Goal: Task Accomplishment & Management: Manage account settings

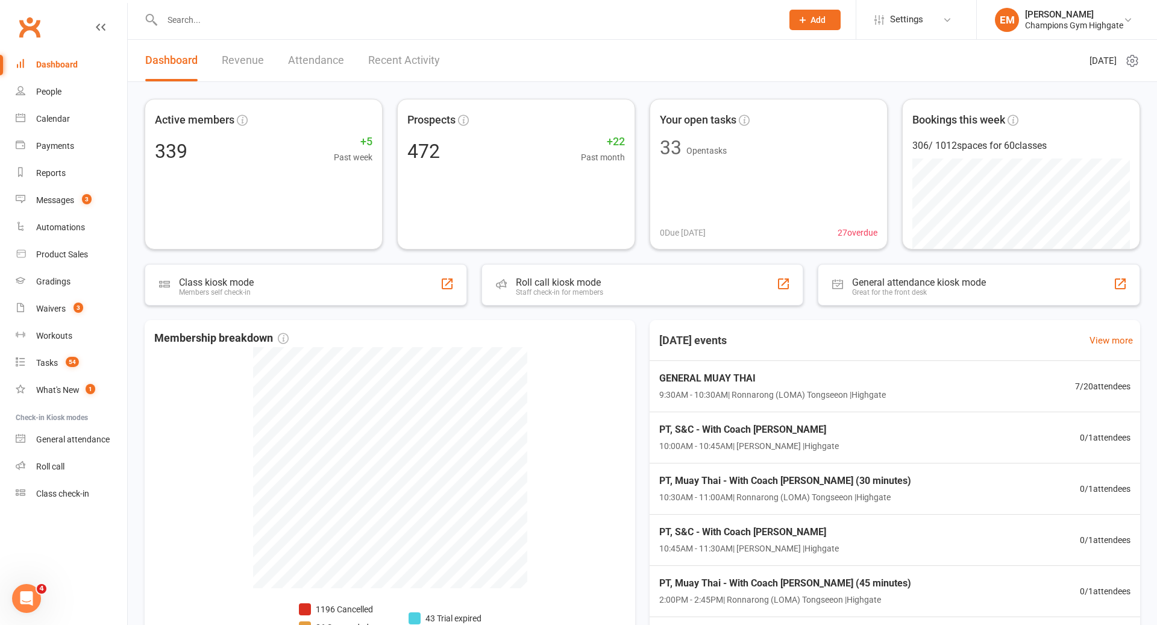
click at [352, 28] on div at bounding box center [459, 19] width 629 height 39
click at [328, 20] on input "text" at bounding box center [467, 19] width 616 height 17
click at [53, 321] on link "Waivers 3" at bounding box center [72, 308] width 112 height 27
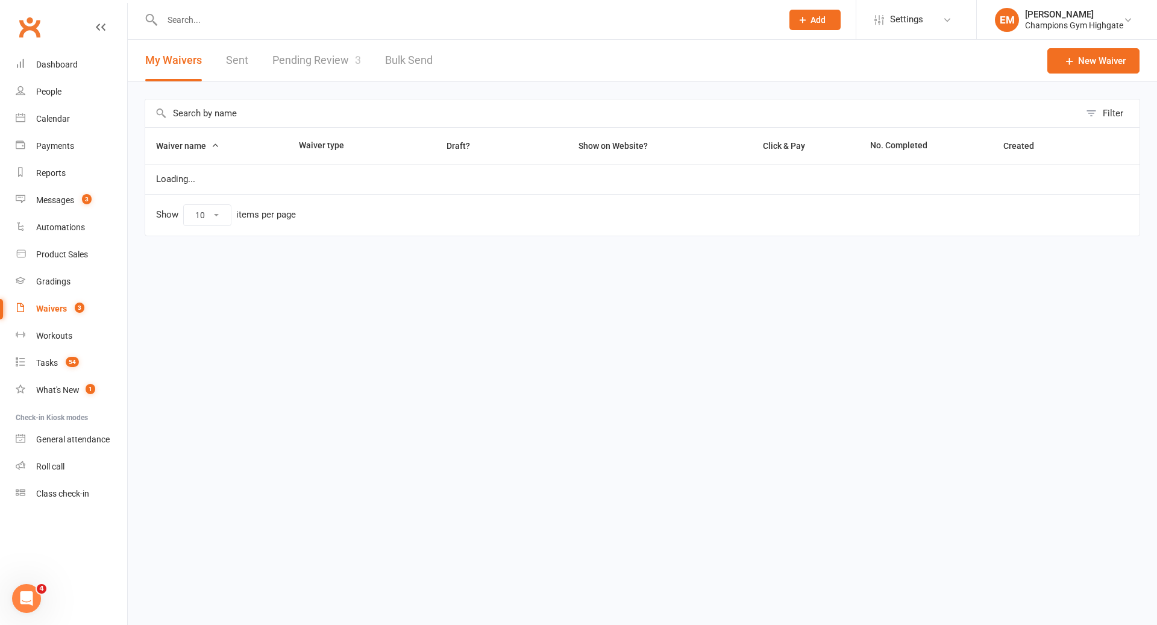
click at [342, 64] on link "Pending Review 3" at bounding box center [316, 61] width 89 height 42
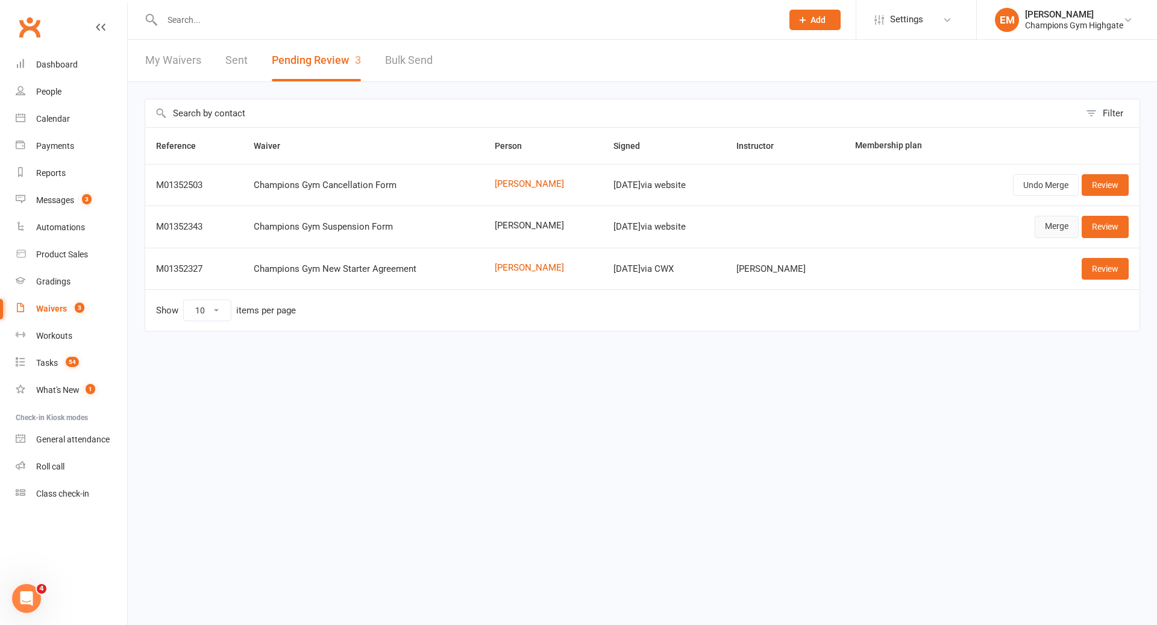
click at [1055, 227] on link "Merge" at bounding box center [1057, 227] width 44 height 22
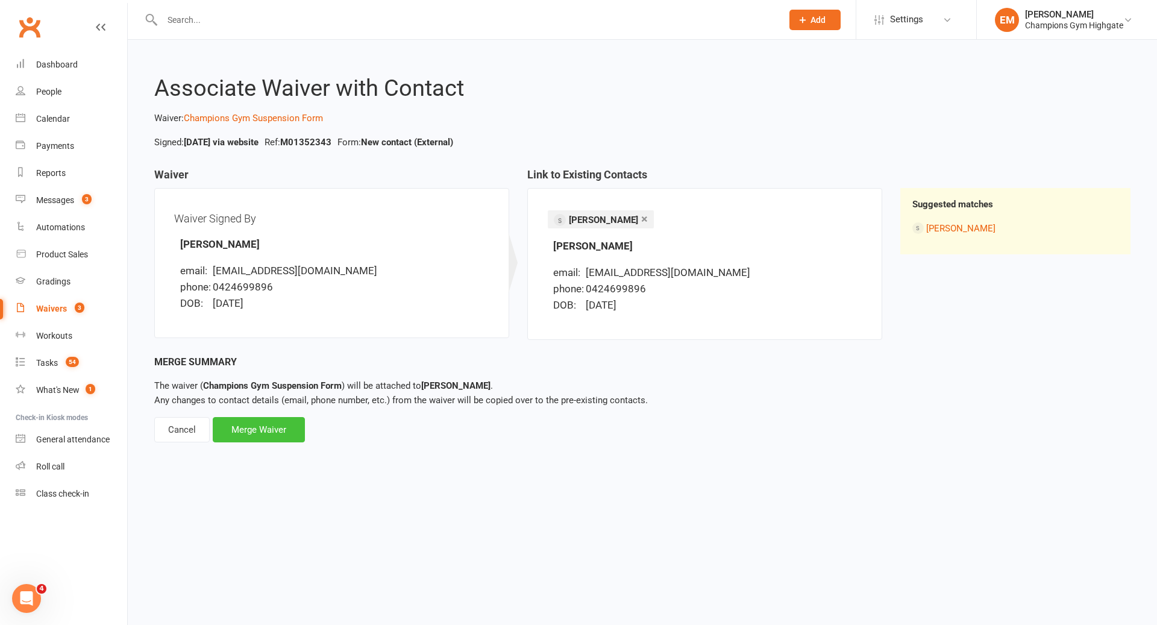
click at [268, 426] on div "Merge Waiver" at bounding box center [259, 429] width 92 height 25
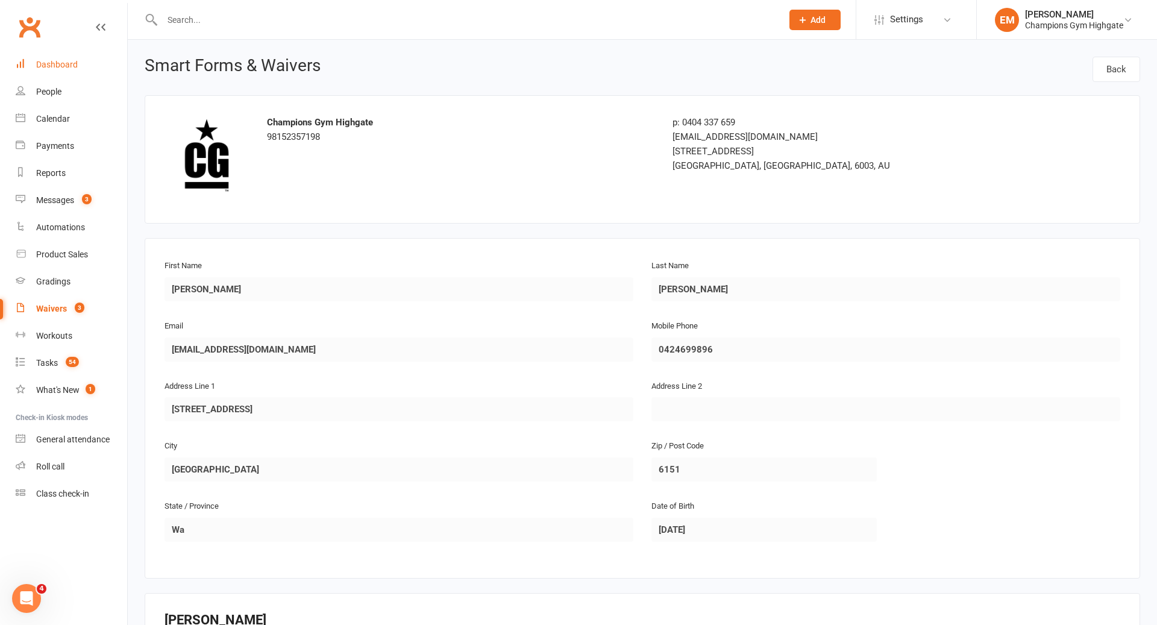
click at [69, 65] on div "Dashboard" at bounding box center [57, 65] width 42 height 10
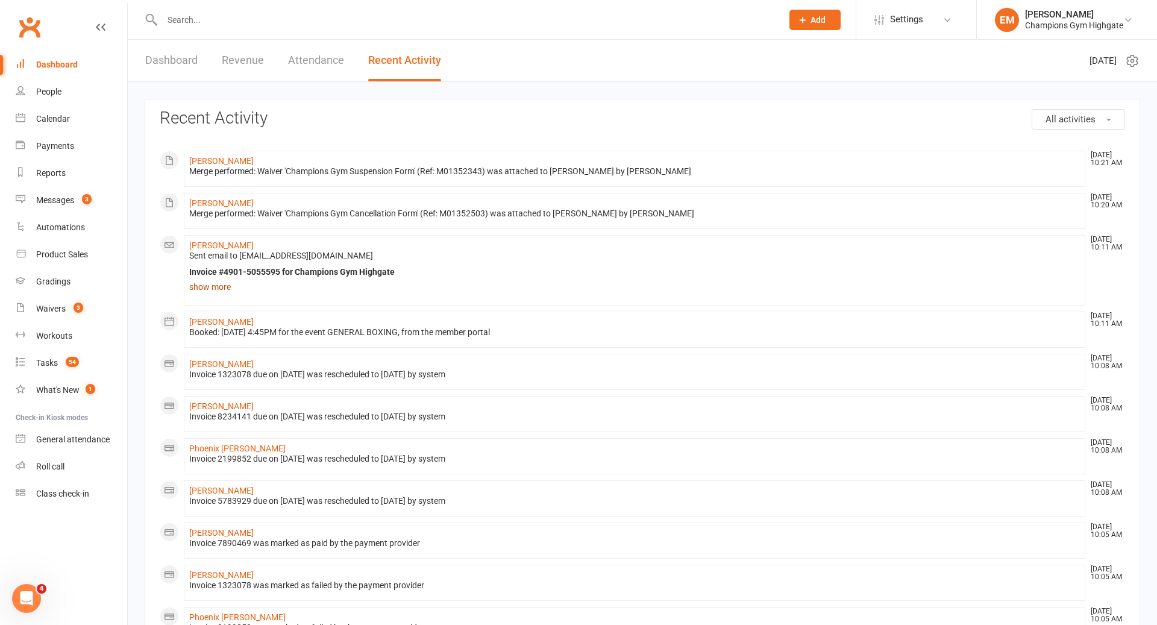
click at [214, 284] on link "show more" at bounding box center [634, 287] width 891 height 17
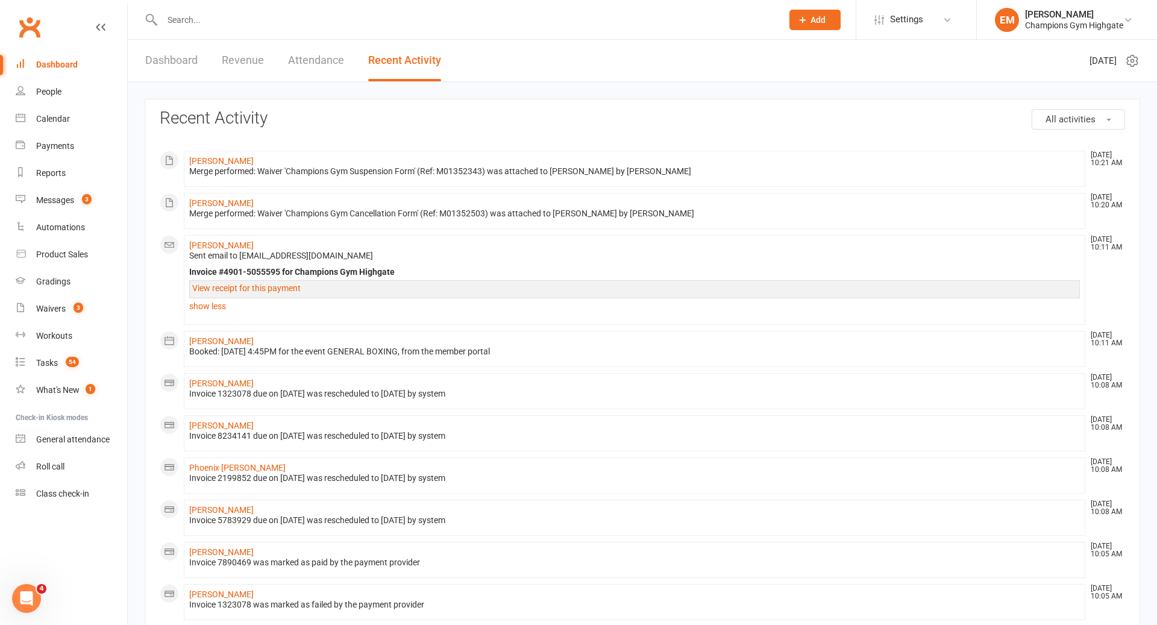
click at [72, 57] on link "Dashboard" at bounding box center [72, 64] width 112 height 27
click at [80, 62] on link "Dashboard" at bounding box center [72, 64] width 112 height 27
click at [407, 22] on input "text" at bounding box center [467, 19] width 616 height 17
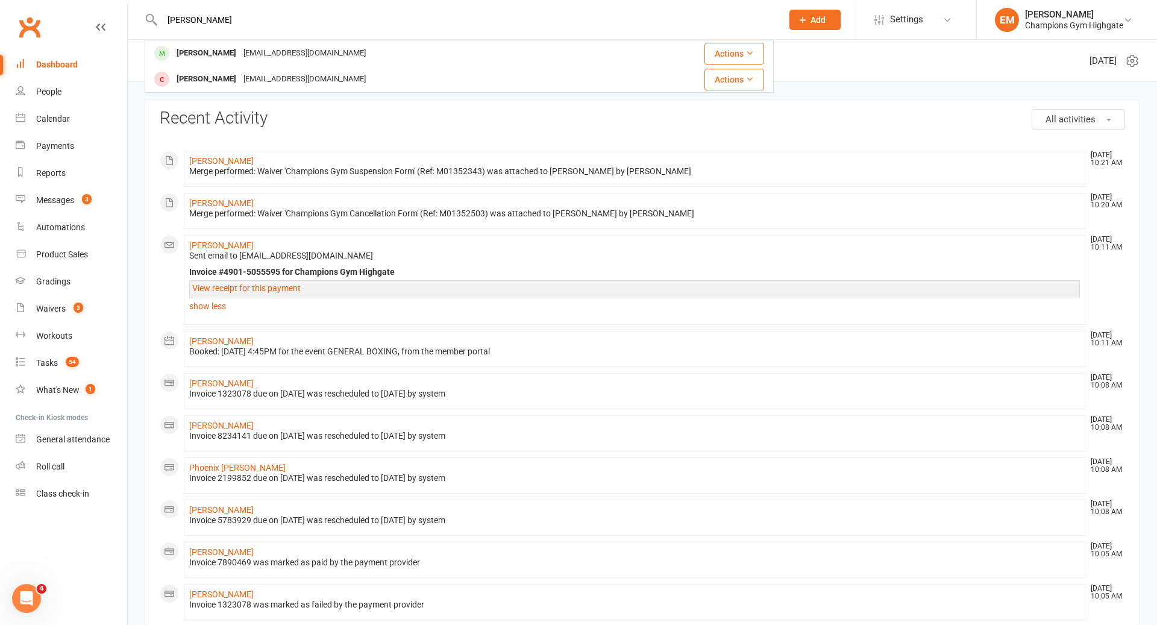
type input "oswaldo"
click at [358, 46] on div "oswaldo ruiz oswaldodrg97@gmail.com" at bounding box center [386, 53] width 481 height 25
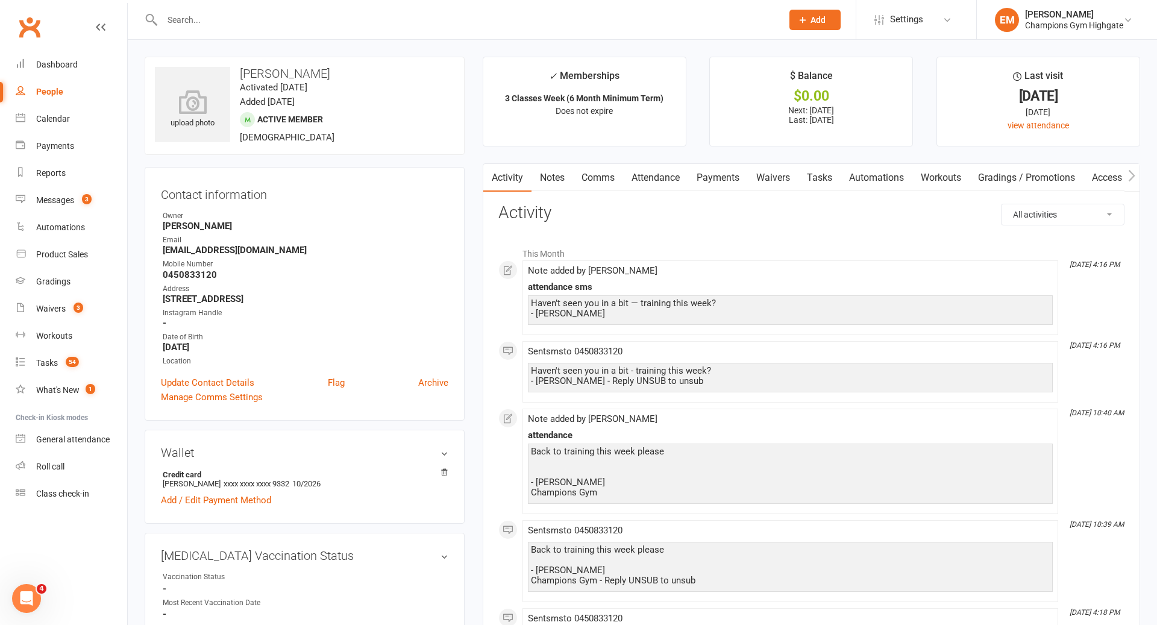
click at [557, 181] on link "Notes" at bounding box center [553, 178] width 42 height 28
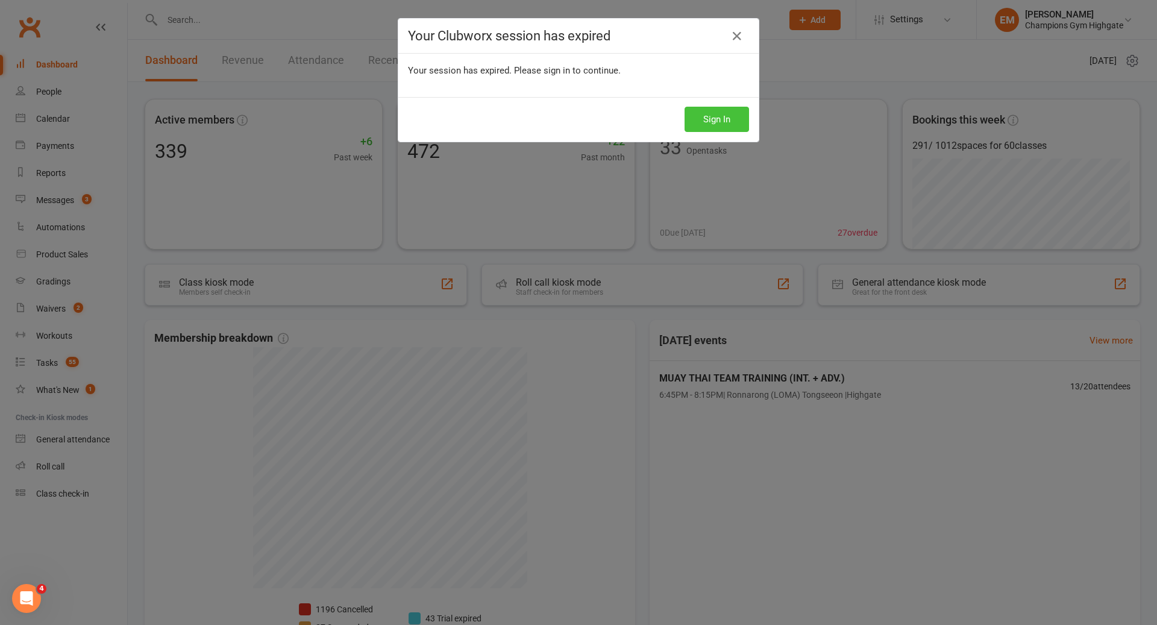
click at [724, 110] on button "Sign In" at bounding box center [717, 119] width 65 height 25
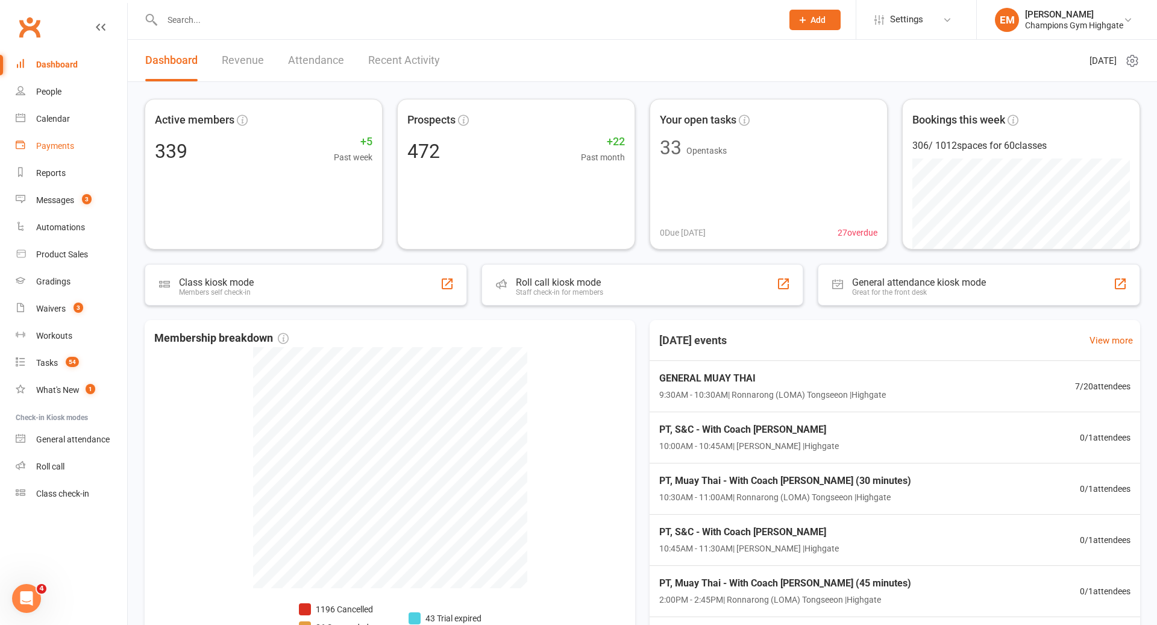
click at [66, 142] on div "Payments" at bounding box center [55, 146] width 38 height 10
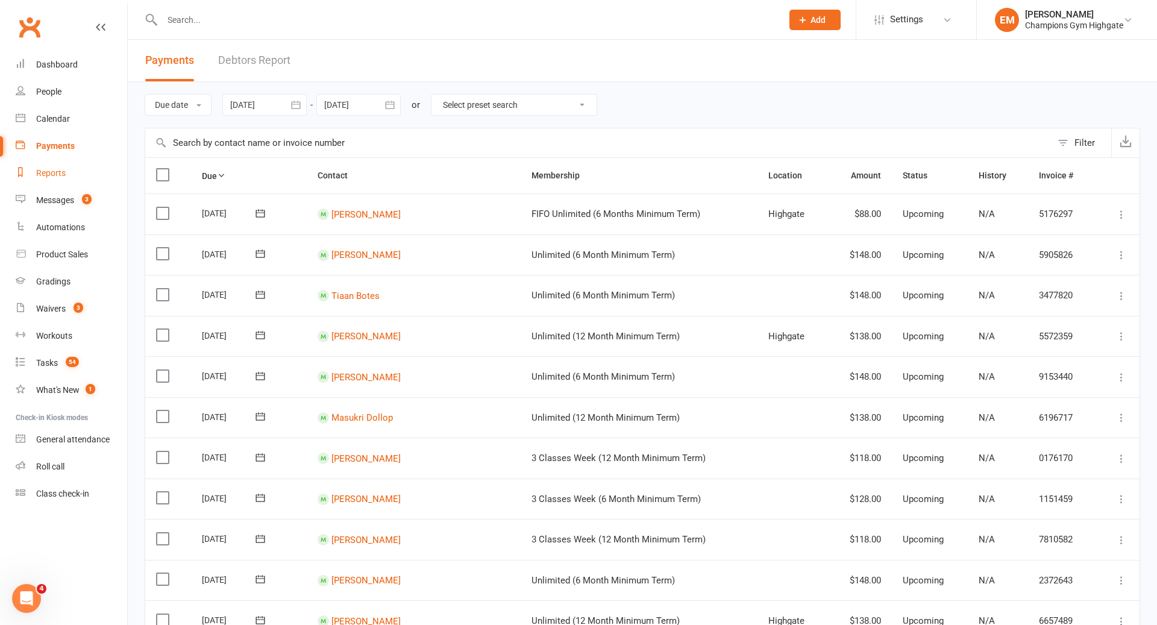
click at [52, 165] on link "Reports" at bounding box center [72, 173] width 112 height 27
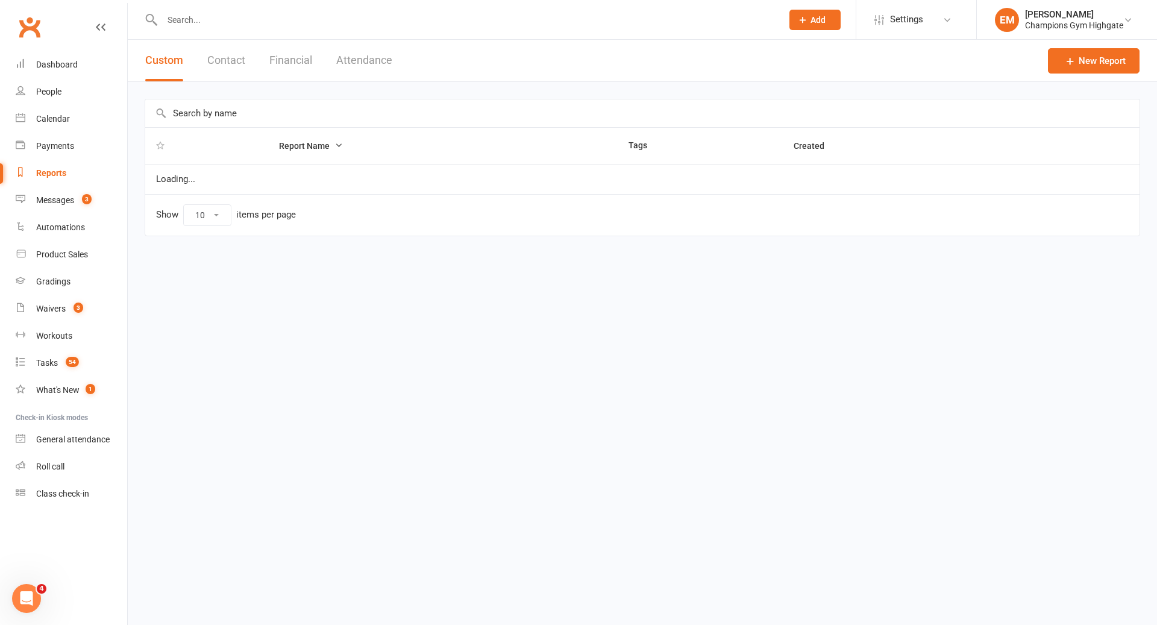
click at [394, 33] on div at bounding box center [459, 19] width 629 height 39
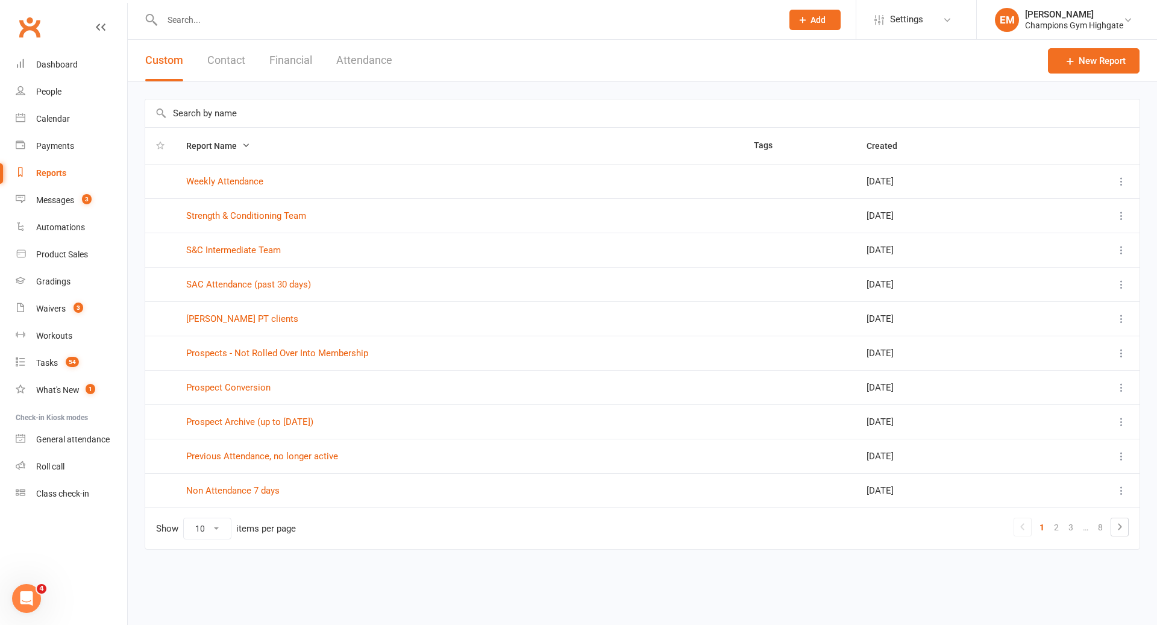
click at [370, 48] on button "Attendance" at bounding box center [364, 61] width 56 height 42
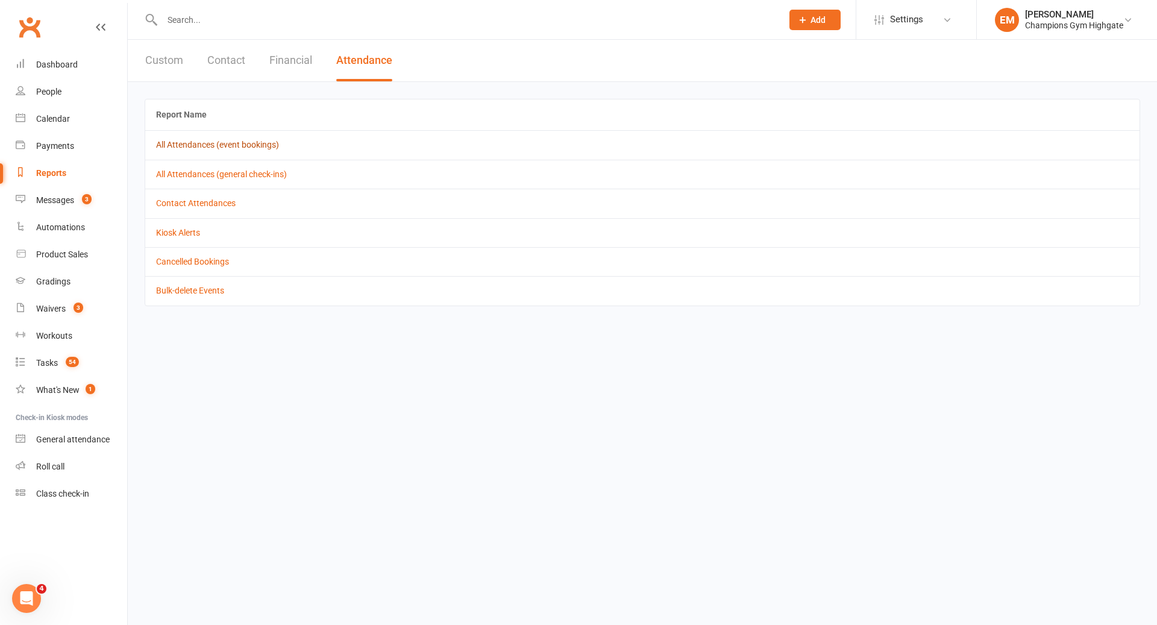
click at [249, 147] on link "All Attendances (event bookings)" at bounding box center [217, 145] width 123 height 10
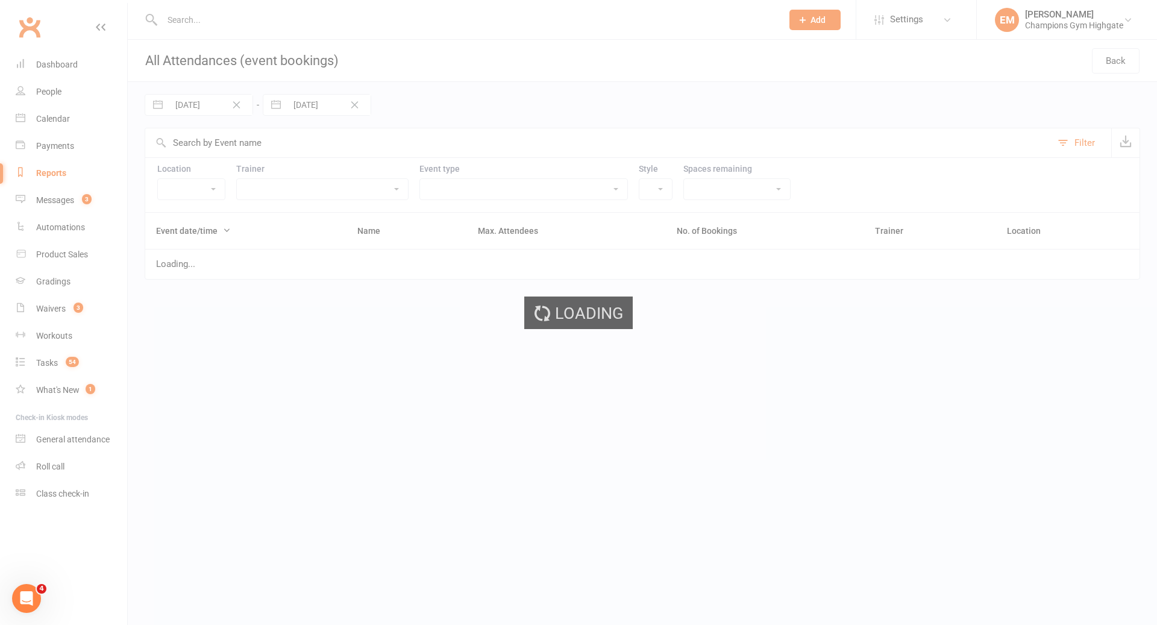
click at [213, 102] on div "Loading" at bounding box center [578, 312] width 1157 height 625
click at [233, 103] on div "Loading" at bounding box center [578, 312] width 1157 height 625
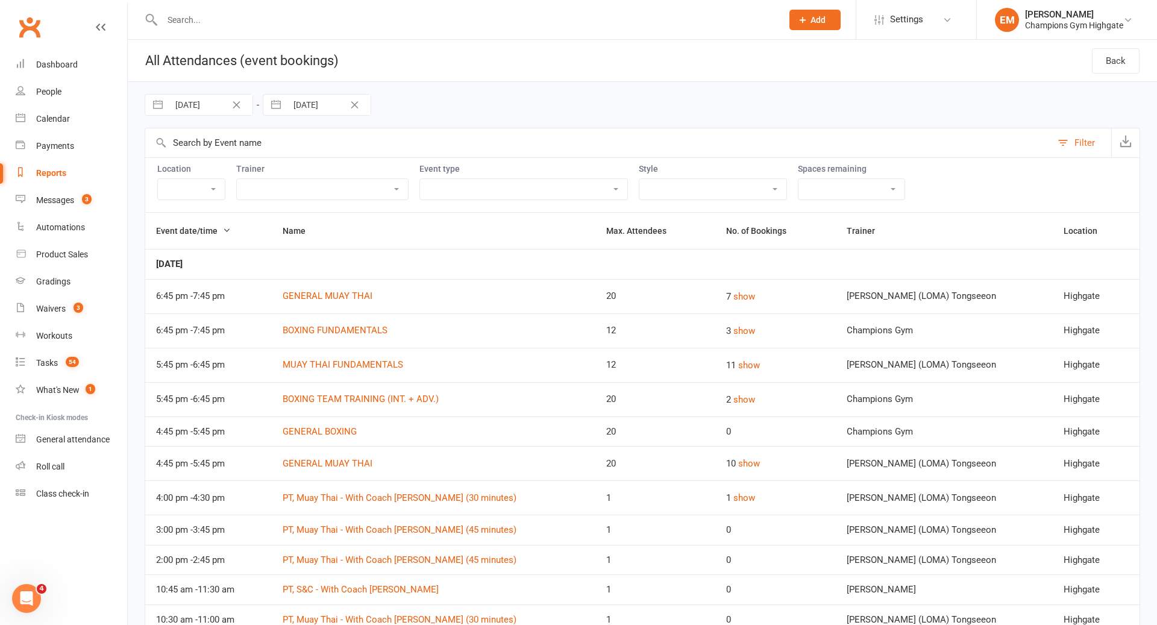
click at [248, 105] on input "[DATE]" at bounding box center [211, 105] width 84 height 20
select select "7"
select select "2025"
select select "8"
select select "2025"
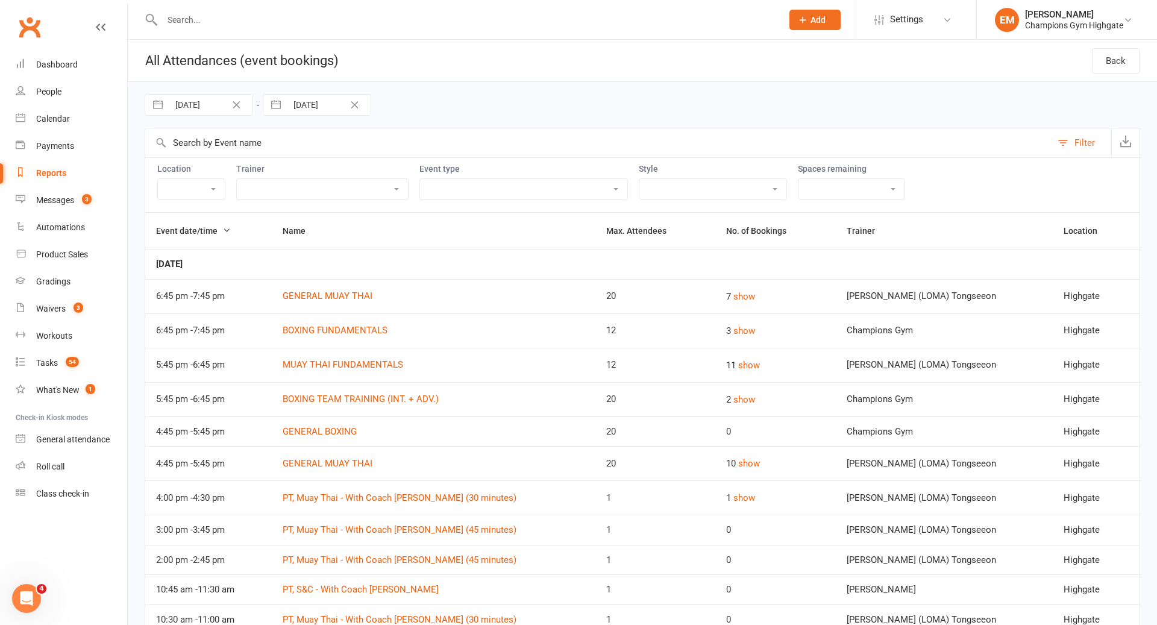
select select "9"
select select "2025"
click at [239, 105] on icon "Clear Date" at bounding box center [236, 104] width 9 height 7
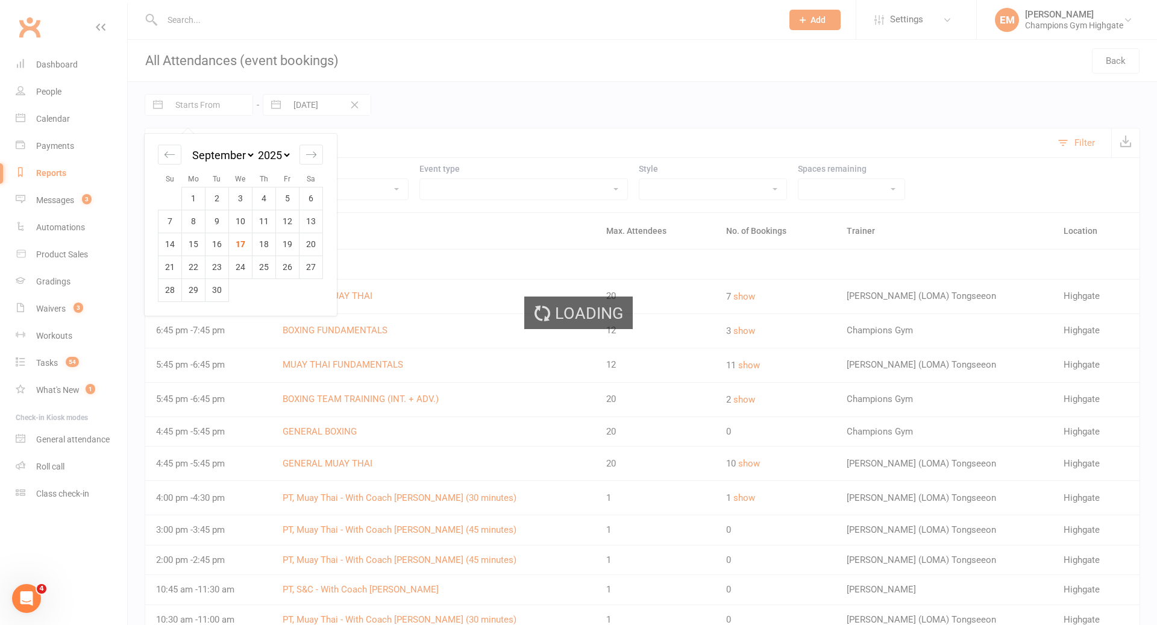
click at [207, 107] on div "Loading" at bounding box center [578, 312] width 1157 height 625
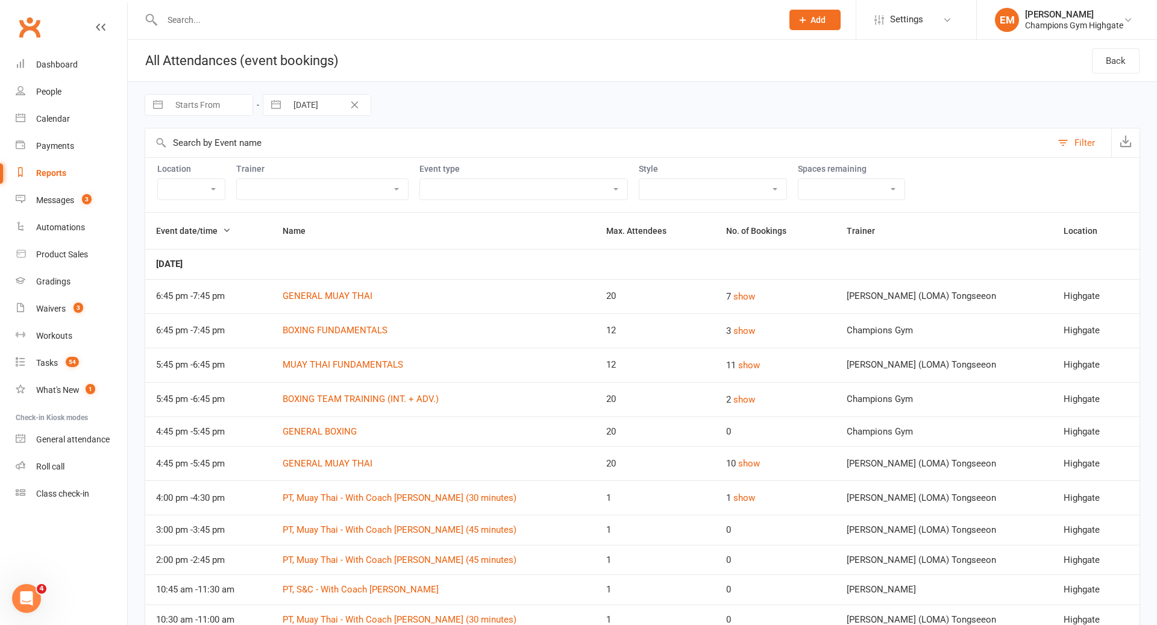
select select "7"
select select "2025"
select select "8"
select select "2025"
select select "9"
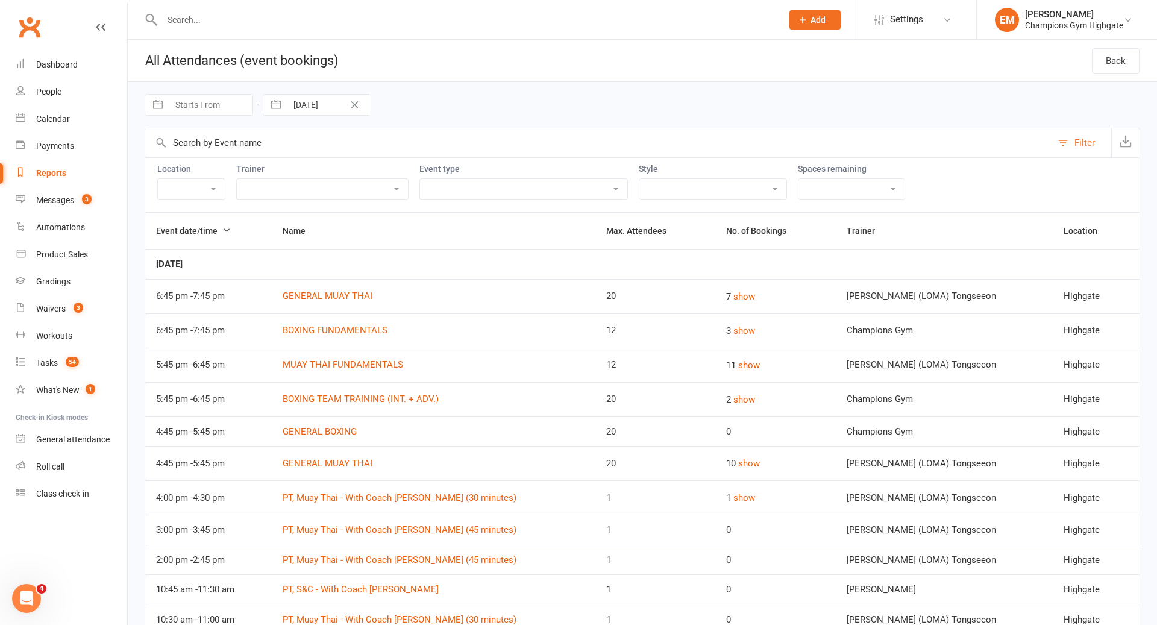
select select "2025"
click at [207, 107] on input "Starts From" at bounding box center [211, 105] width 84 height 20
click at [194, 225] on td "8" at bounding box center [194, 221] width 24 height 23
type input "[DATE]"
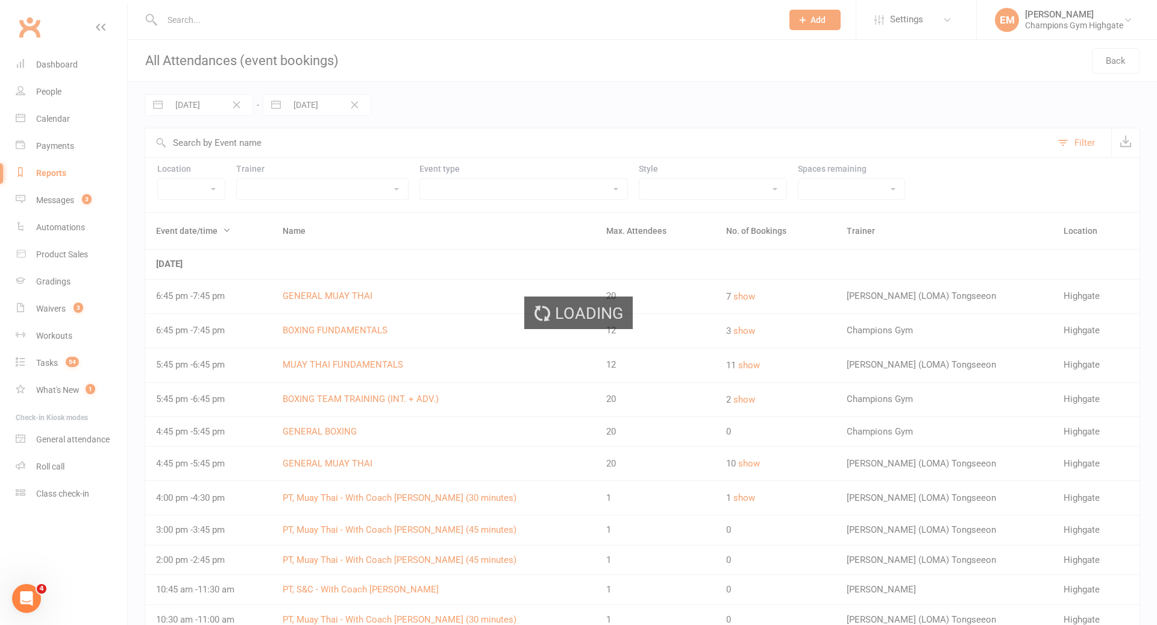
click at [294, 112] on div "Loading" at bounding box center [578, 312] width 1157 height 625
click at [304, 107] on div "Loading" at bounding box center [578, 312] width 1157 height 625
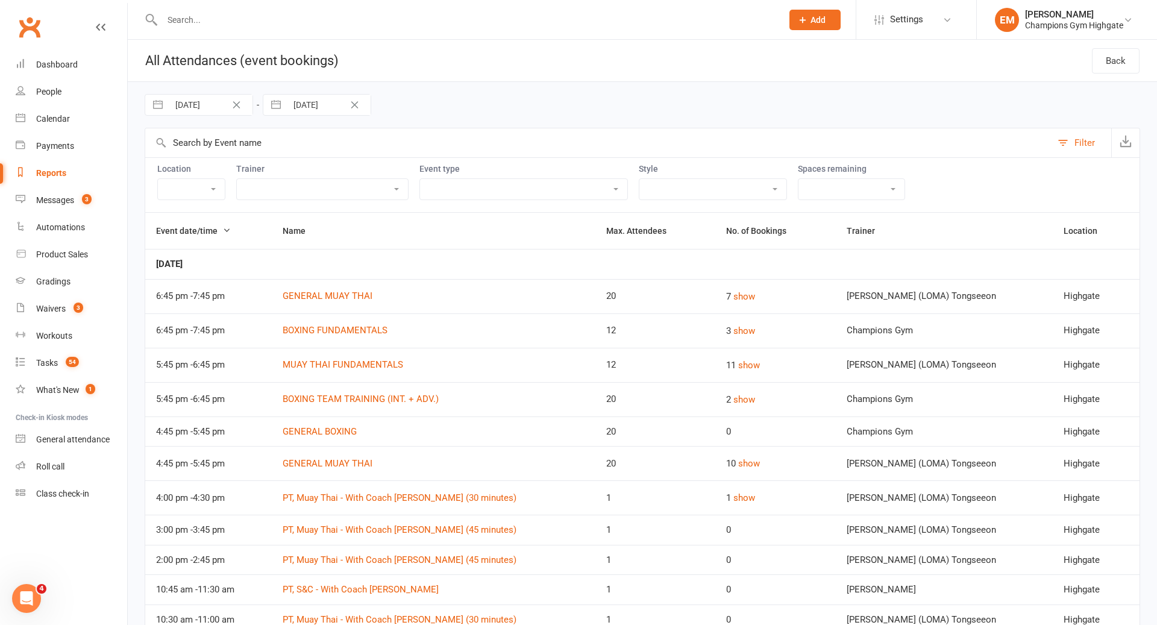
click at [304, 107] on input "[DATE]" at bounding box center [329, 105] width 84 height 20
select select "7"
select select "2025"
select select "8"
select select "2025"
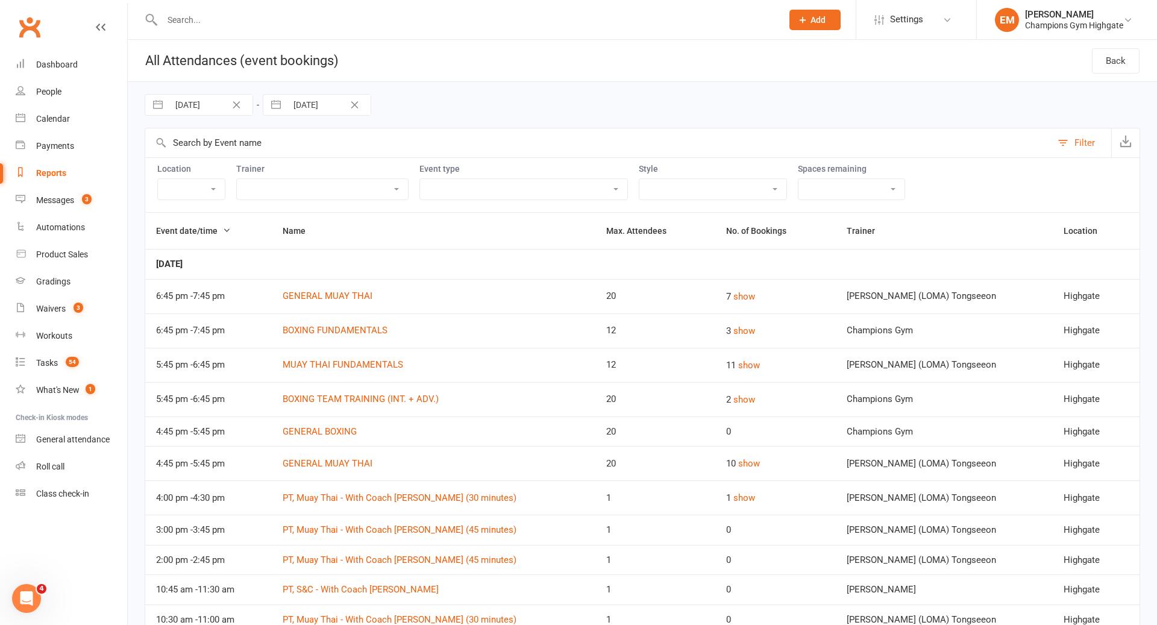
select select "9"
select select "2025"
click at [292, 240] on td "14" at bounding box center [289, 244] width 24 height 23
type input "[DATE]"
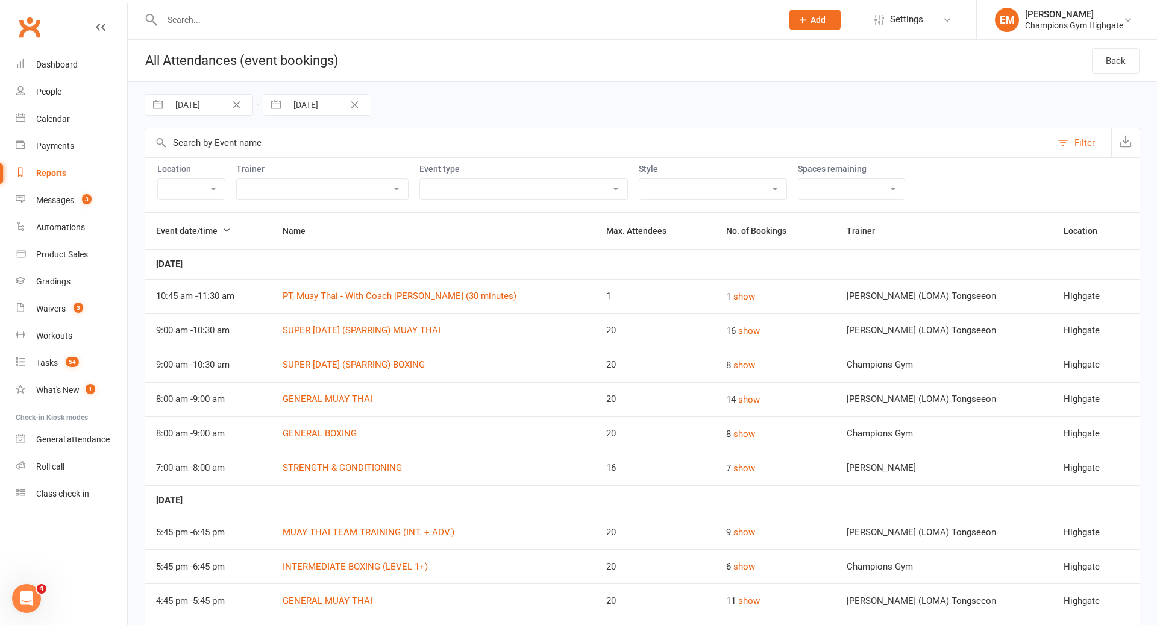
click at [666, 195] on select "Boxing Muay Thai Personal Training (30 Minutes) Personal Training (45 Minutes) …" at bounding box center [713, 189] width 147 height 20
click at [799, 187] on select "Full - no free spaces 1 2 3 4 5 6 7 8 9 10 More than 10 Over-booked No limit" at bounding box center [852, 189] width 106 height 20
click at [524, 206] on div "Location Myaree Highgate Trainer Pamorn [PERSON_NAME] (LOMA) Tongseeon [PERSON_…" at bounding box center [643, 184] width 996 height 55
click at [531, 201] on div "Location Myaree Highgate Trainer Pamorn [PERSON_NAME] (LOMA) Tongseeon [PERSON_…" at bounding box center [643, 184] width 996 height 55
click at [534, 200] on div "Location Myaree Highgate Trainer Pamorn [PERSON_NAME] (LOMA) Tongseeon [PERSON_…" at bounding box center [643, 184] width 996 height 55
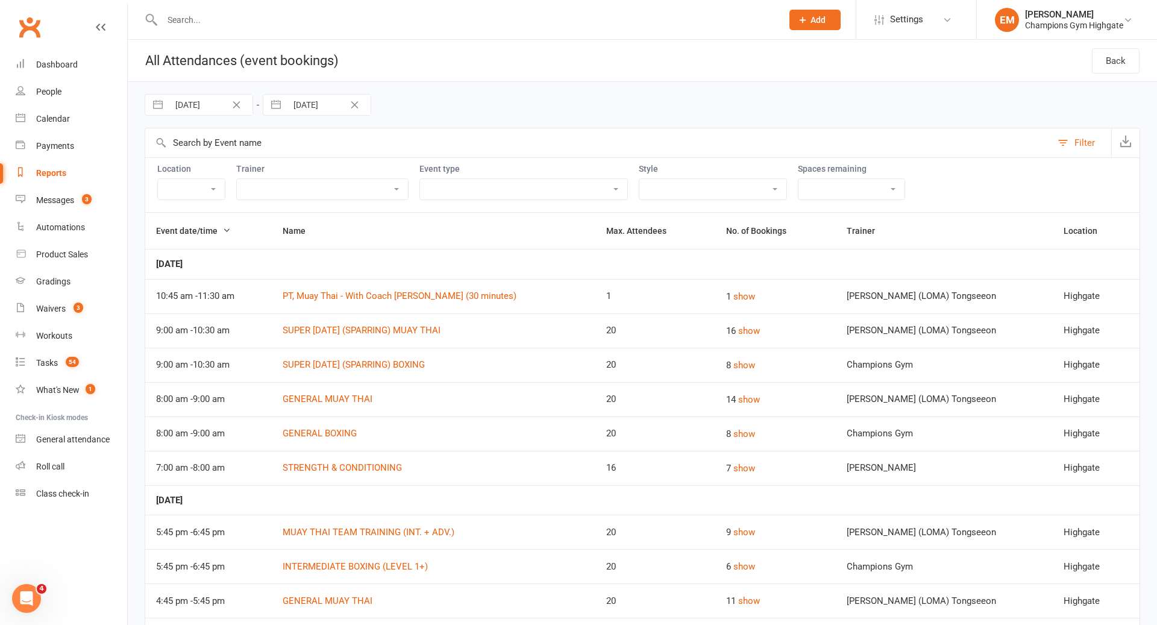
click at [537, 196] on select "Class Member Event PT - with Coach [PERSON_NAME] (30 minutes) PT - with Coach […" at bounding box center [523, 189] width 207 height 20
click at [655, 192] on select "Boxing Muay Thai Personal Training (30 Minutes) Personal Training (45 Minutes) …" at bounding box center [713, 189] width 147 height 20
click at [799, 190] on select "Full - no free spaces 1 2 3 4 5 6 7 8 9 10 More than 10 Over-booked No limit" at bounding box center [852, 189] width 106 height 20
click at [467, 194] on select "Class Member Event PT - with Coach [PERSON_NAME] (30 minutes) PT - with Coach […" at bounding box center [523, 189] width 207 height 20
select select "11788"
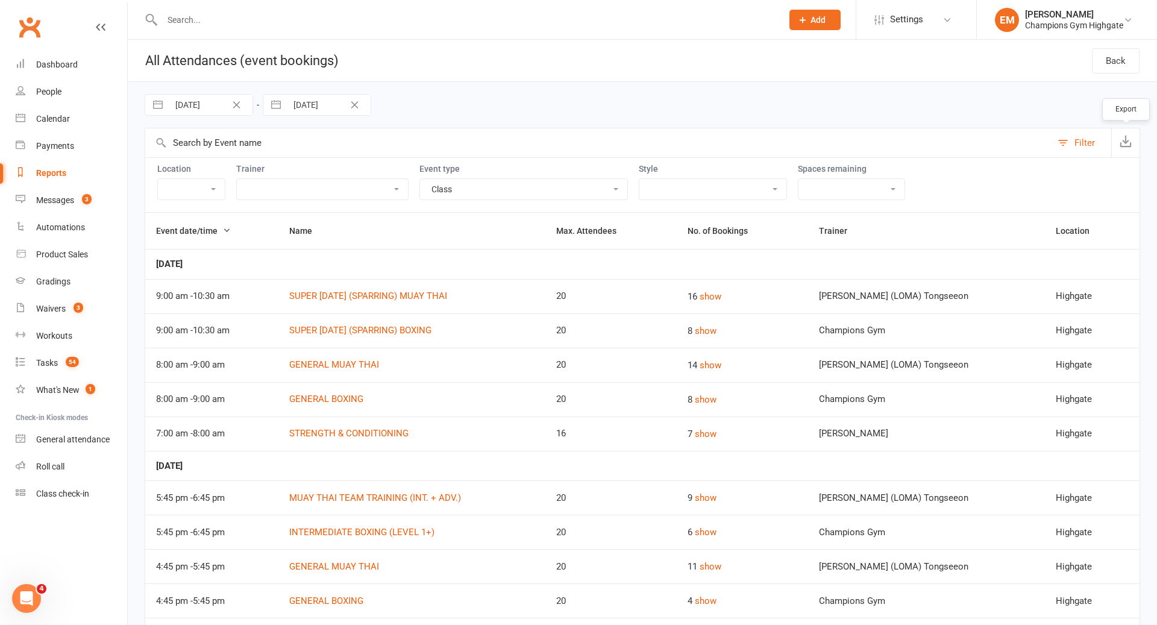
click at [1124, 140] on icon "button" at bounding box center [1126, 141] width 12 height 12
click at [915, 7] on li "Settings Membership Plans Event Templates Appointment Types Website Image Libra…" at bounding box center [916, 19] width 121 height 39
click at [910, 19] on span "Settings" at bounding box center [906, 19] width 33 height 27
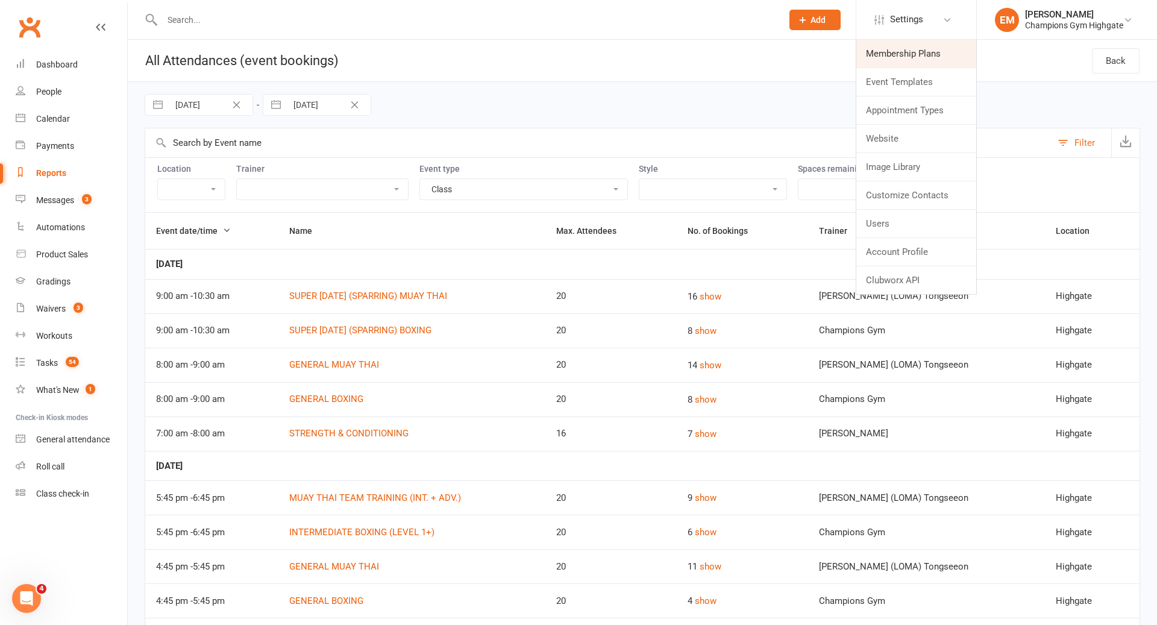
click at [898, 55] on link "Membership Plans" at bounding box center [917, 54] width 120 height 28
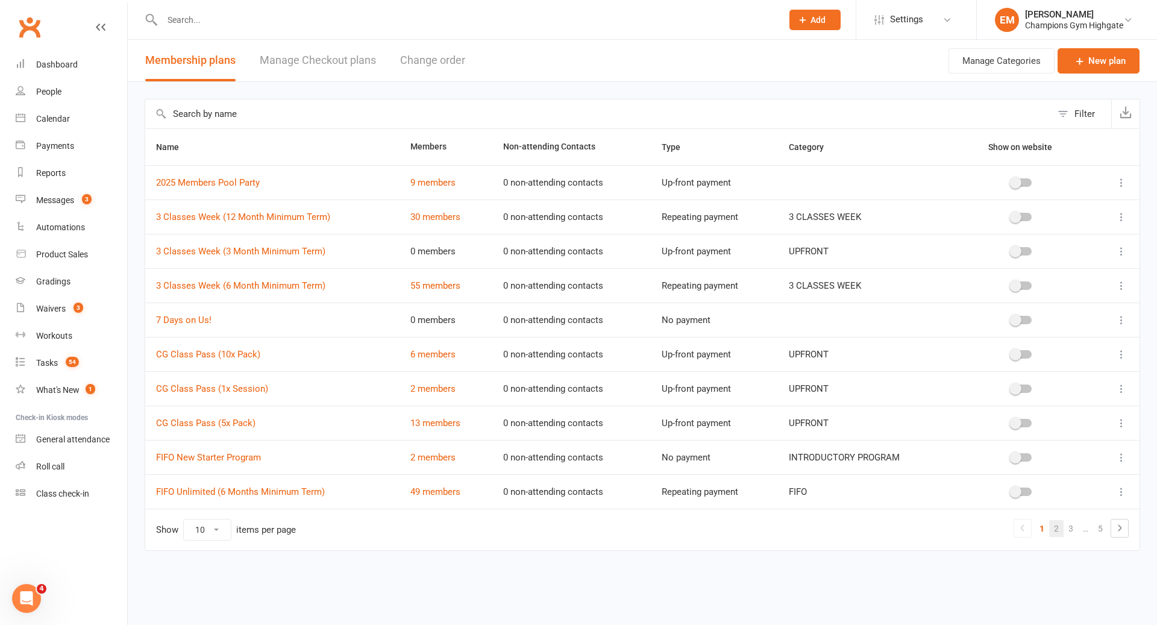
click at [1056, 524] on link "2" at bounding box center [1057, 528] width 14 height 17
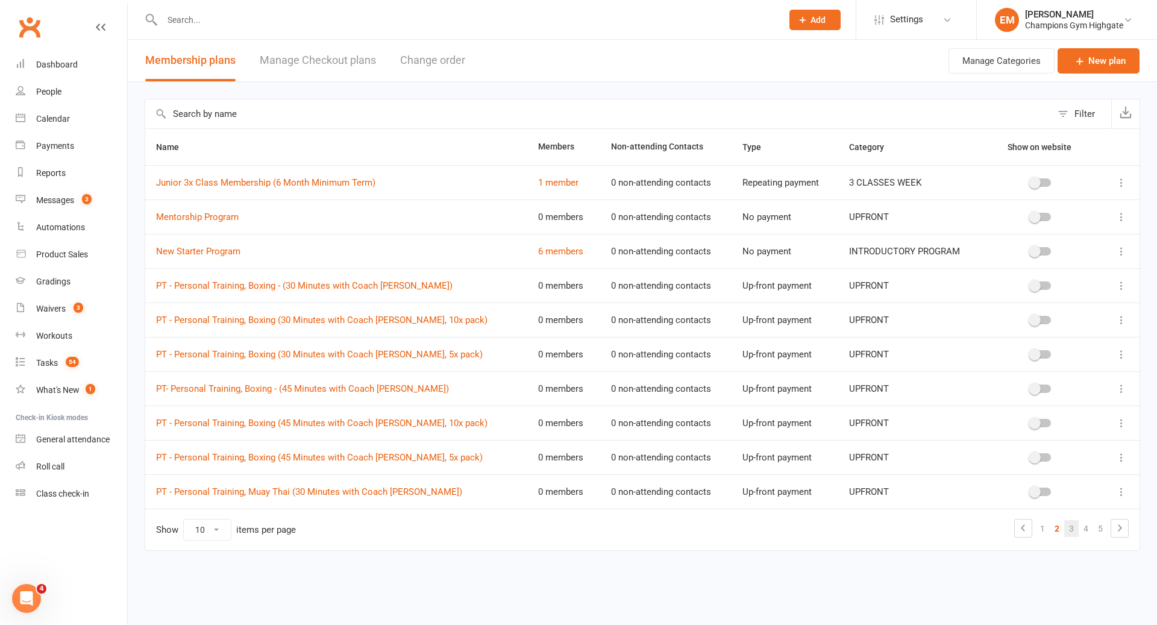
click at [1075, 524] on link "3" at bounding box center [1072, 528] width 14 height 17
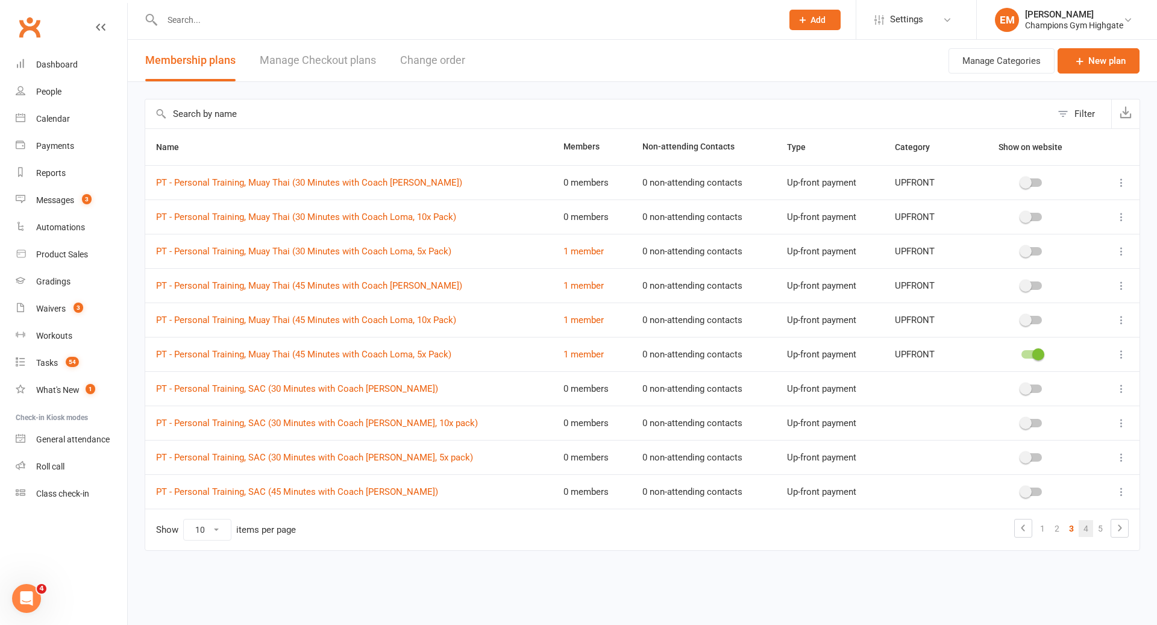
click at [1092, 526] on link "4" at bounding box center [1086, 528] width 14 height 17
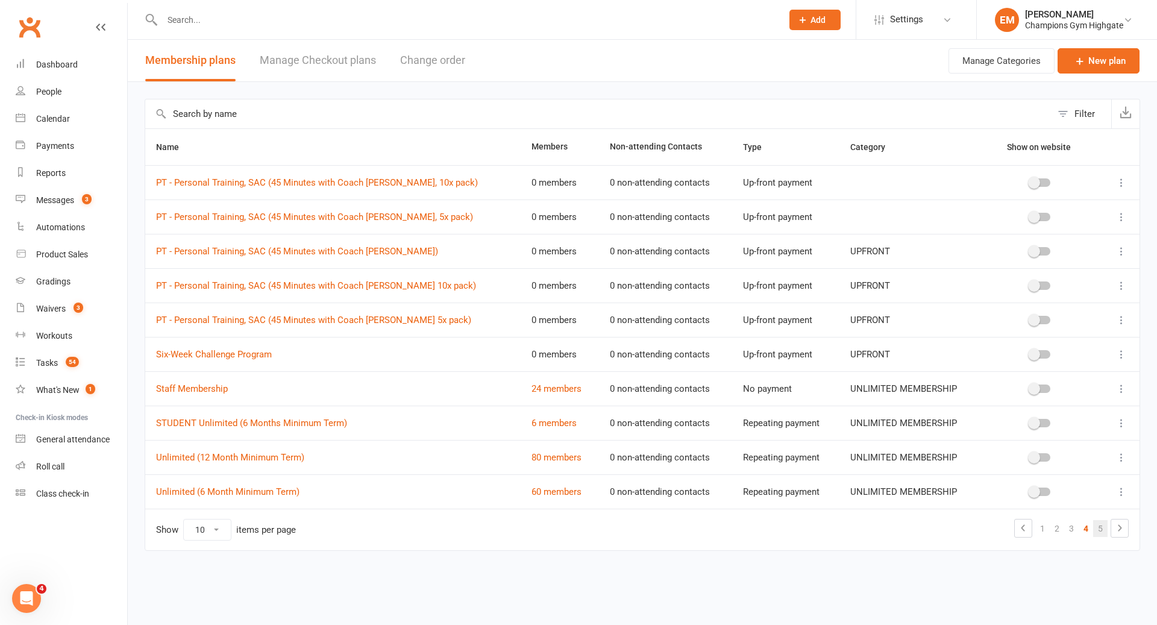
click at [1101, 527] on link "5" at bounding box center [1101, 528] width 14 height 17
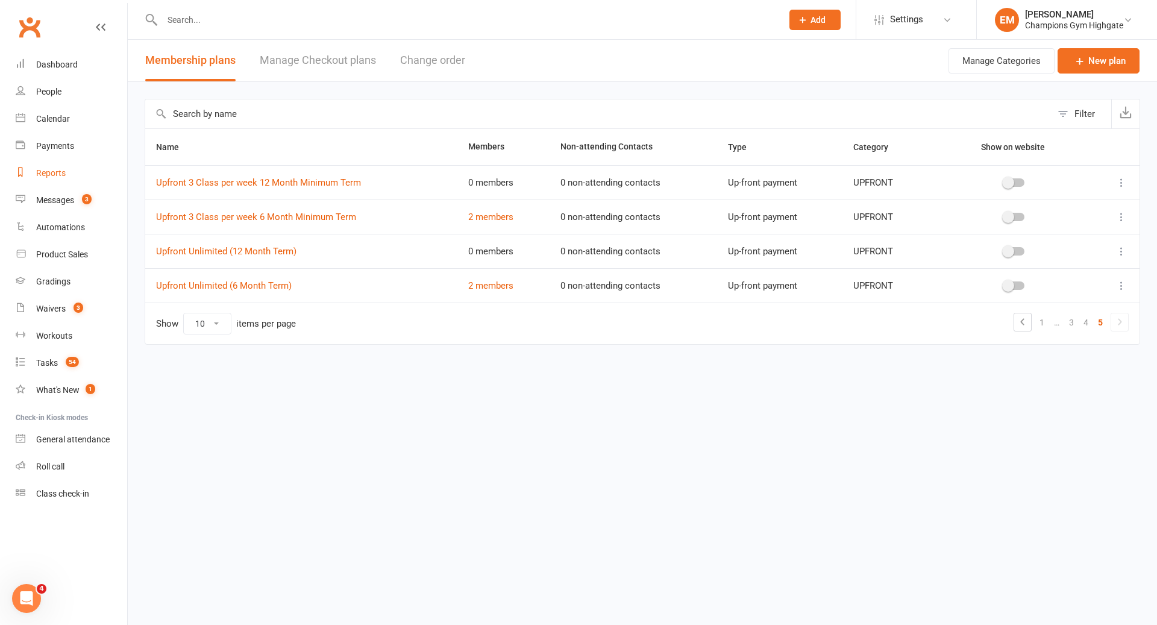
click at [58, 170] on div "Reports" at bounding box center [51, 173] width 30 height 10
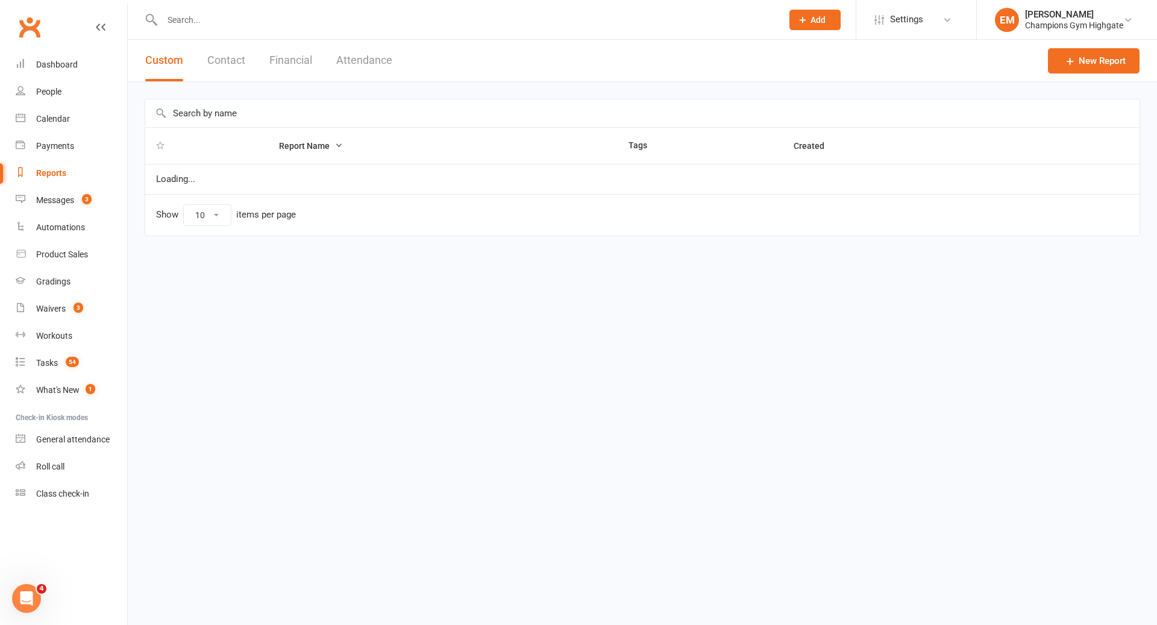
click at [240, 124] on input "text" at bounding box center [642, 113] width 995 height 28
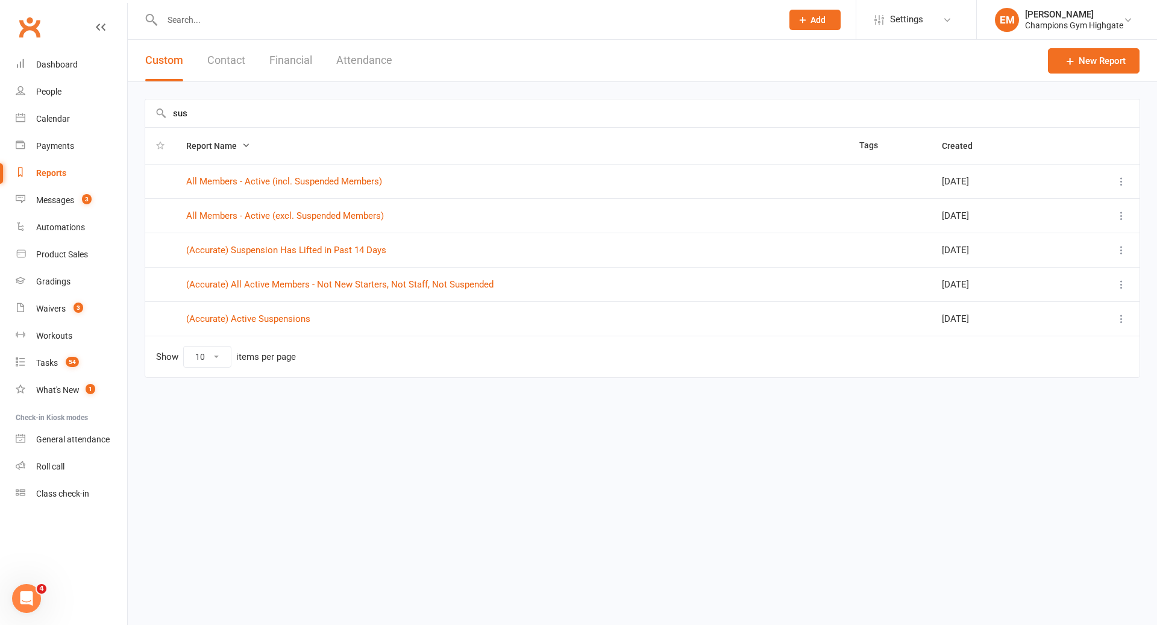
type input "sus"
click at [279, 312] on td "(Accurate) Active Suspensions" at bounding box center [511, 318] width 673 height 34
click at [277, 316] on link "(Accurate) Active Suspensions" at bounding box center [248, 318] width 124 height 11
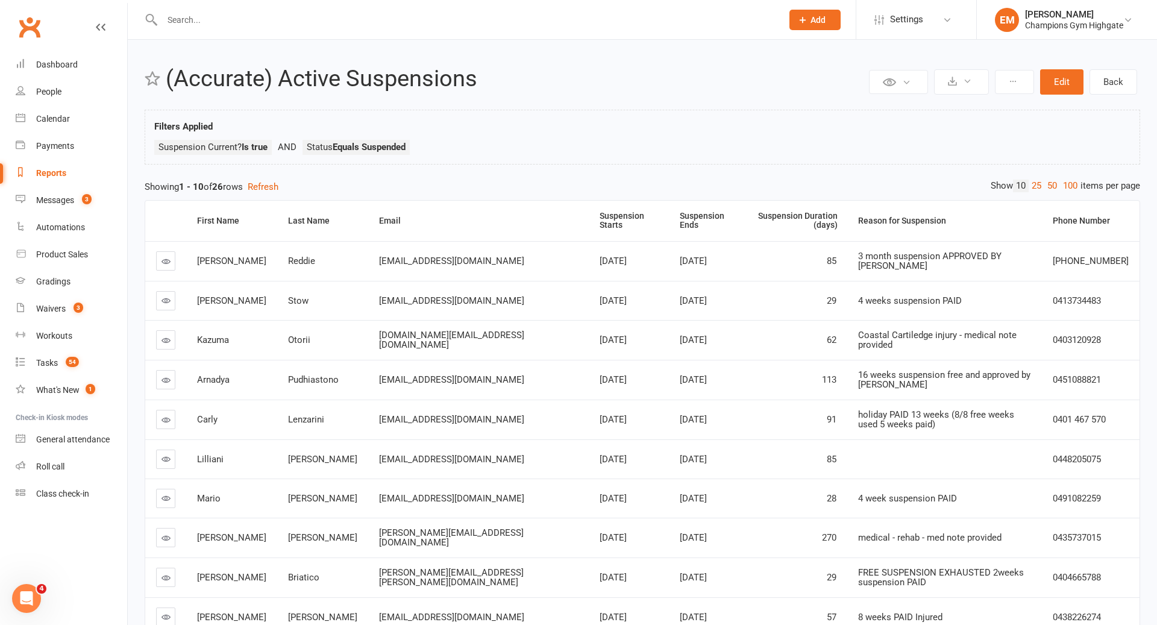
click at [964, 27] on li "Settings Membership Plans Event Templates Appointment Types Website Image Libra…" at bounding box center [916, 19] width 121 height 39
click at [946, 24] on icon at bounding box center [948, 20] width 10 height 10
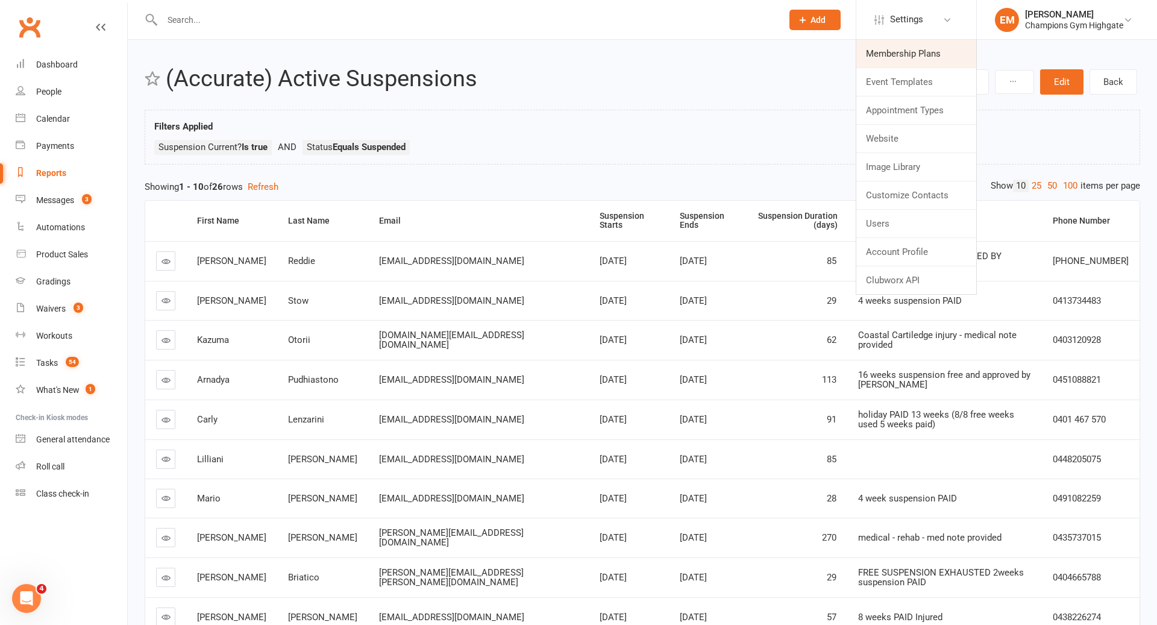
click at [914, 44] on link "Membership Plans" at bounding box center [917, 54] width 120 height 28
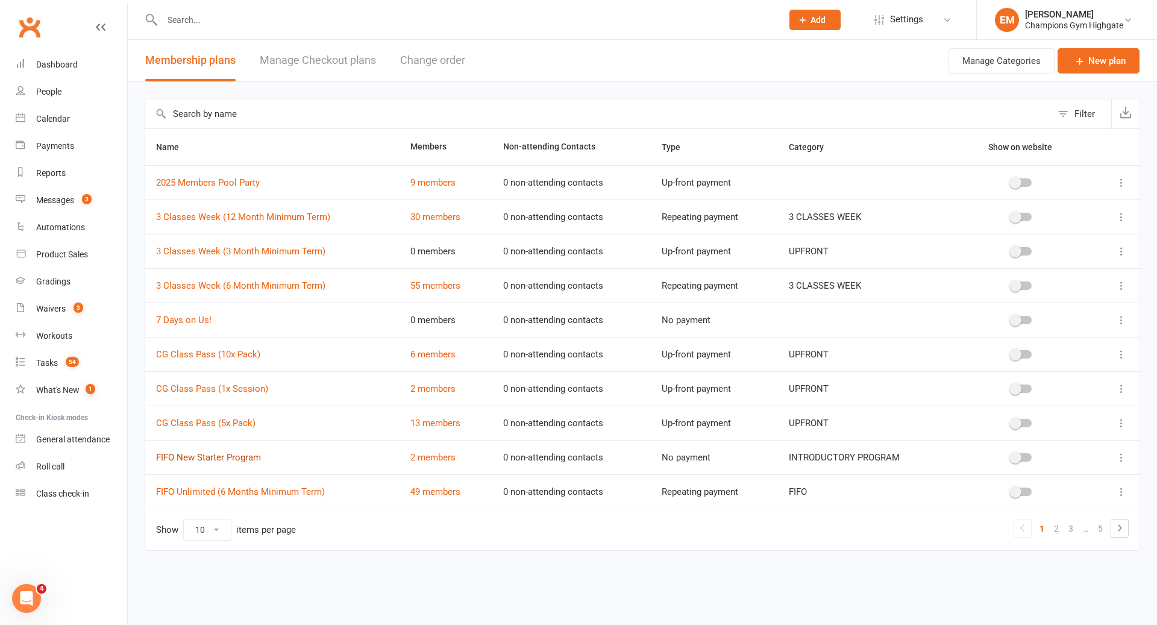
click at [204, 455] on link "FIFO New Starter Program" at bounding box center [208, 457] width 105 height 11
click at [433, 455] on link "2 members" at bounding box center [433, 457] width 45 height 11
click at [1051, 523] on link "2" at bounding box center [1057, 528] width 14 height 17
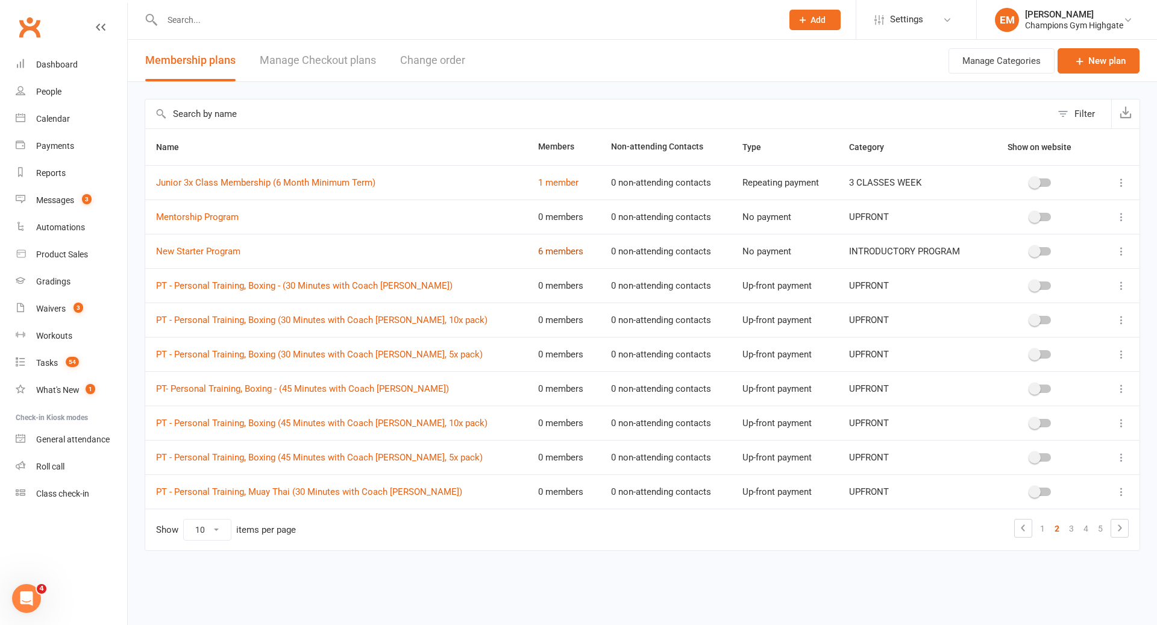
click at [538, 251] on link "6 members" at bounding box center [560, 251] width 45 height 11
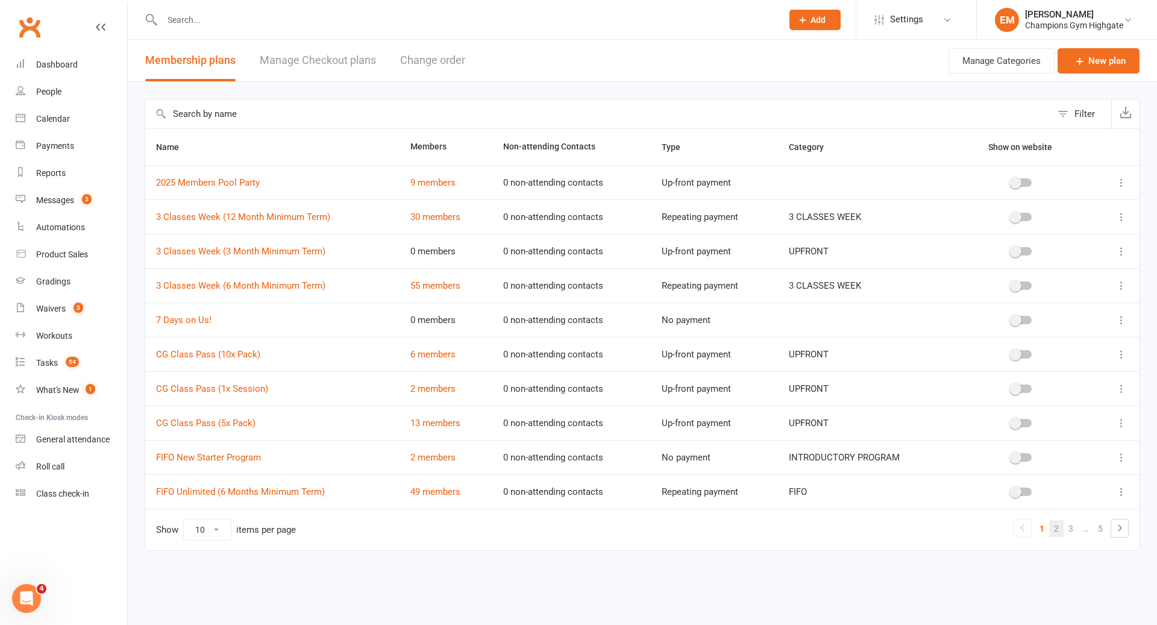
click at [1055, 524] on link "2" at bounding box center [1057, 528] width 14 height 17
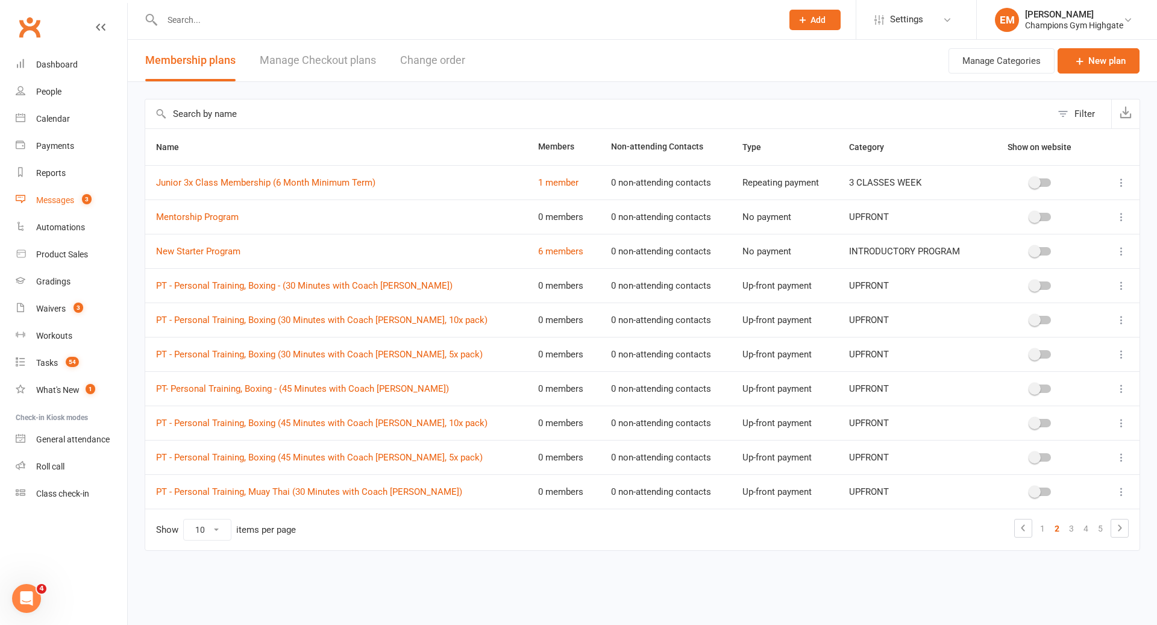
click at [74, 199] on link "Messages 3" at bounding box center [72, 200] width 112 height 27
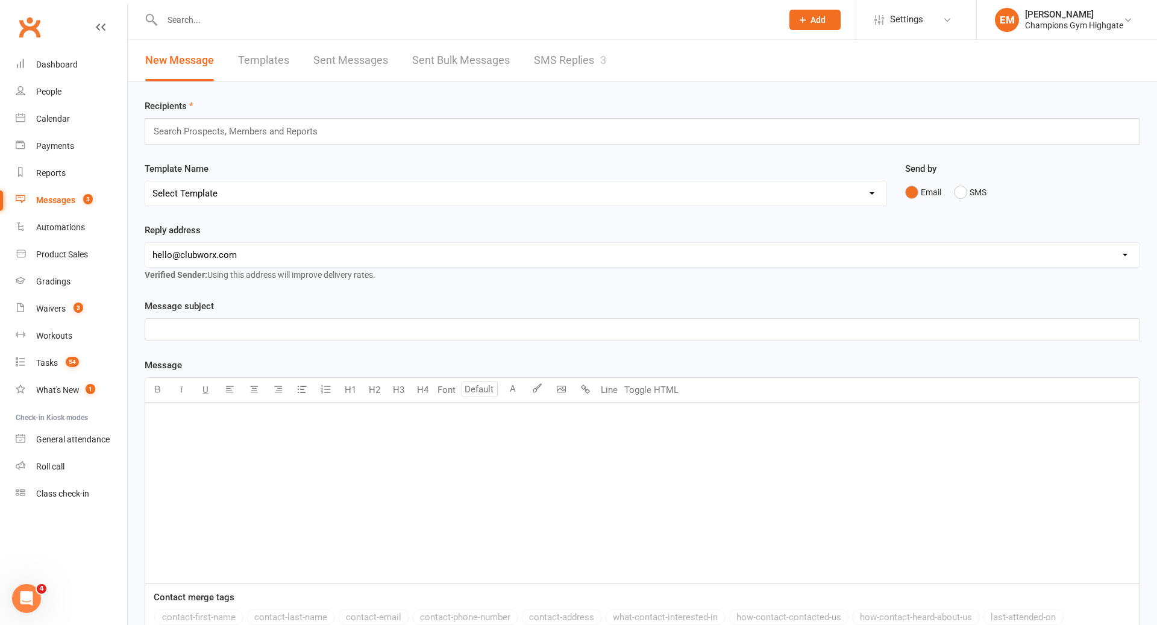
click at [539, 63] on link "SMS Replies 3" at bounding box center [570, 61] width 72 height 42
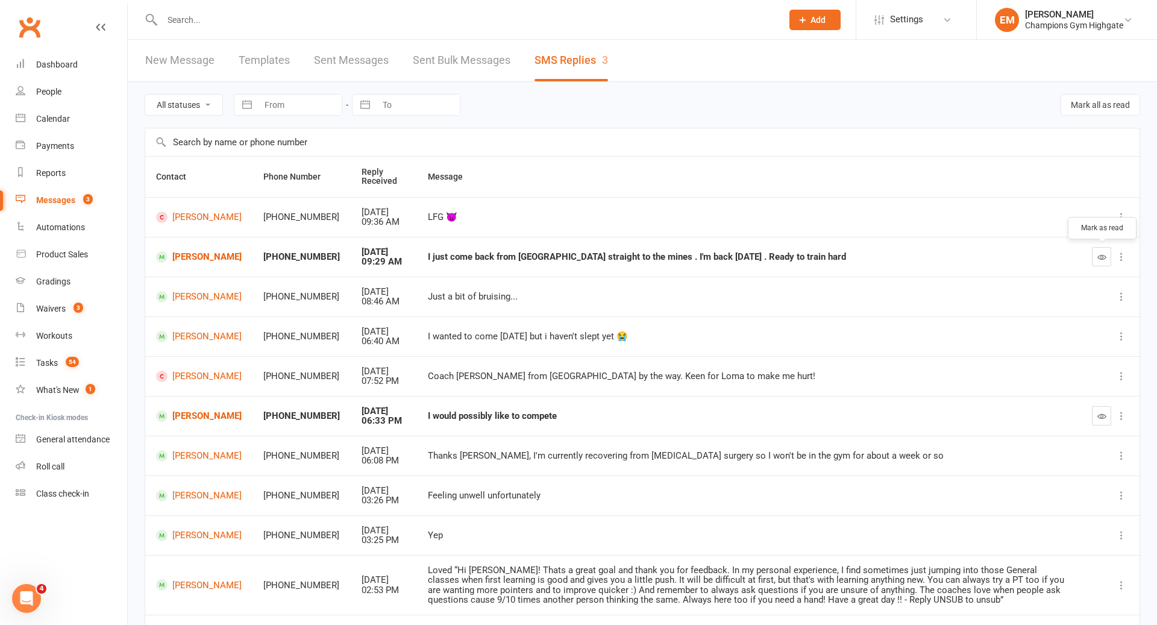
click at [1107, 260] on button "button" at bounding box center [1101, 256] width 19 height 19
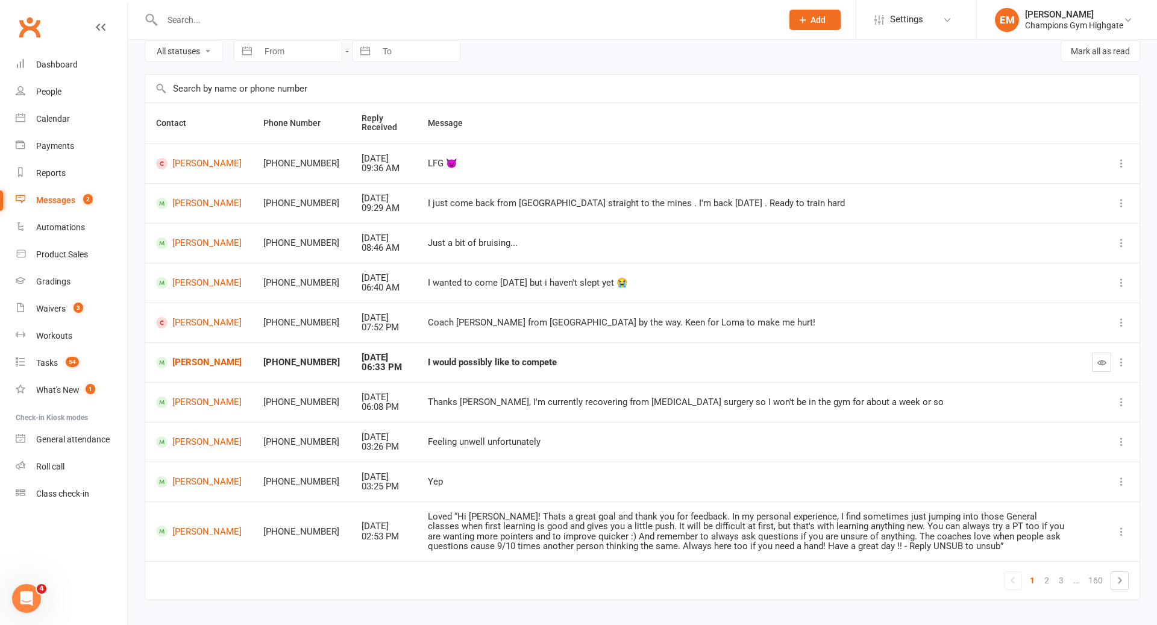
scroll to position [55, 0]
click at [1099, 360] on icon "button" at bounding box center [1102, 360] width 9 height 9
click at [46, 118] on div "Calendar" at bounding box center [53, 119] width 34 height 10
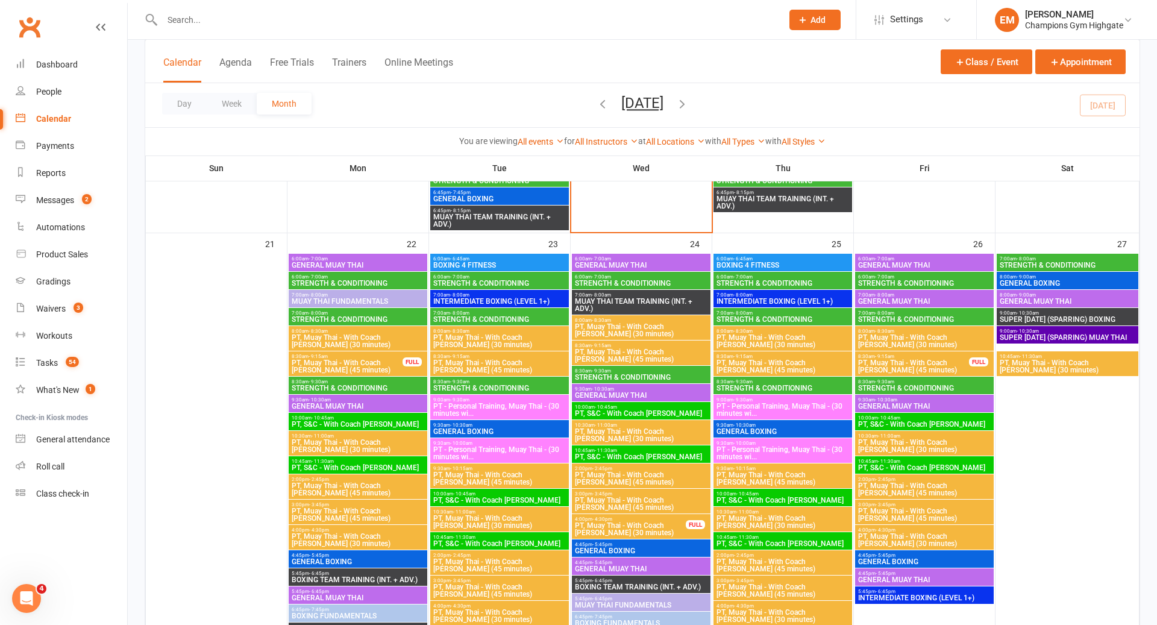
scroll to position [1305, 0]
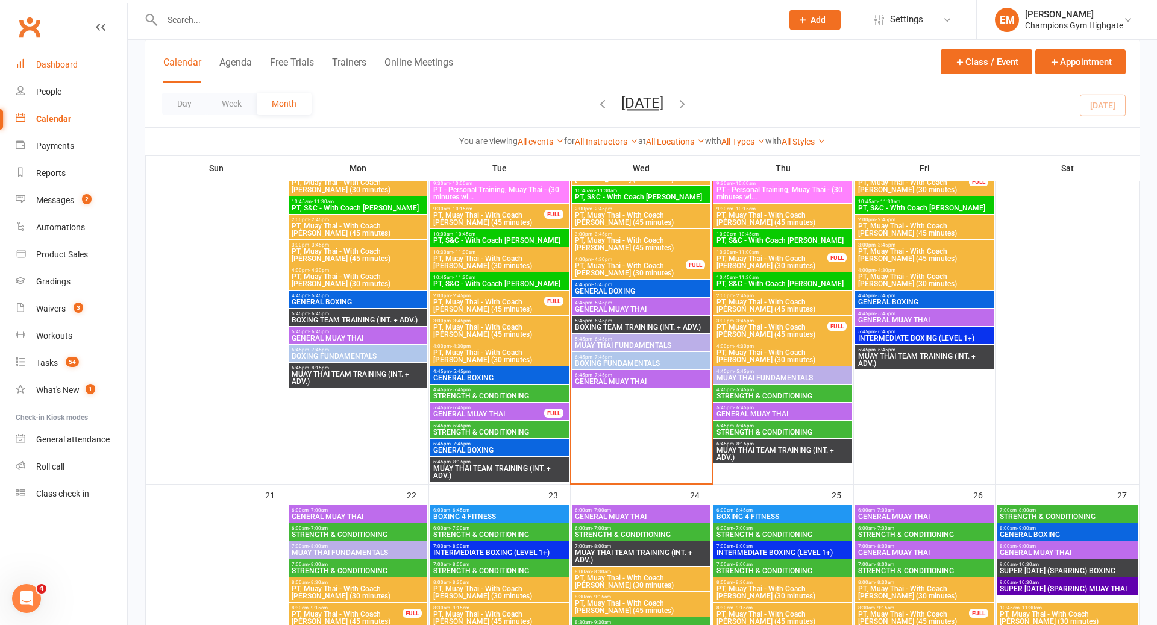
click at [72, 72] on link "Dashboard" at bounding box center [72, 64] width 112 height 27
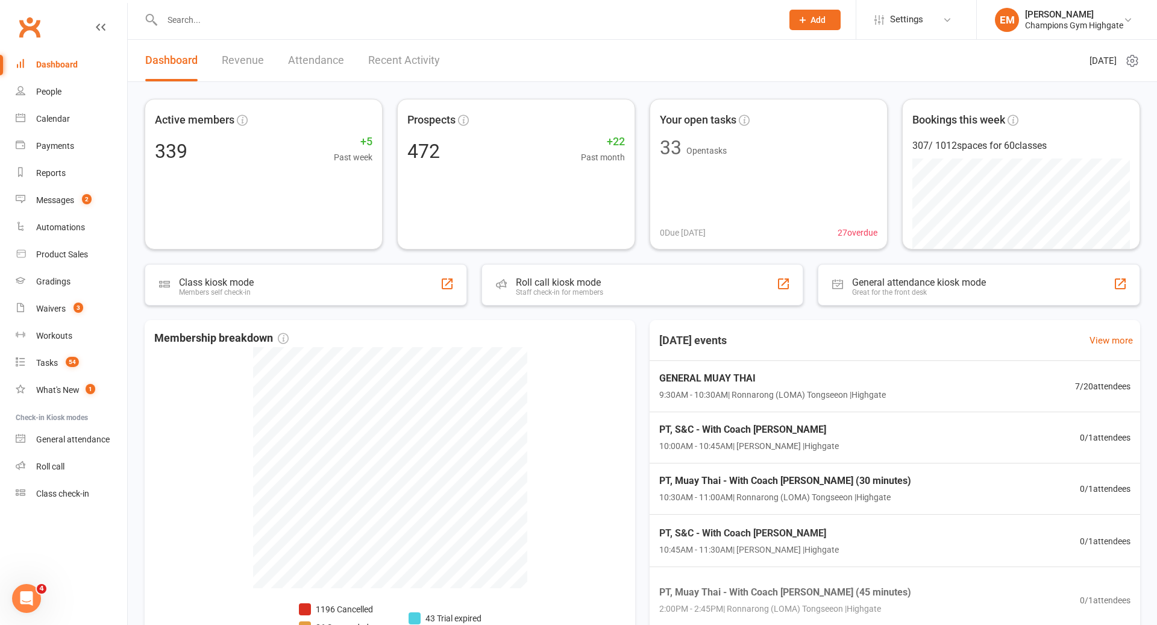
click at [424, 75] on link "Recent Activity" at bounding box center [404, 61] width 72 height 42
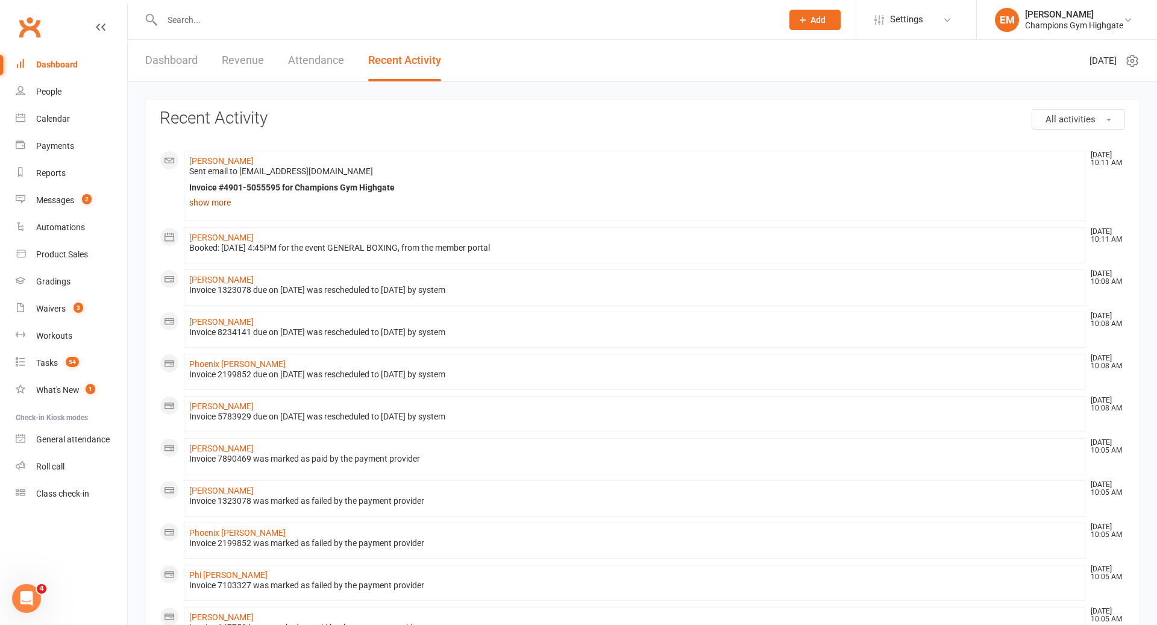
click at [205, 196] on link "show more" at bounding box center [634, 202] width 891 height 17
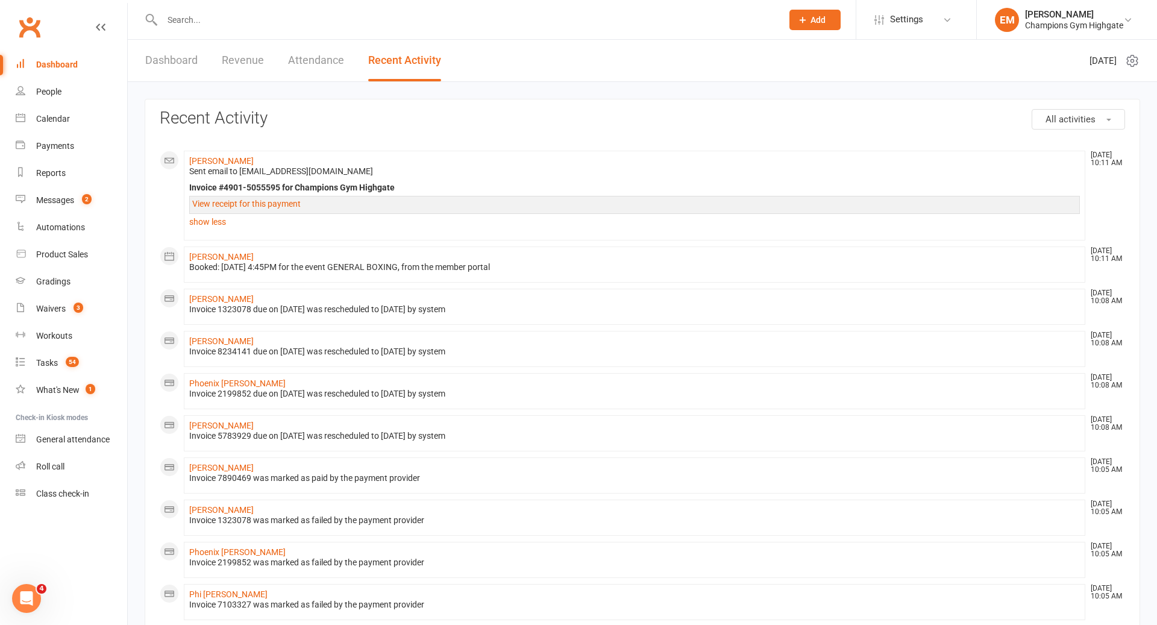
click at [1091, 112] on button "All activities" at bounding box center [1078, 119] width 93 height 20
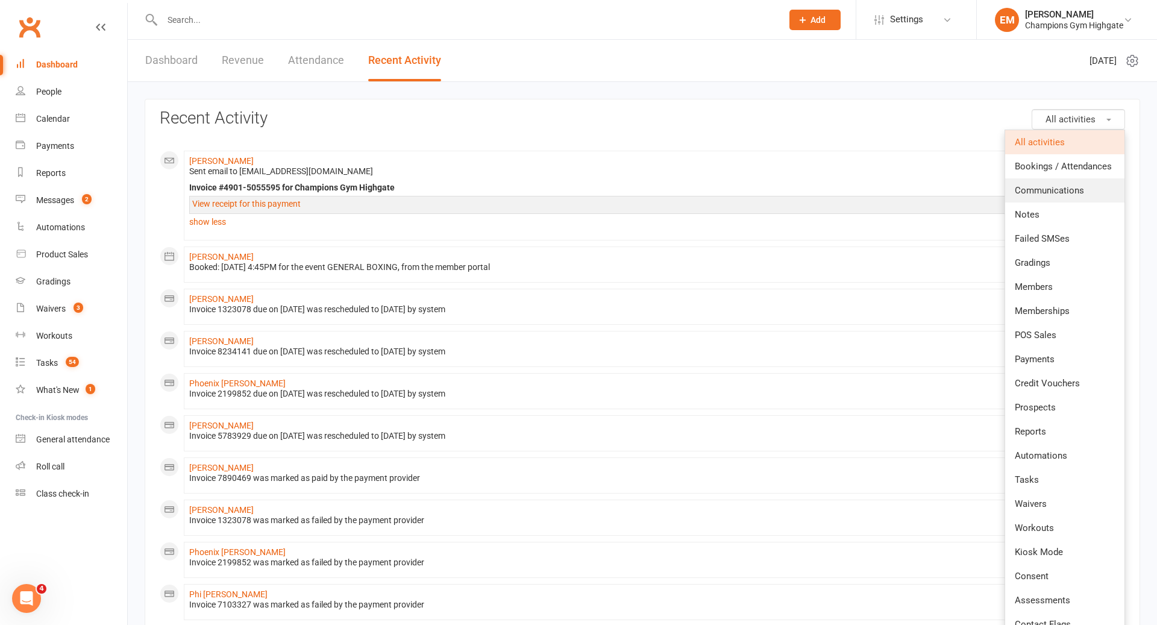
click at [1054, 187] on span "Communications" at bounding box center [1049, 190] width 69 height 11
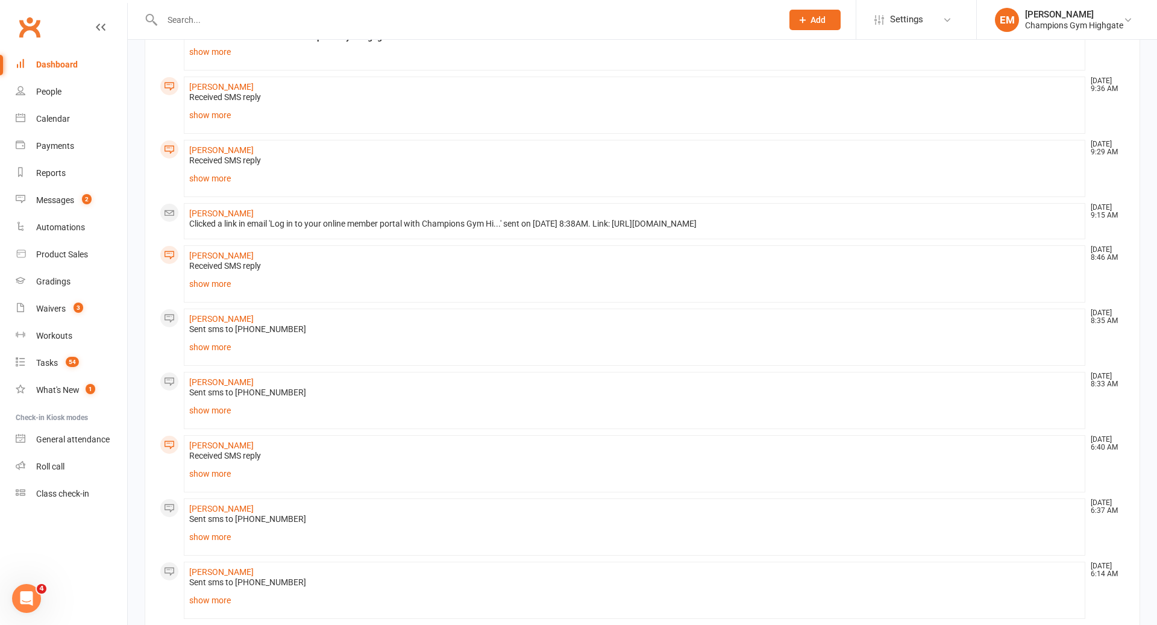
scroll to position [155, 0]
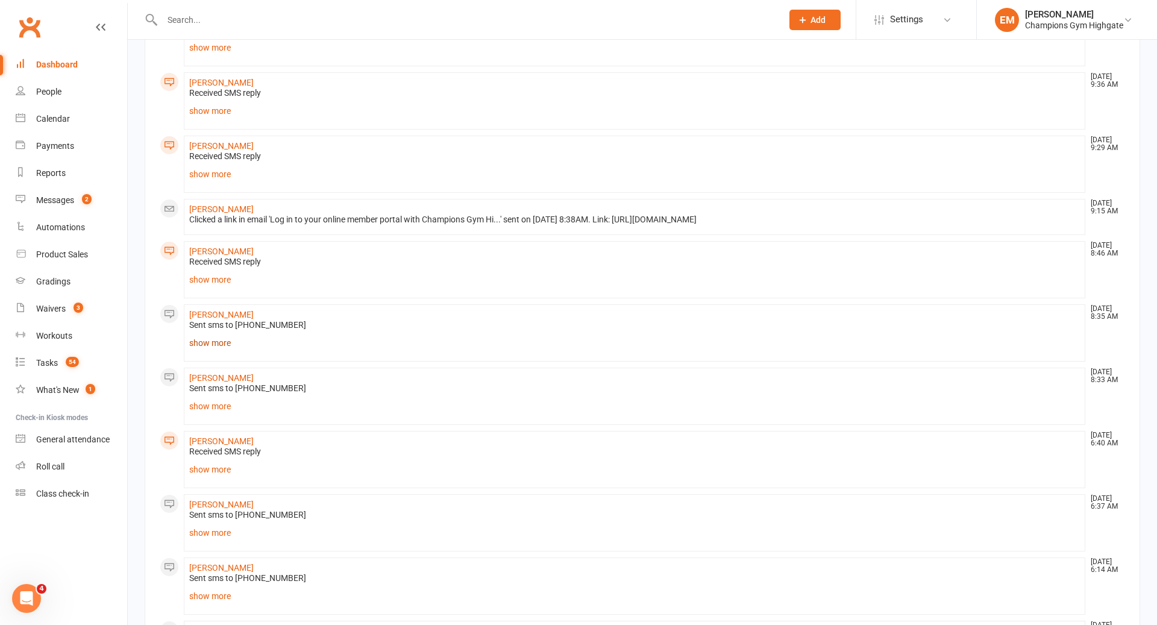
click at [204, 338] on link "show more" at bounding box center [634, 343] width 891 height 17
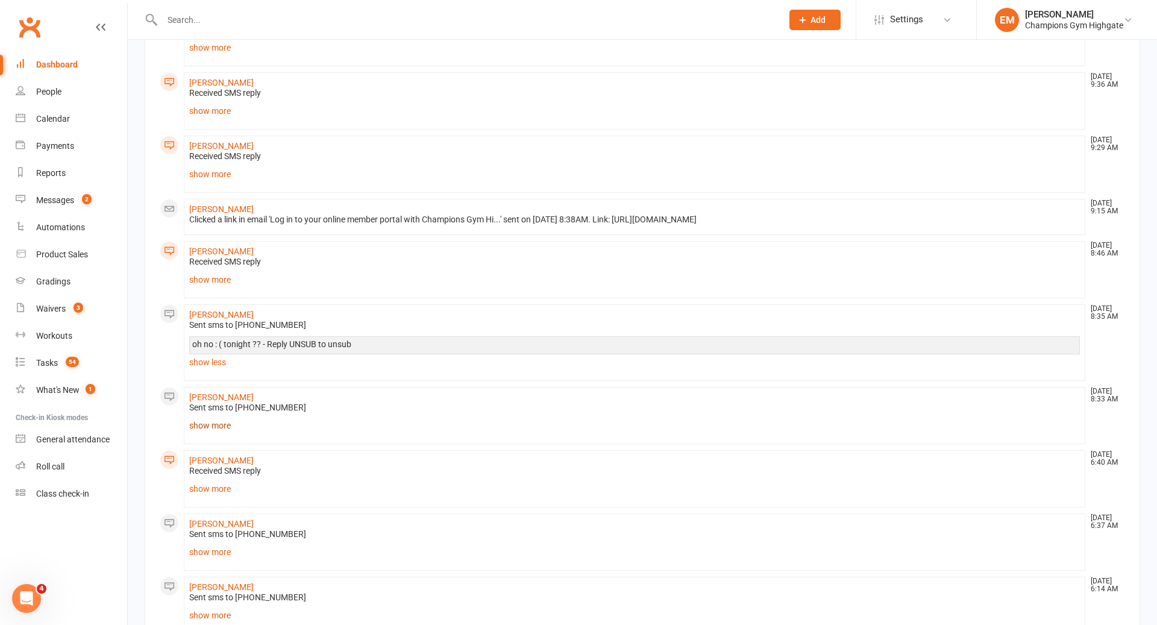
click at [219, 427] on link "show more" at bounding box center [634, 425] width 891 height 17
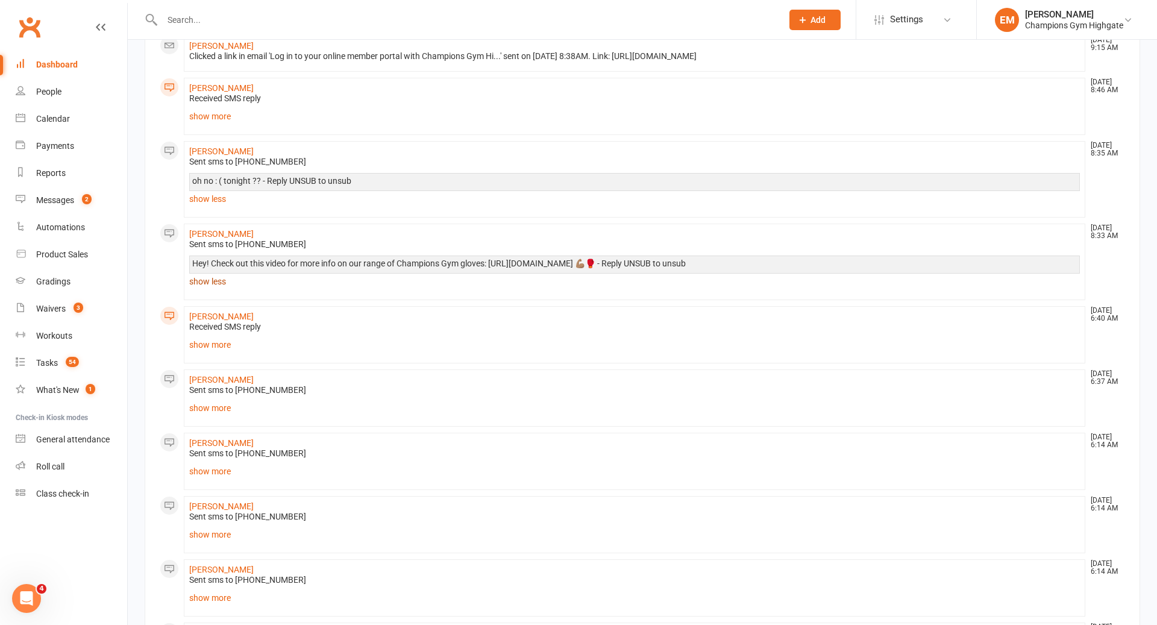
scroll to position [321, 0]
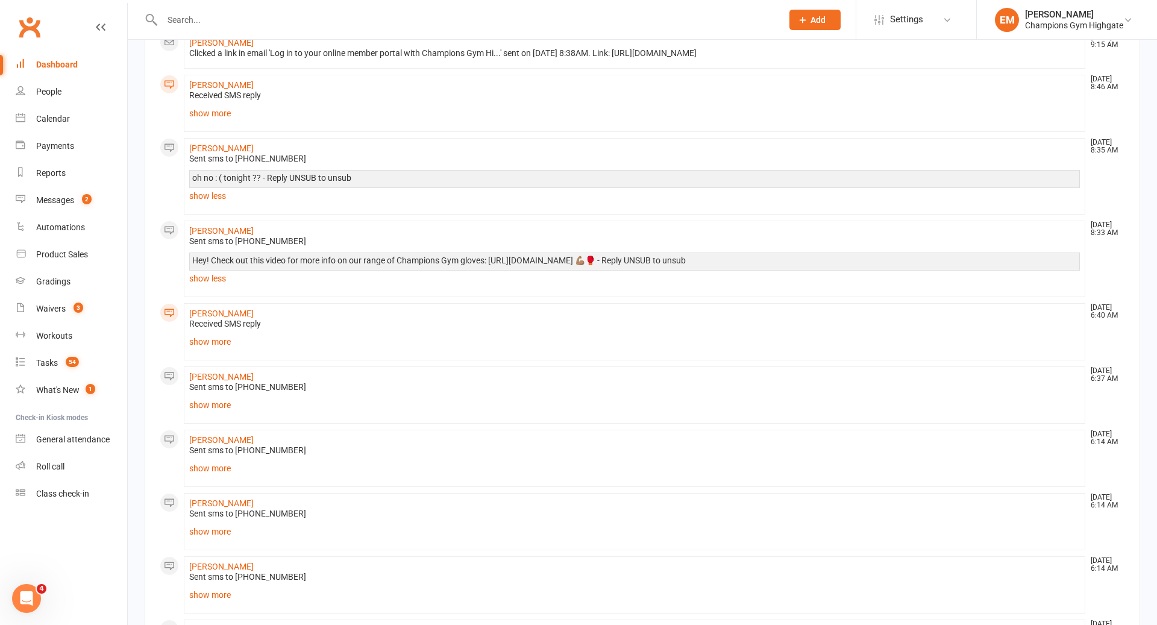
click at [219, 391] on div "Sent sms to [PHONE_NUMBER] Hi Ludo! Welcome back : ) you training this week?? -…" at bounding box center [634, 397] width 891 height 31
click at [219, 397] on link "show more" at bounding box center [634, 405] width 891 height 17
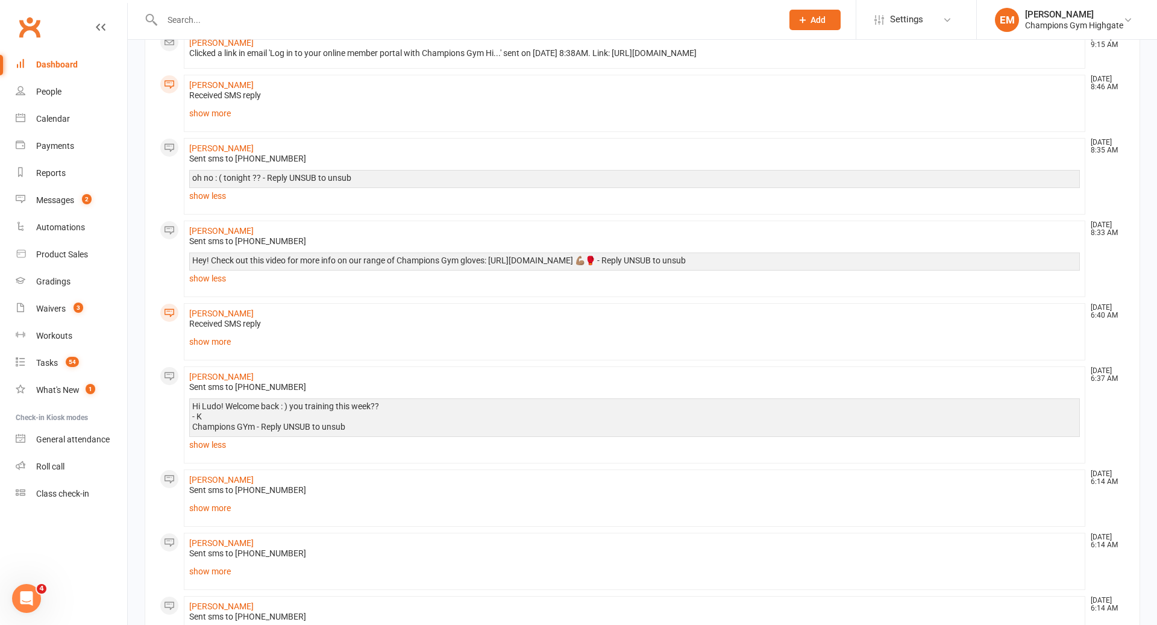
scroll to position [342, 0]
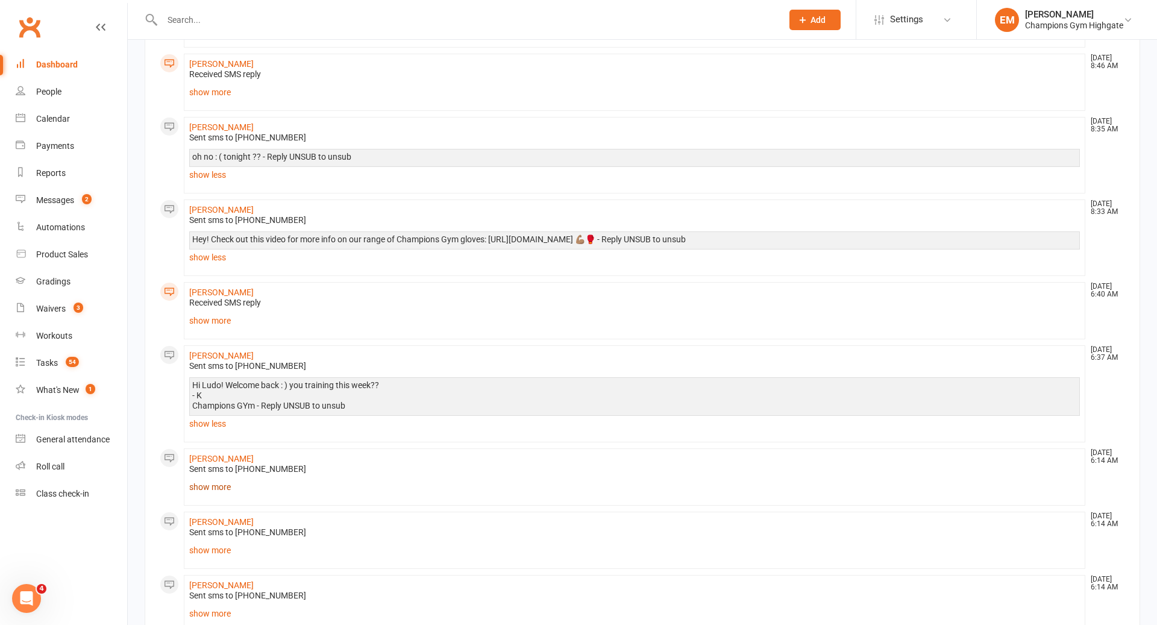
click at [227, 484] on link "show more" at bounding box center [634, 487] width 891 height 17
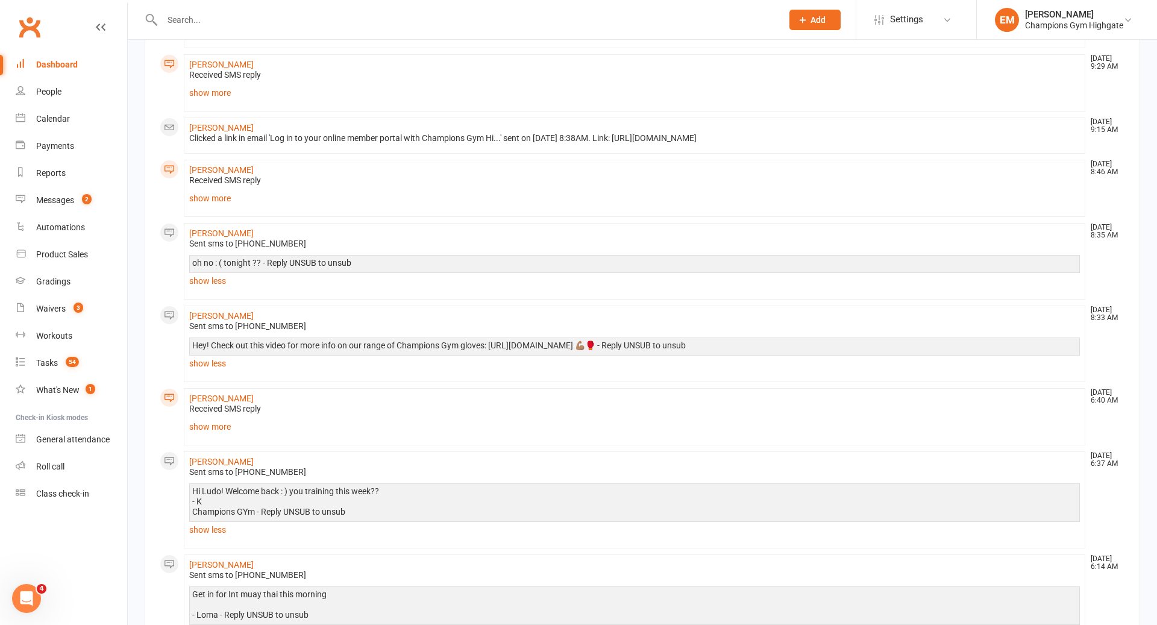
scroll to position [871, 0]
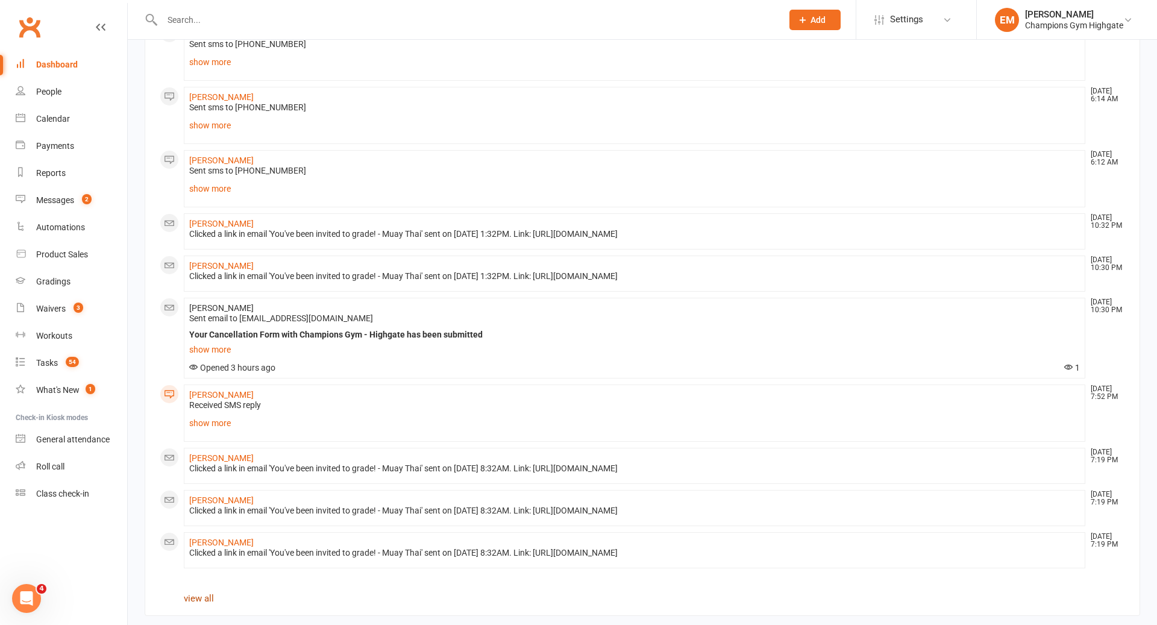
click at [204, 593] on link "view all" at bounding box center [199, 598] width 30 height 11
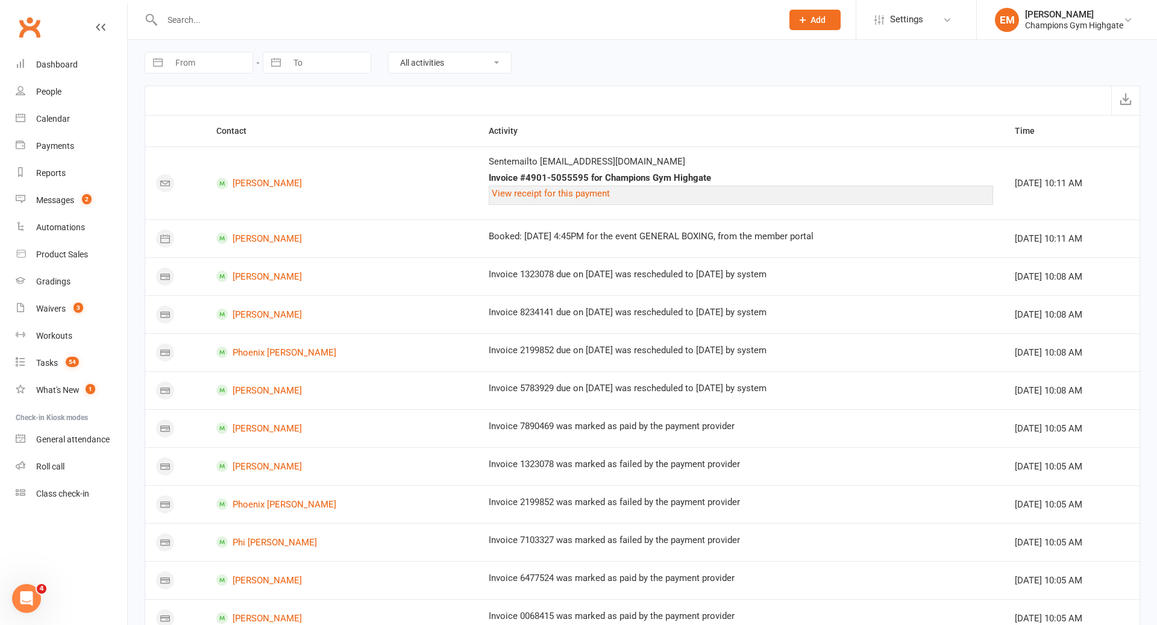
click at [464, 66] on select "All activities Bookings / Attendances Communications Notes Failed SMSes Grading…" at bounding box center [450, 62] width 122 height 20
select select "ConversationLogEntry"
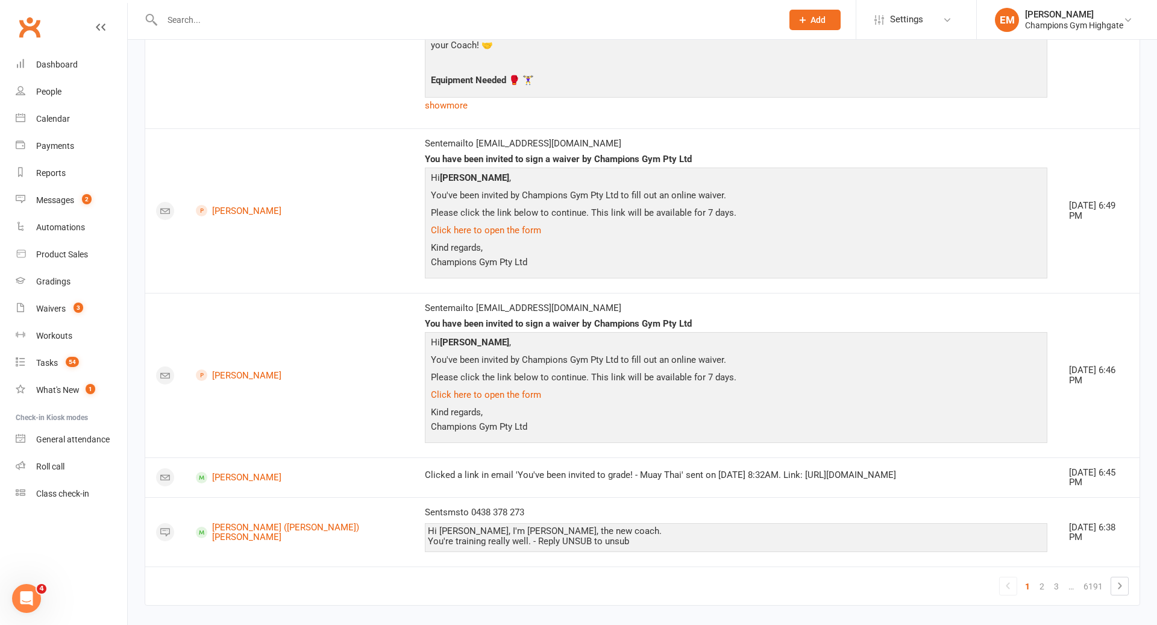
scroll to position [1610, 0]
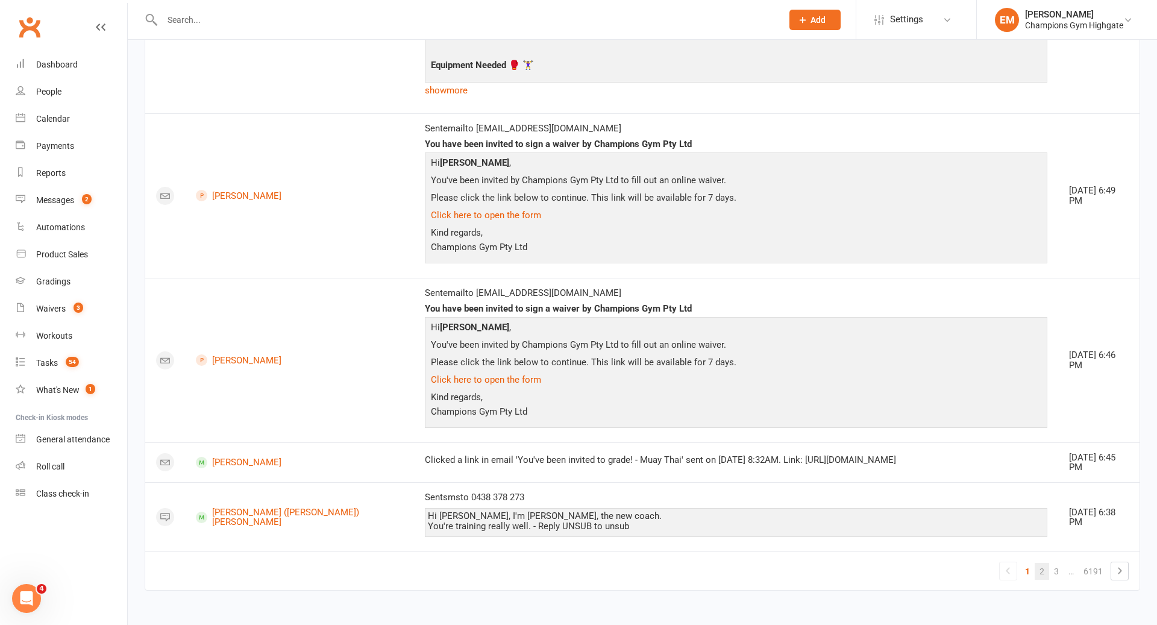
click at [1045, 576] on link "2" at bounding box center [1042, 571] width 14 height 17
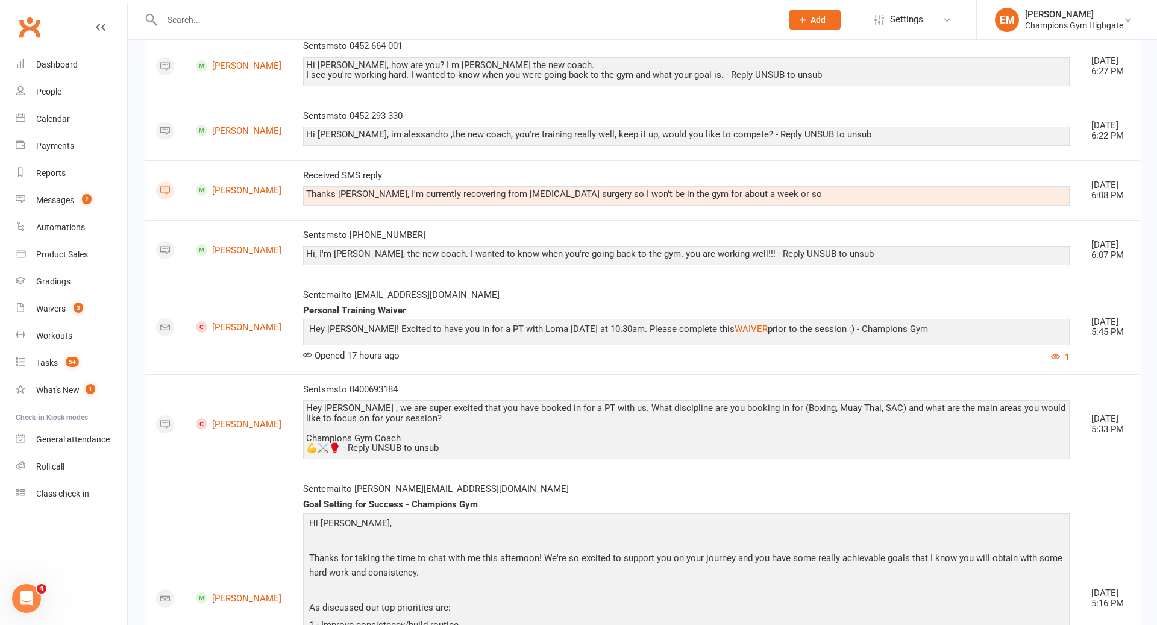
scroll to position [0, 0]
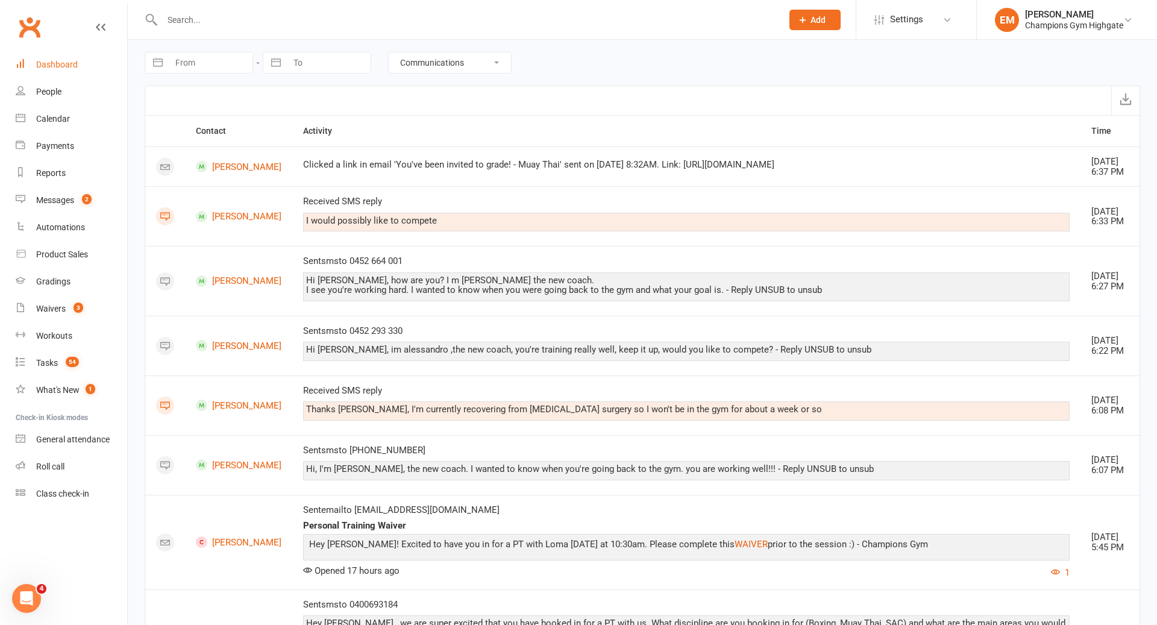
click at [43, 60] on div "Dashboard" at bounding box center [57, 65] width 42 height 10
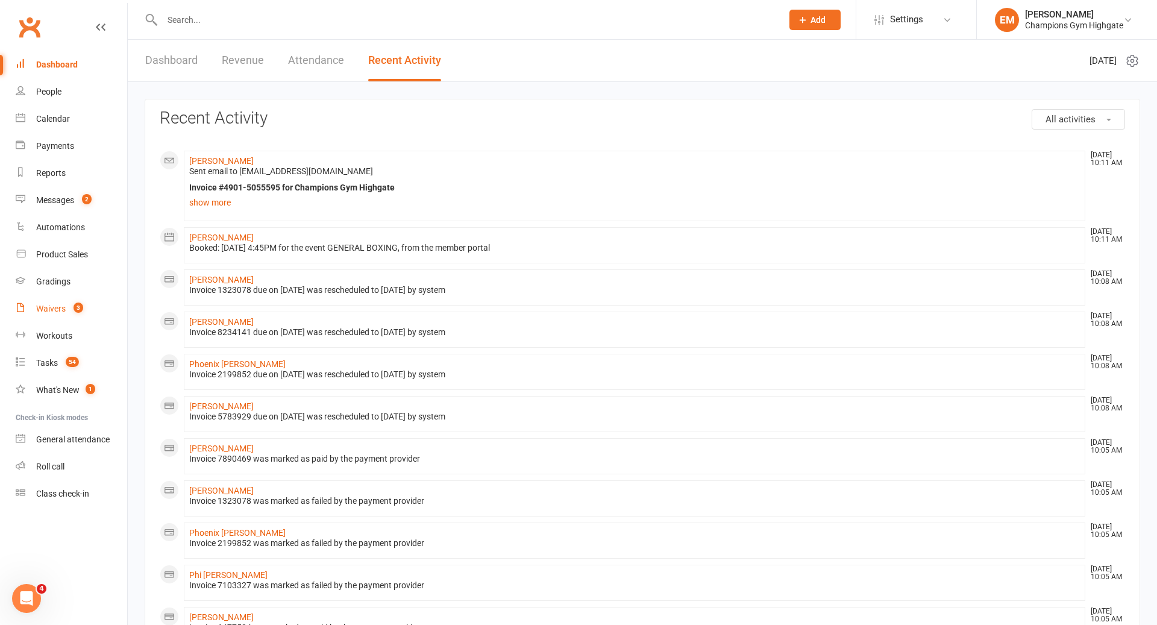
click at [66, 311] on link "Waivers 3" at bounding box center [72, 308] width 112 height 27
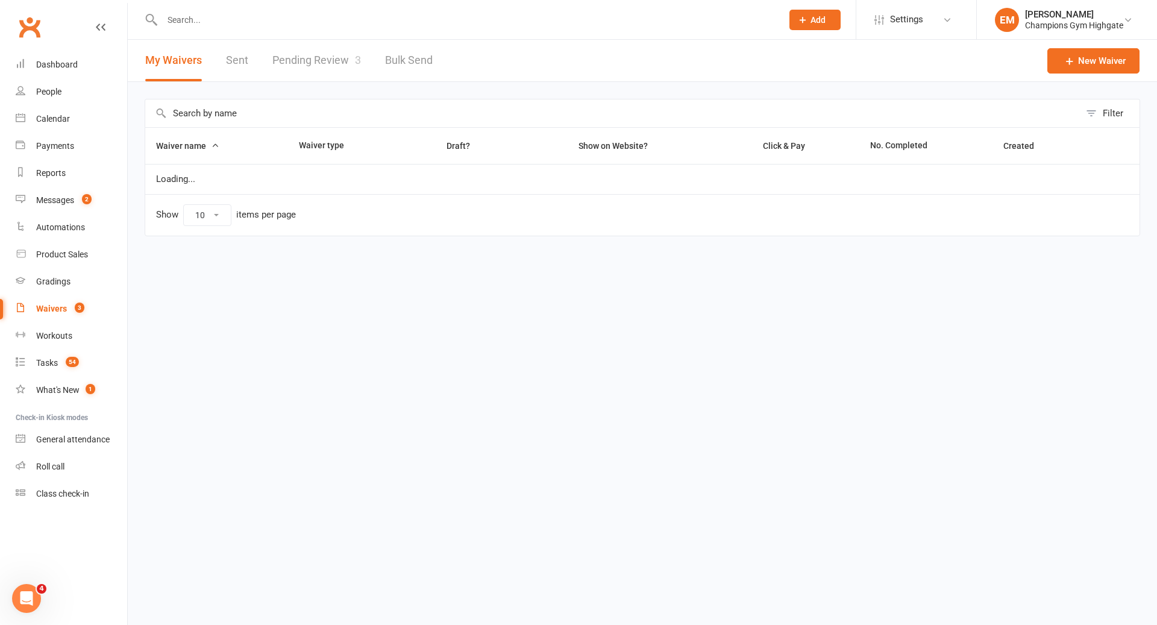
click at [329, 73] on link "Pending Review 3" at bounding box center [316, 61] width 89 height 42
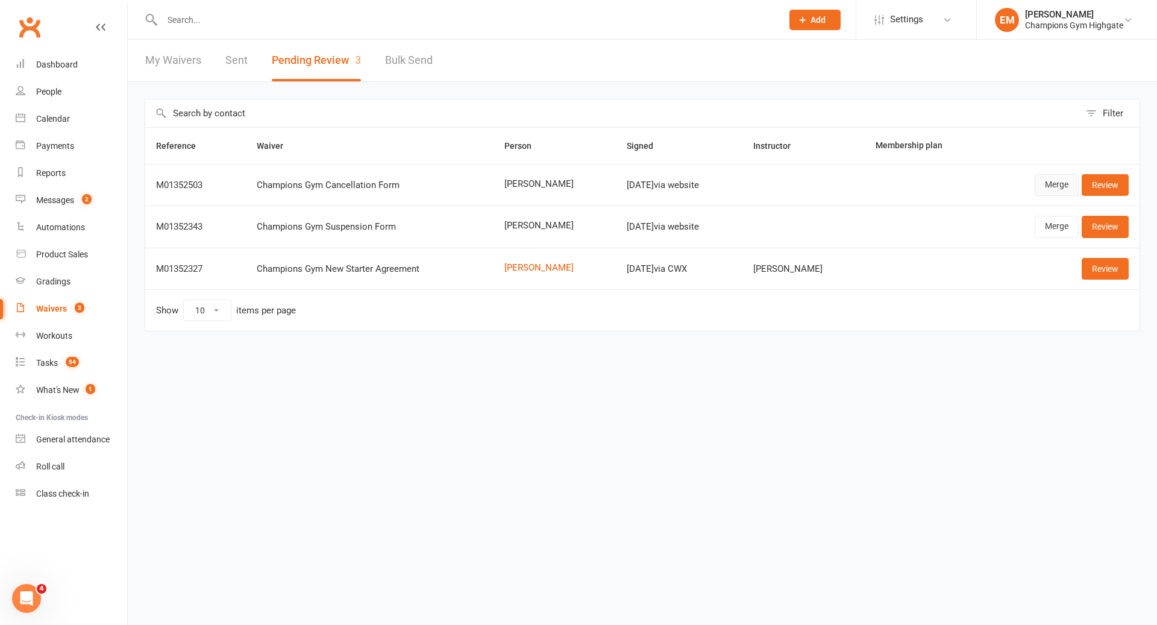
click at [1060, 183] on link "Merge" at bounding box center [1057, 185] width 44 height 22
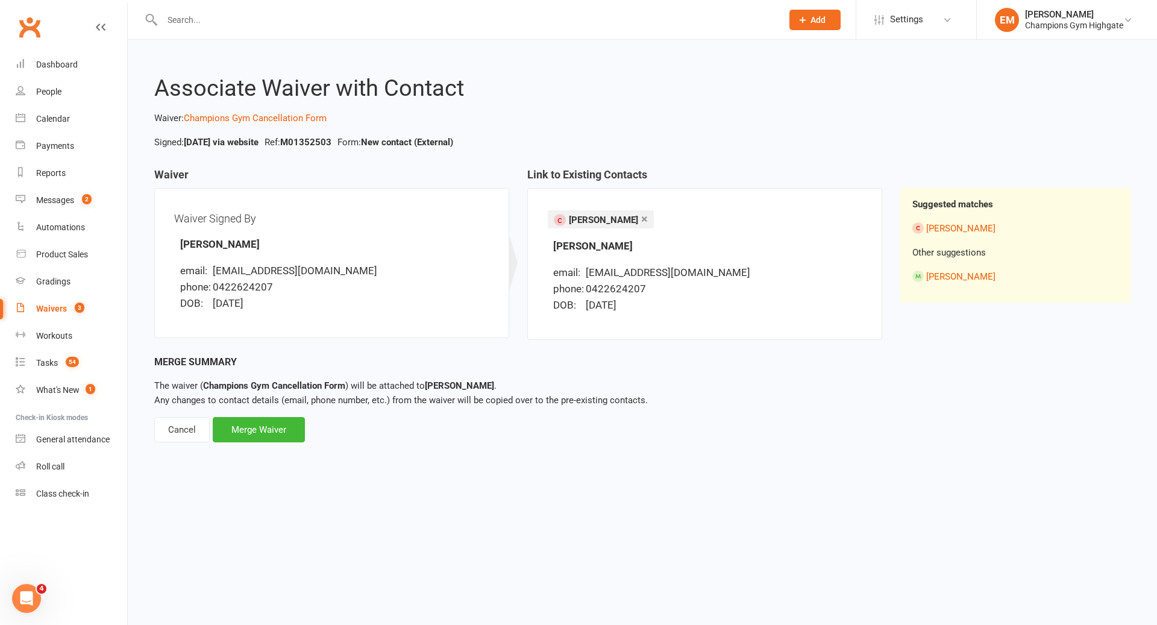
click at [641, 221] on link "×" at bounding box center [644, 218] width 7 height 19
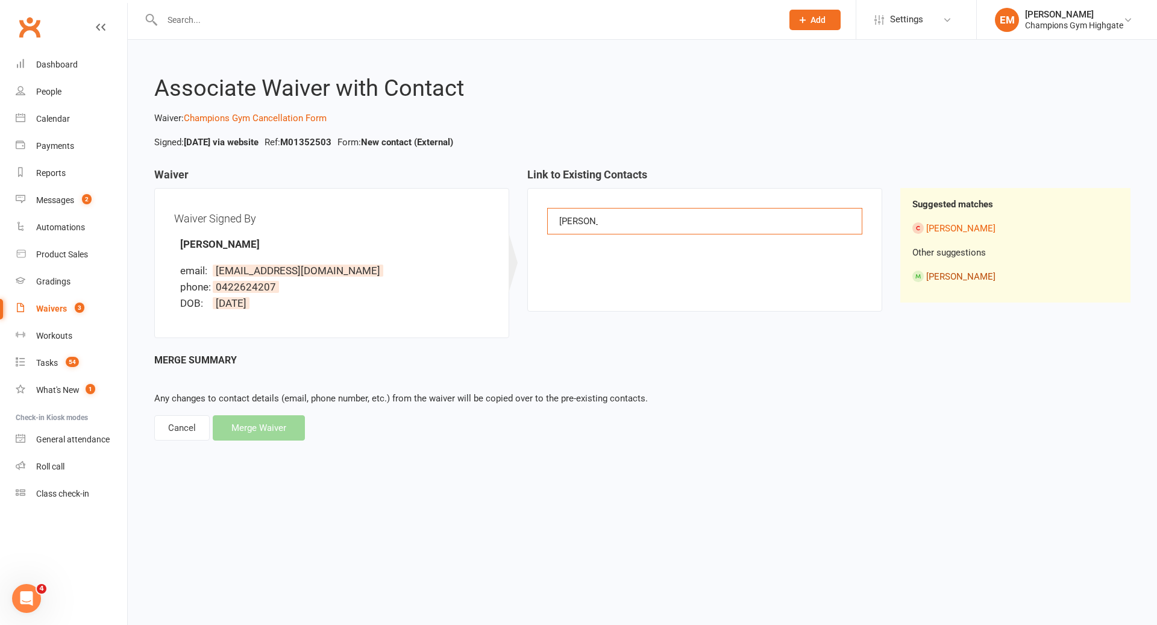
type input "[PERSON_NAME]"
click at [965, 280] on link "[PERSON_NAME]" at bounding box center [961, 276] width 69 height 11
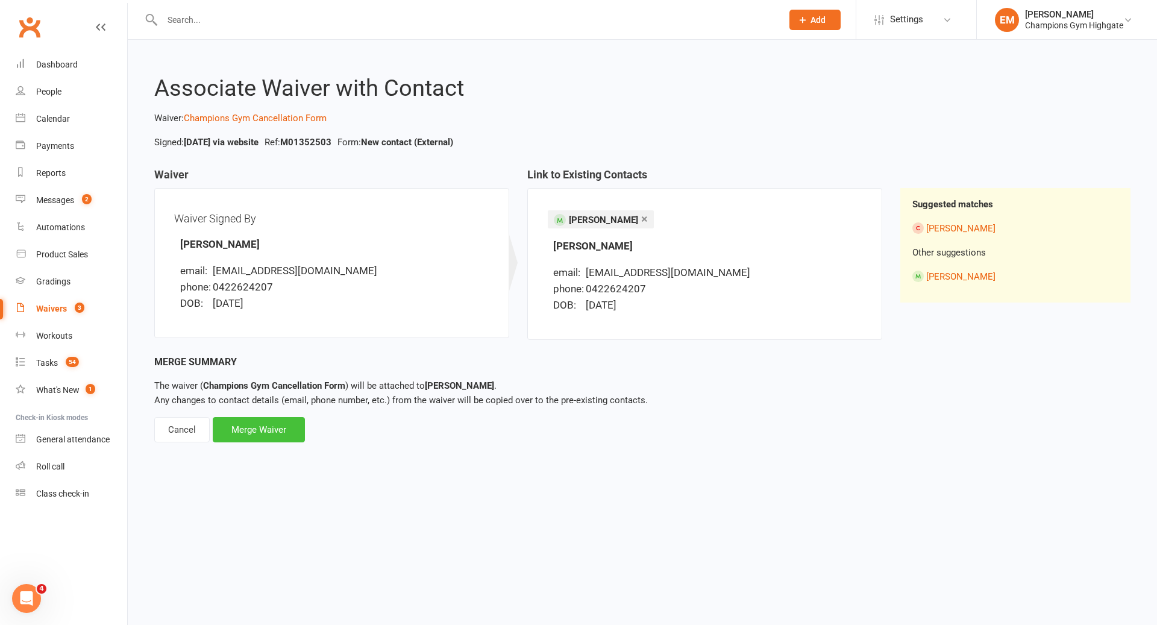
click at [256, 438] on div "Merge Waiver" at bounding box center [259, 429] width 92 height 25
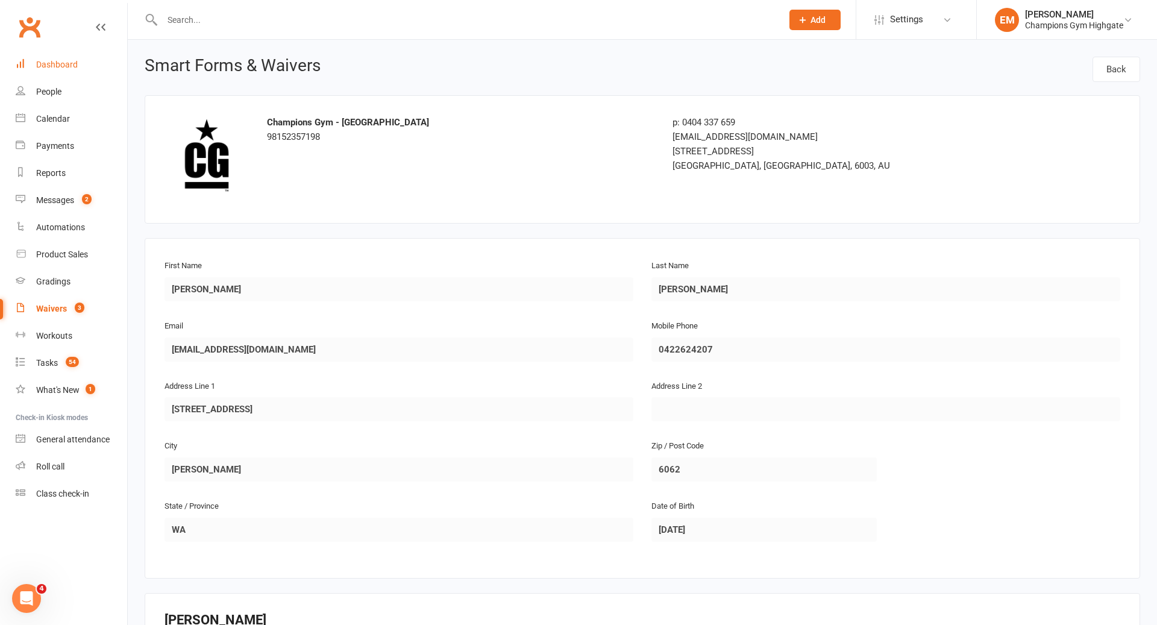
click at [39, 46] on div "Clubworx" at bounding box center [63, 34] width 127 height 45
drag, startPoint x: 58, startPoint y: 58, endPoint x: 179, endPoint y: 0, distance: 133.7
click at [58, 58] on link "Dashboard" at bounding box center [72, 64] width 112 height 27
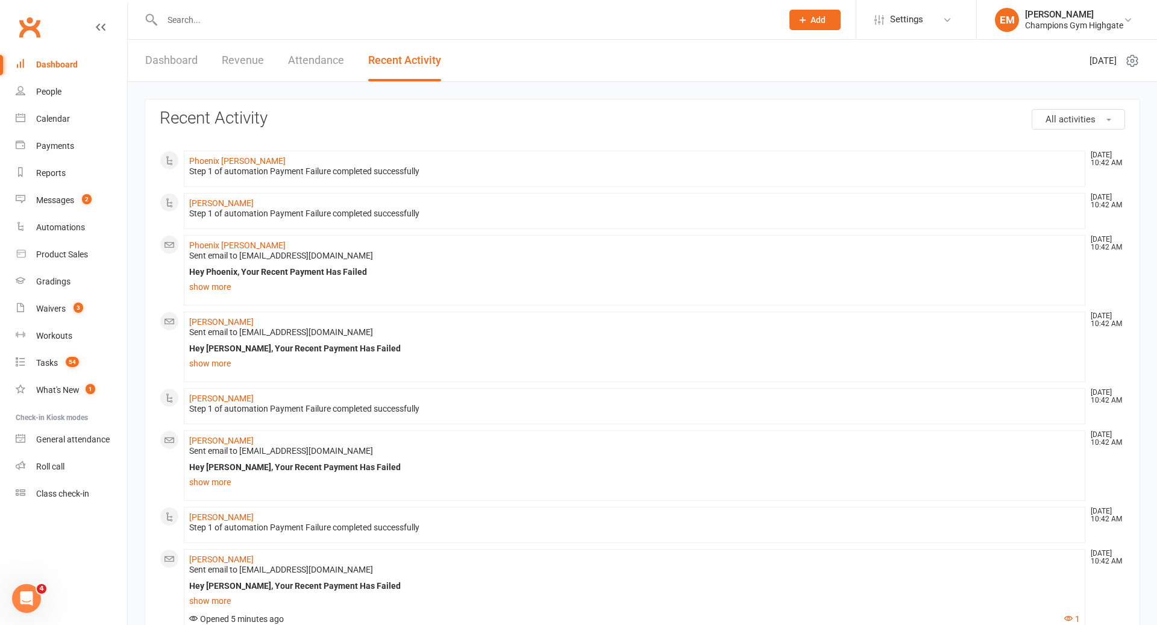
click at [37, 60] on div "Dashboard" at bounding box center [57, 65] width 42 height 10
click at [40, 63] on div "Dashboard" at bounding box center [57, 65] width 42 height 10
click at [45, 352] on link "Tasks 54" at bounding box center [72, 363] width 112 height 27
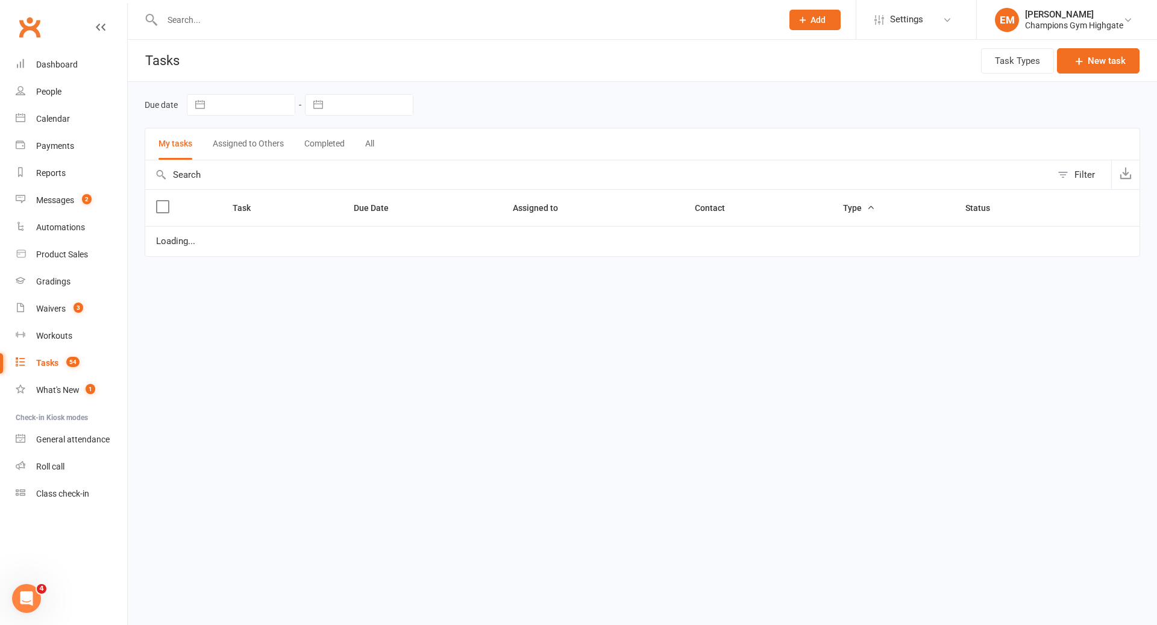
select select "waiting"
select select "started"
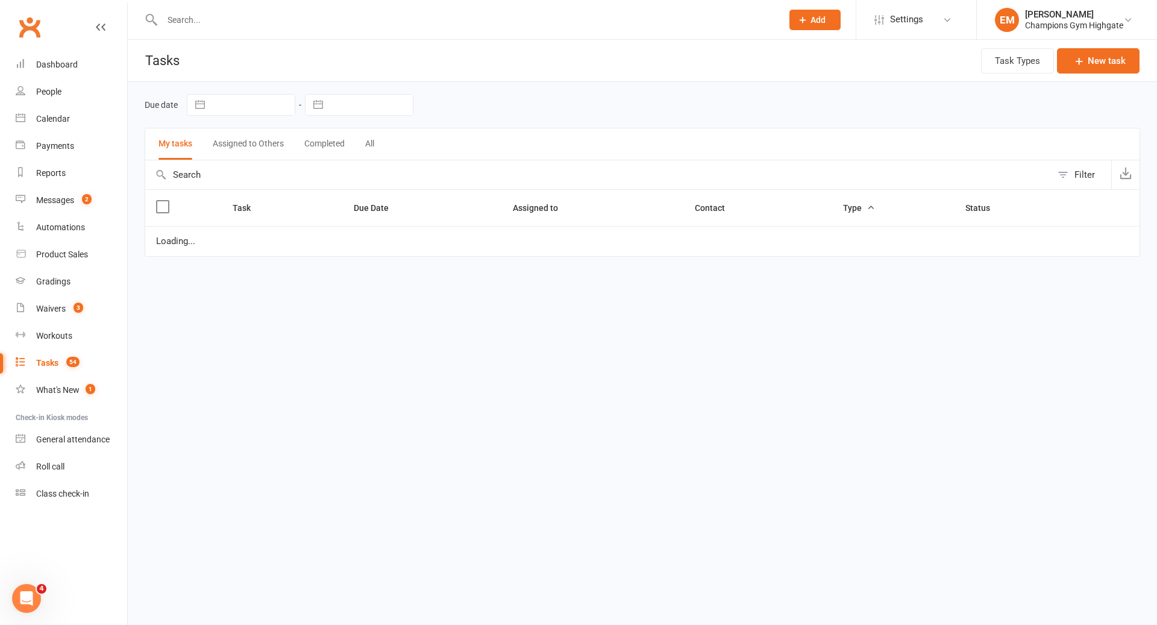
select select "waiting"
select select "started"
select select "waiting"
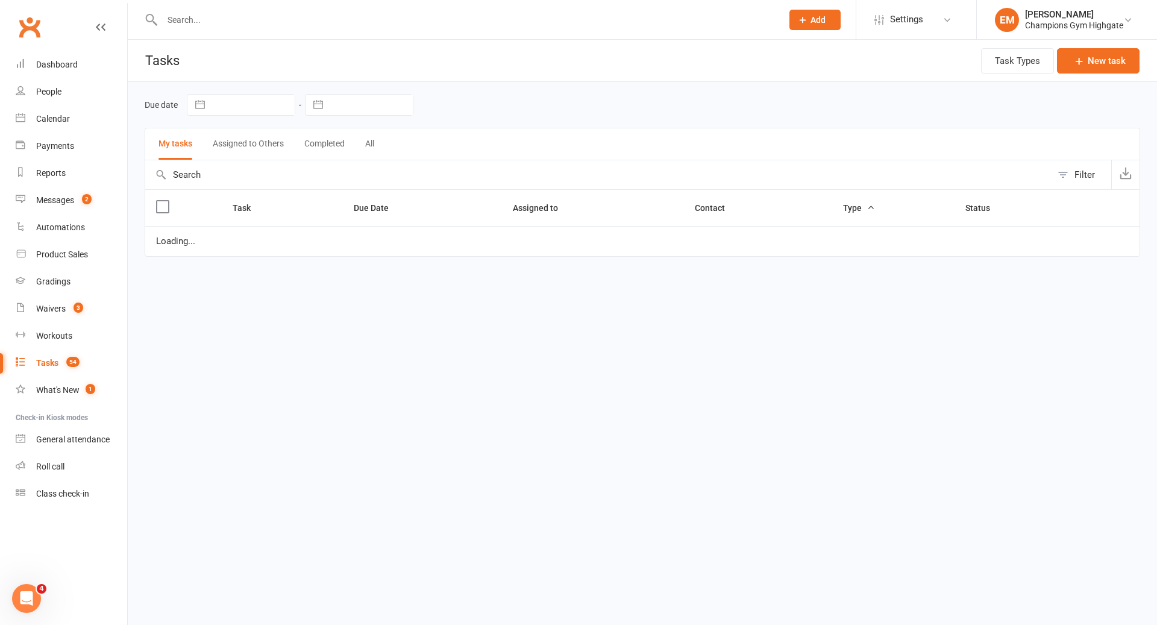
select select "waiting"
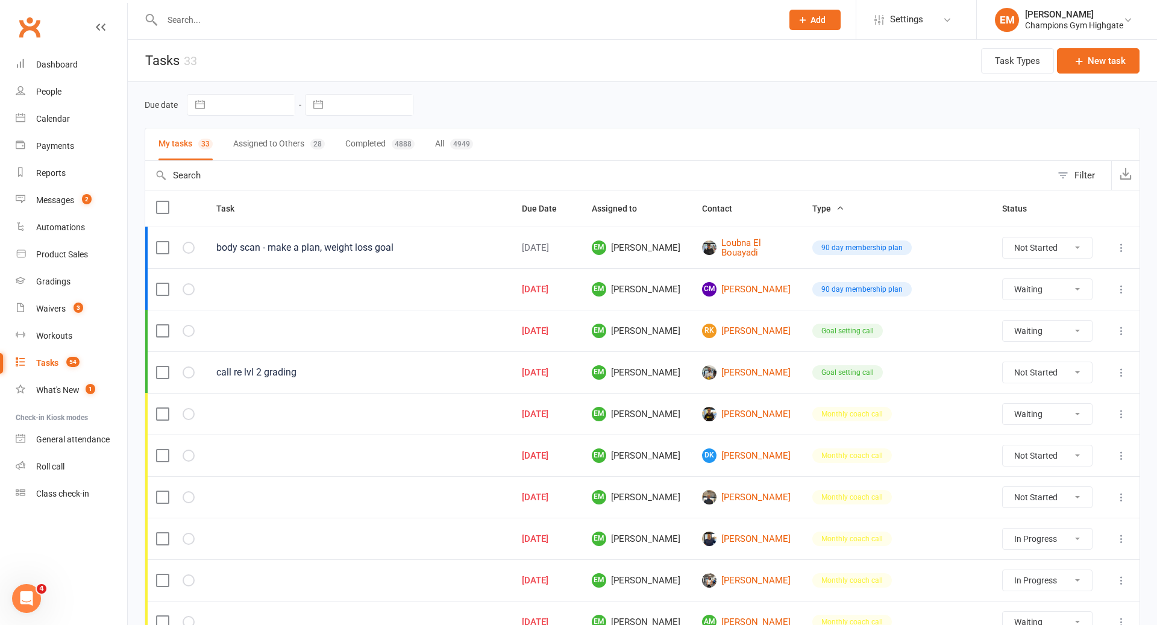
click at [276, 121] on div "Due date Navigate forward to interact with the calendar and select a date. Pres…" at bounding box center [643, 105] width 996 height 46
click at [276, 158] on button "Assigned to Others 28" at bounding box center [279, 144] width 92 height 32
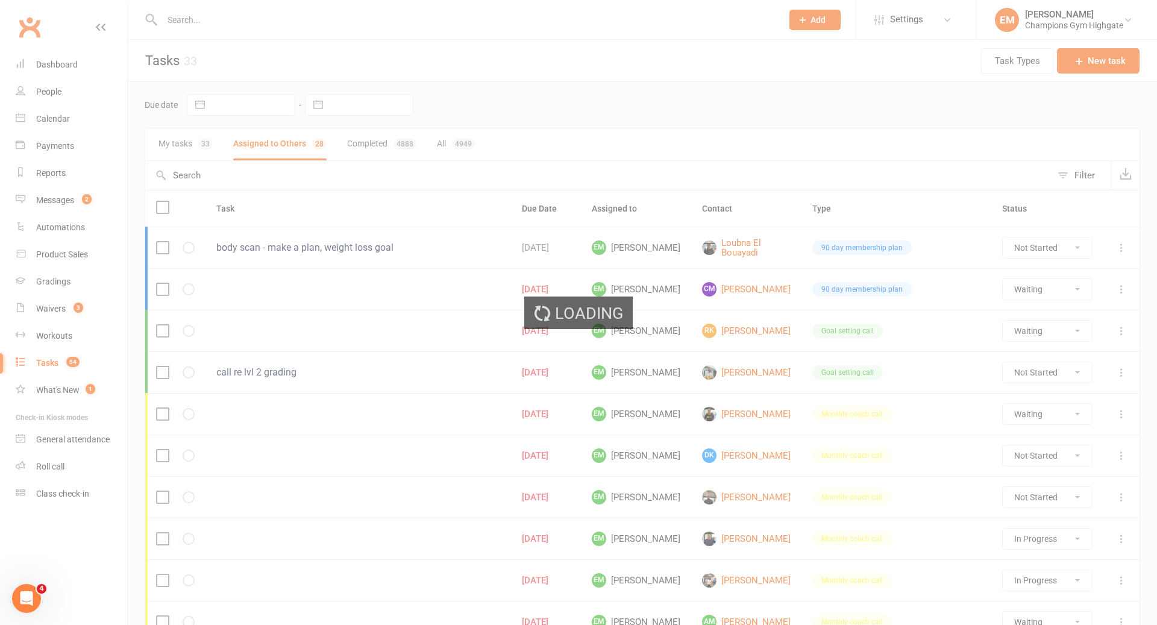
click at [287, 147] on div "Loading" at bounding box center [578, 312] width 1157 height 625
select select "waiting"
select select "started"
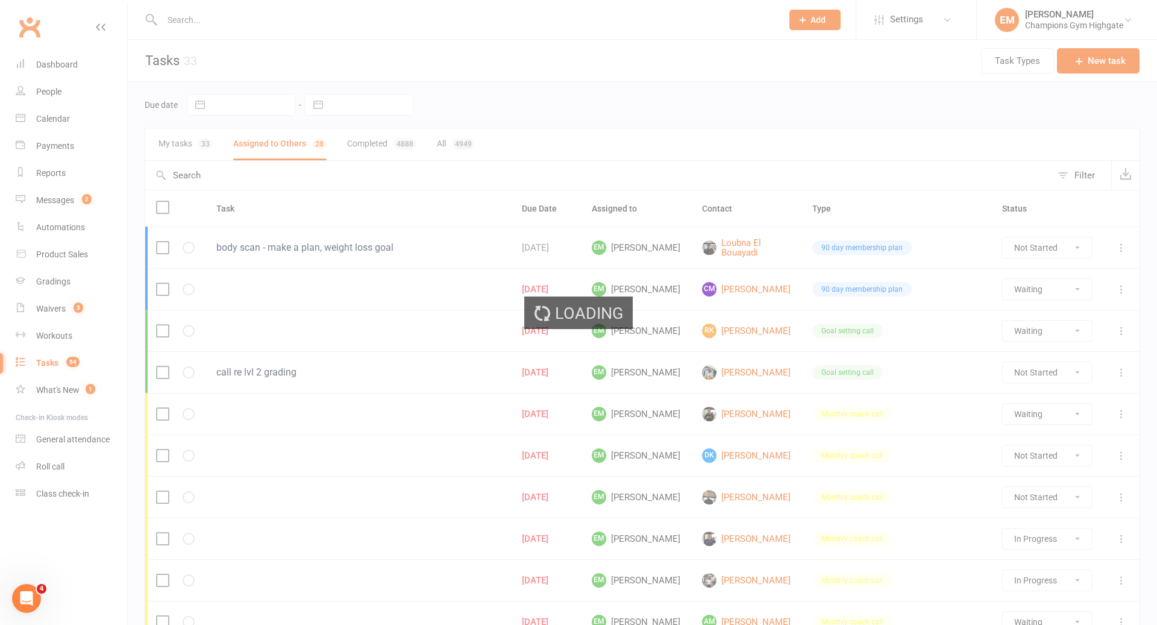
select select "started"
select select "waiting"
select select "started"
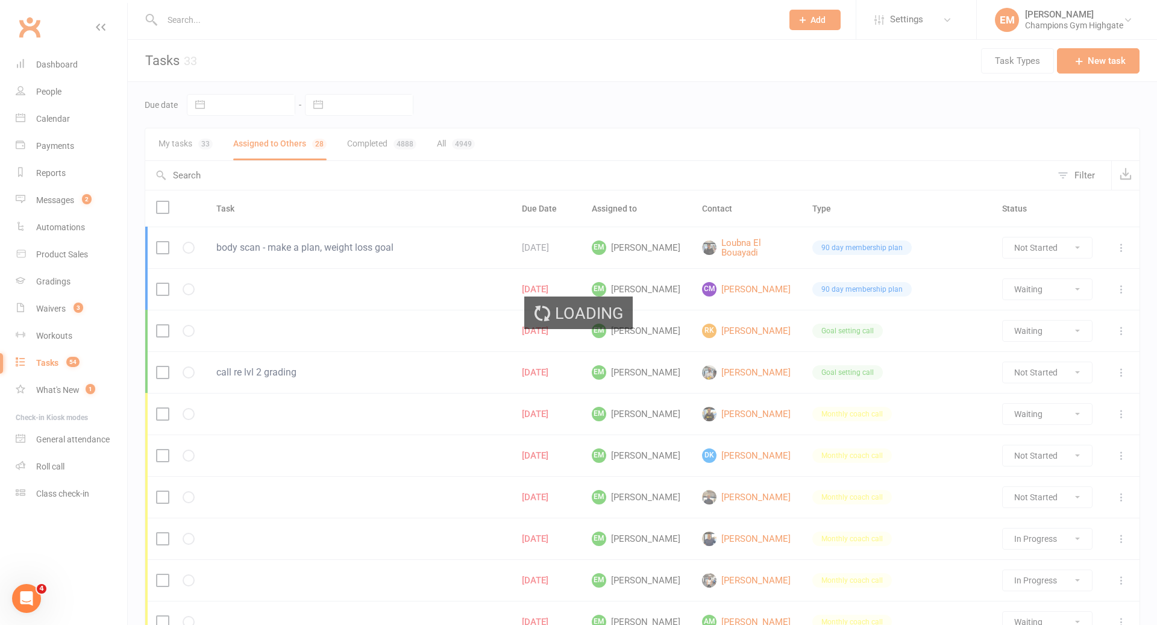
select select "waiting"
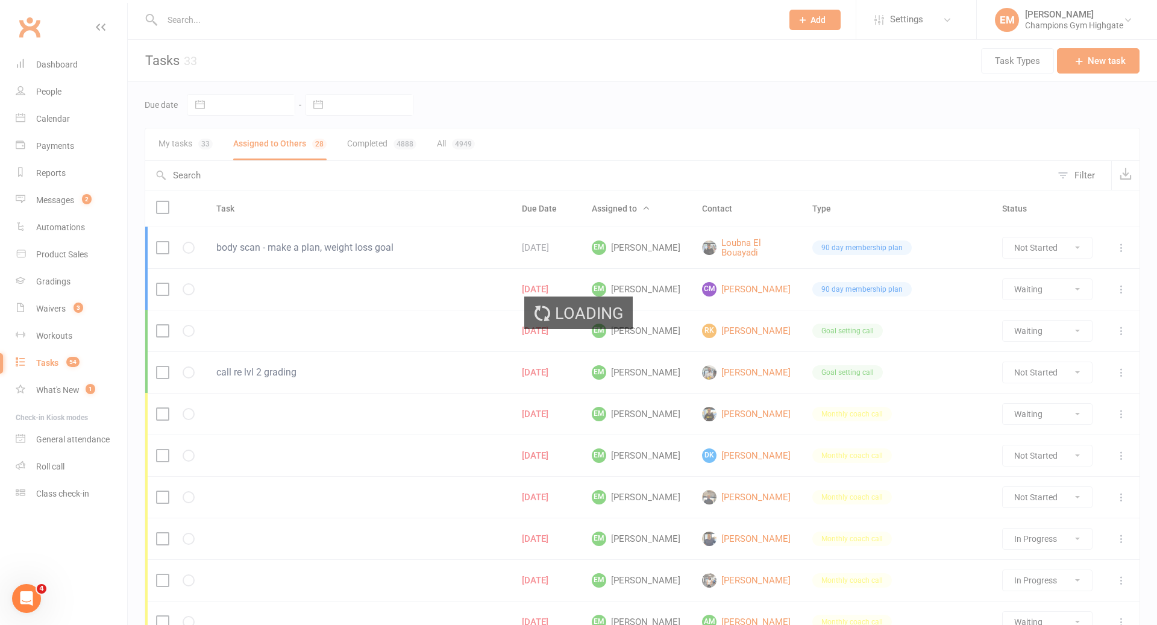
select select "started"
select select "waiting"
select select "started"
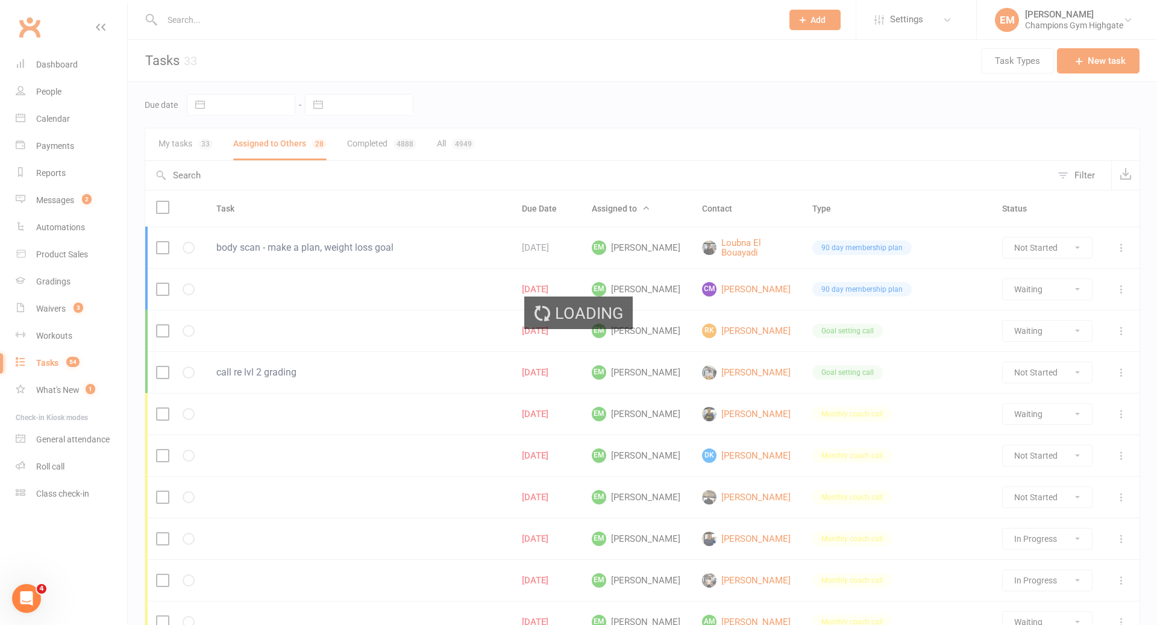
select select "started"
select select "waiting"
select select "started"
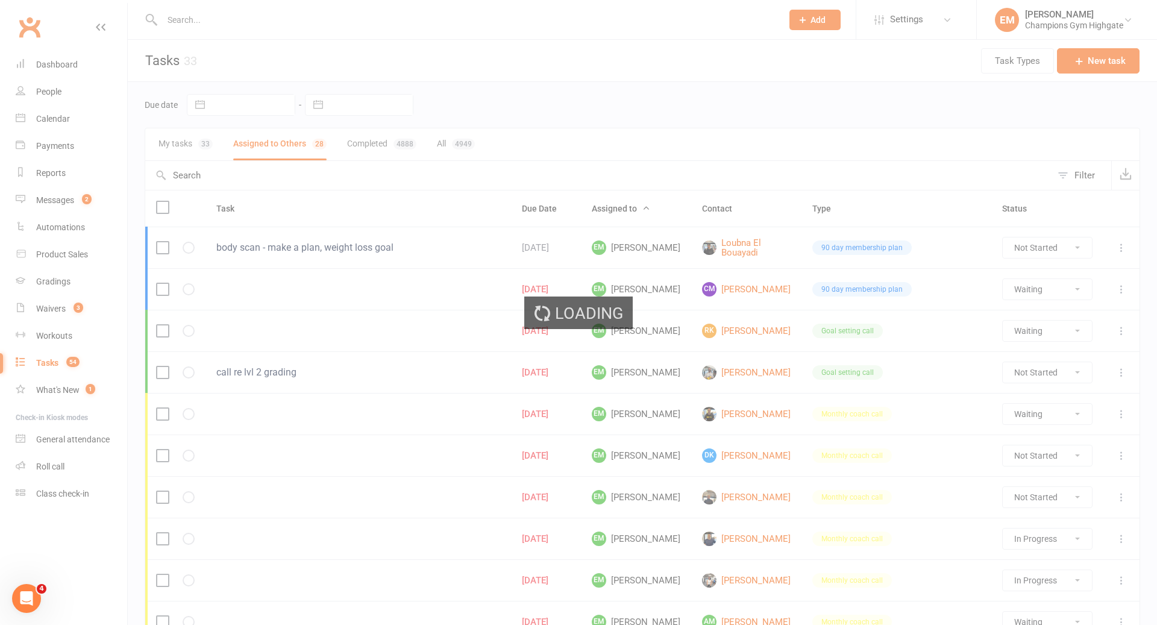
select select "started"
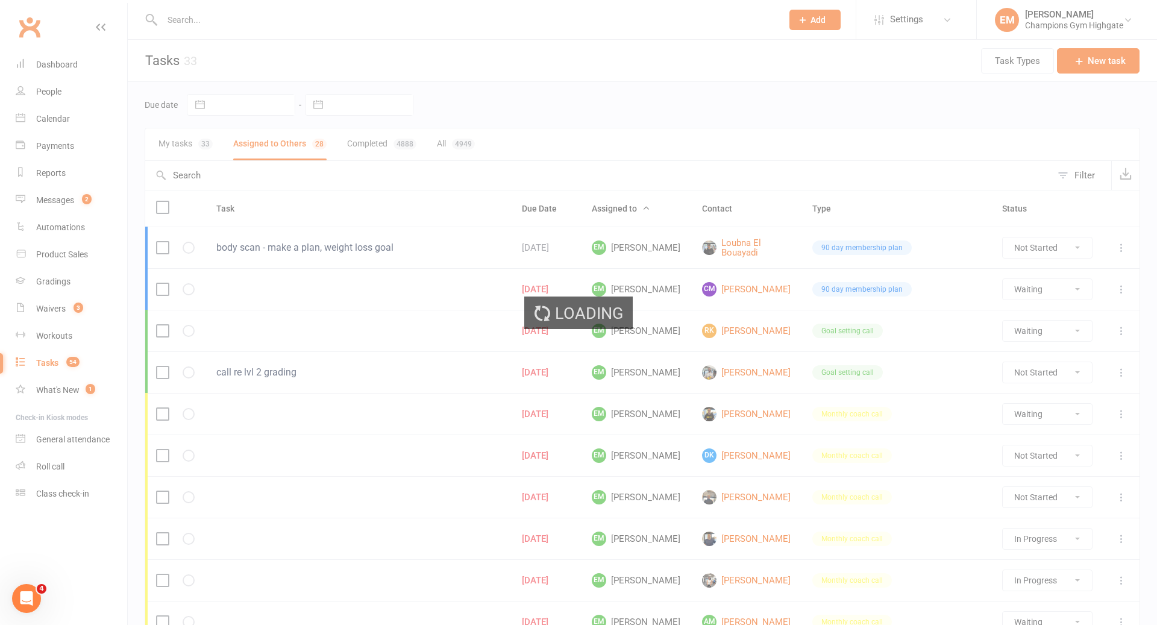
select select "started"
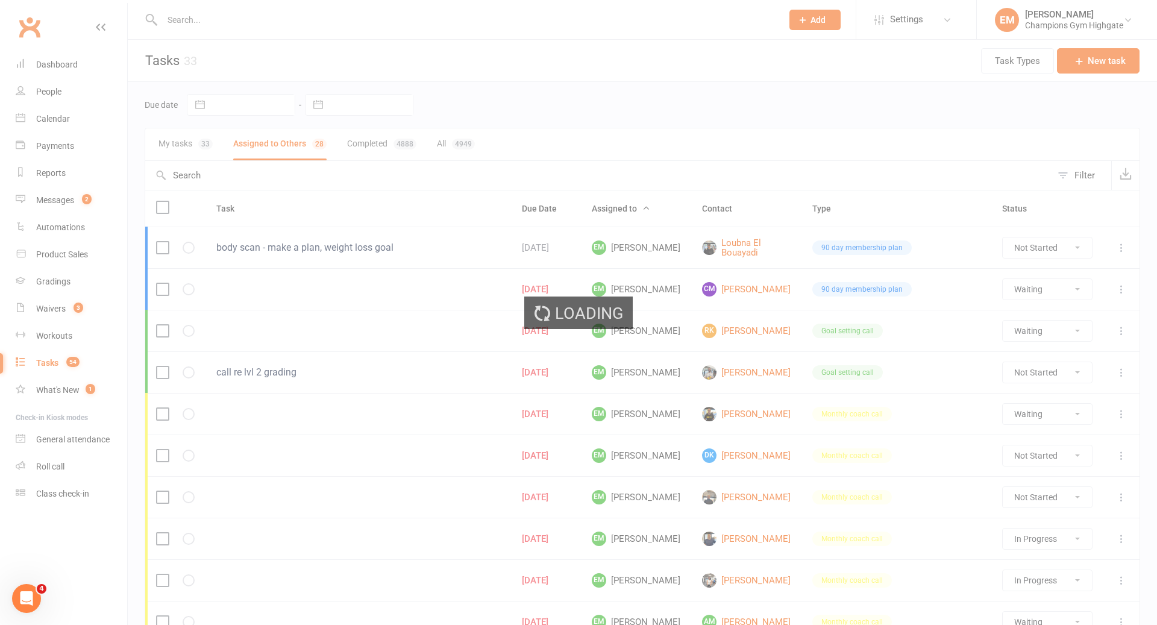
select select "started"
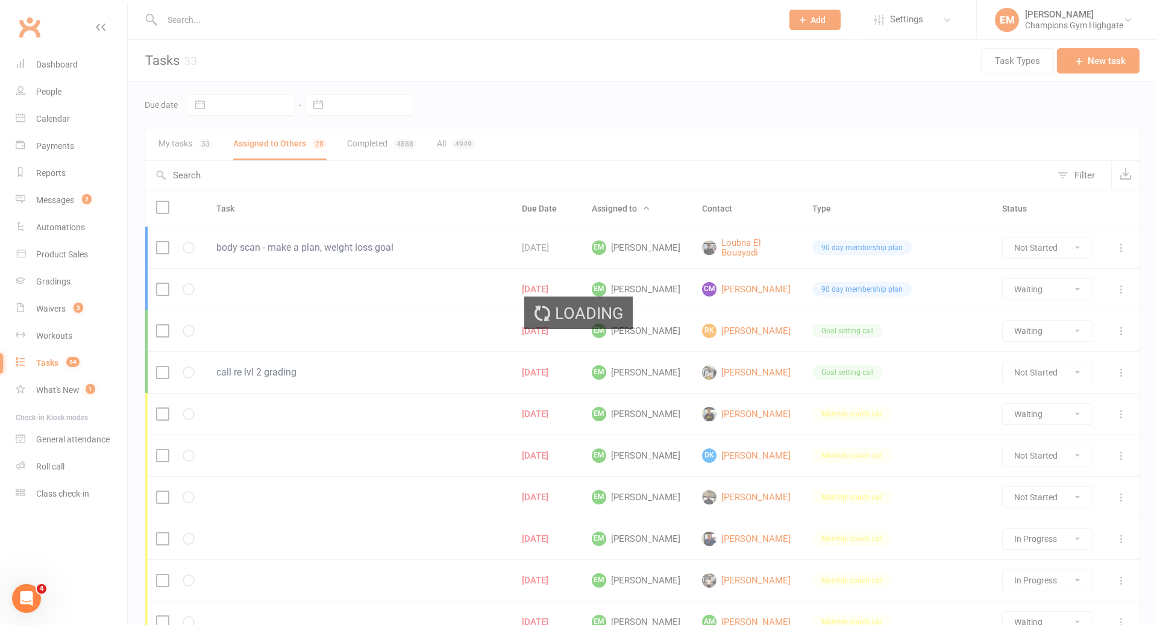
select select "started"
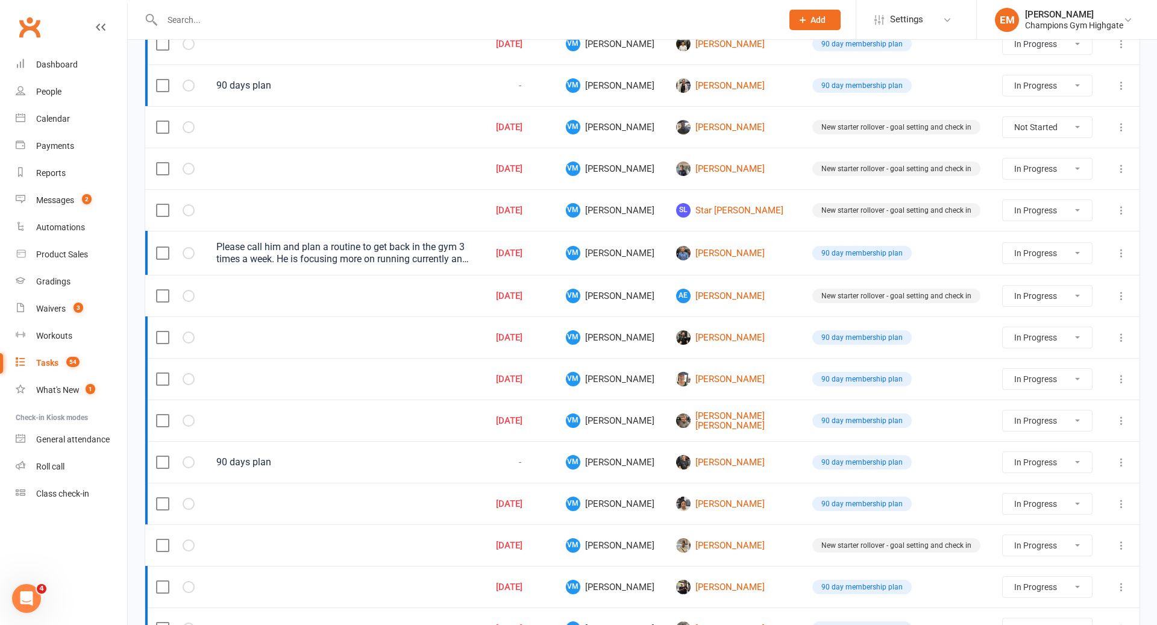
scroll to position [720, 0]
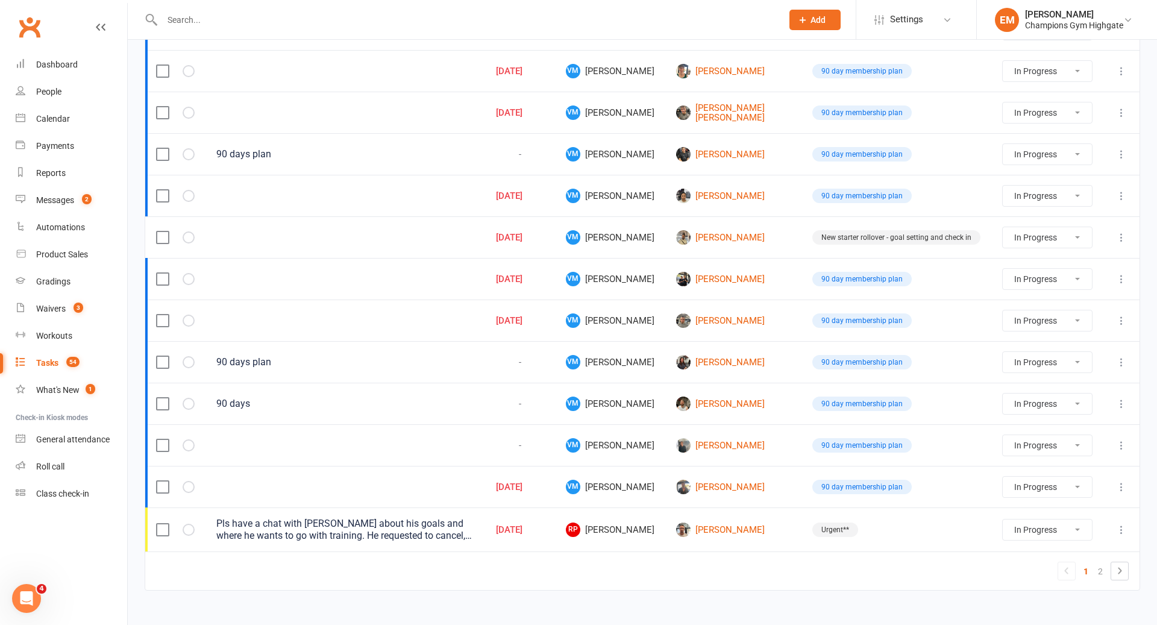
click at [1019, 555] on td "1 2" at bounding box center [642, 571] width 995 height 39
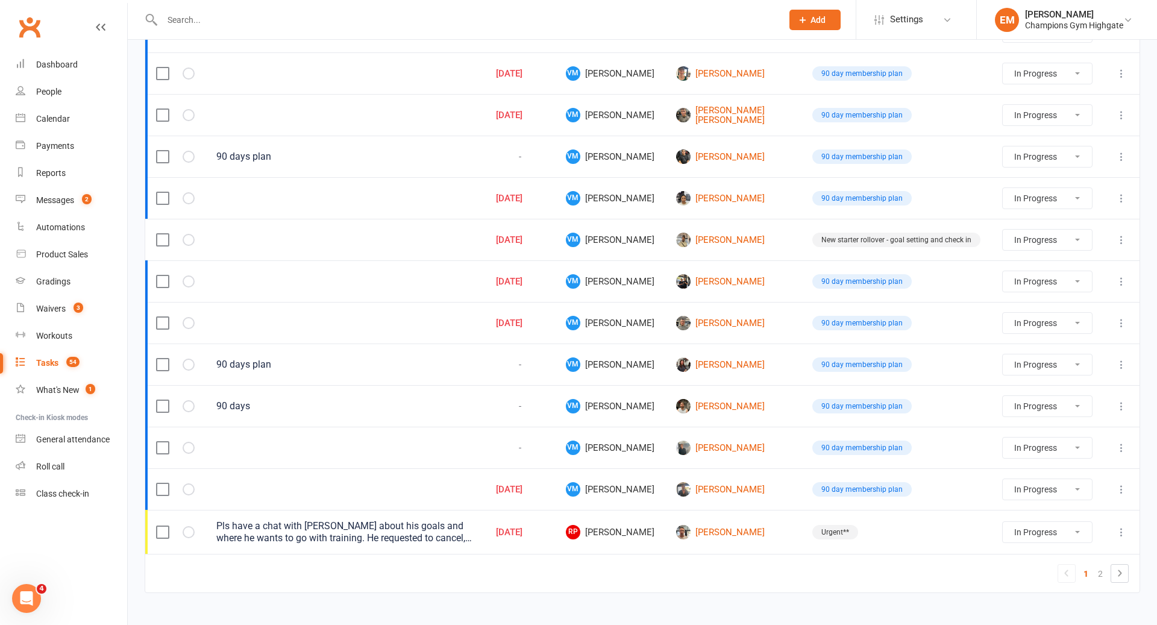
click at [1119, 526] on icon at bounding box center [1122, 532] width 12 height 12
click at [1036, 589] on link "Delete" at bounding box center [1068, 588] width 119 height 24
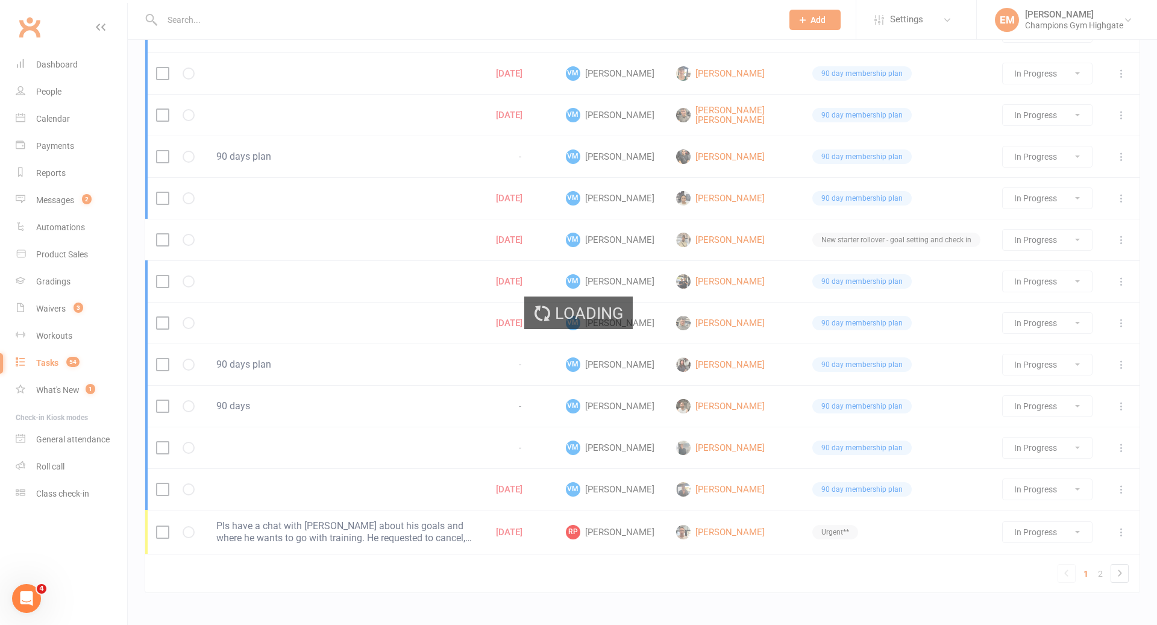
select select "started"
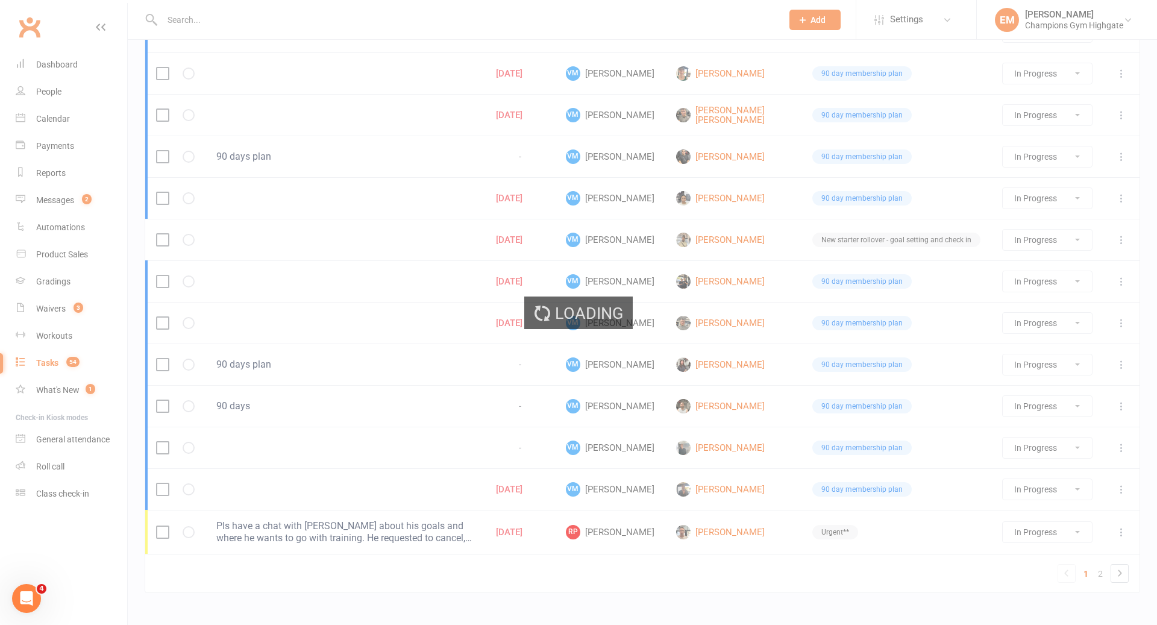
select select "started"
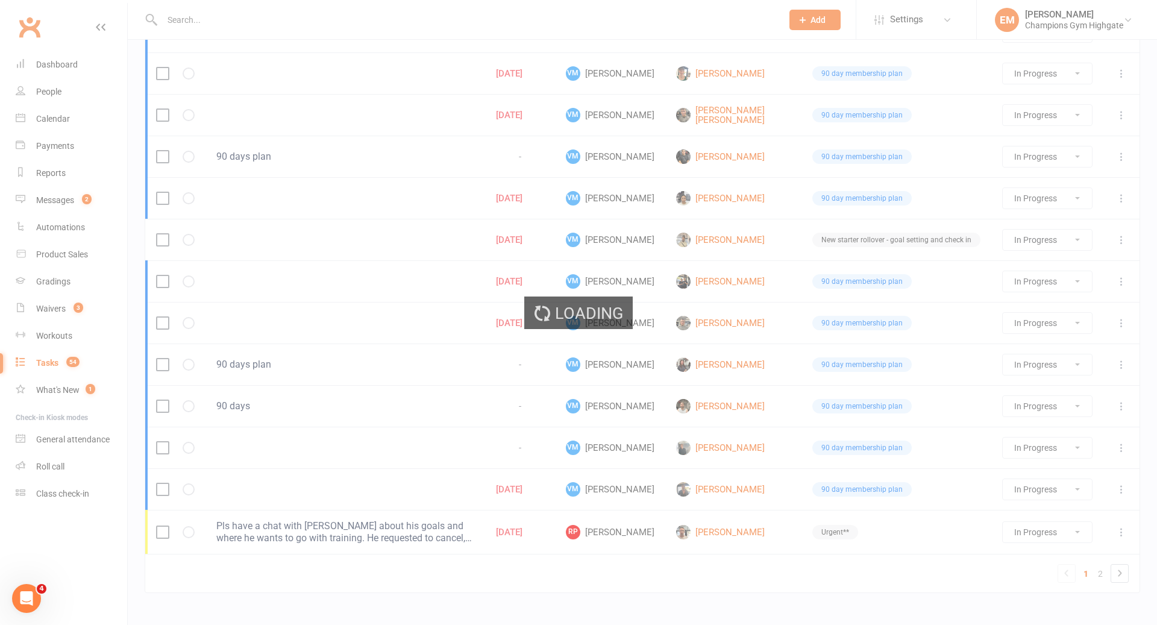
select select "started"
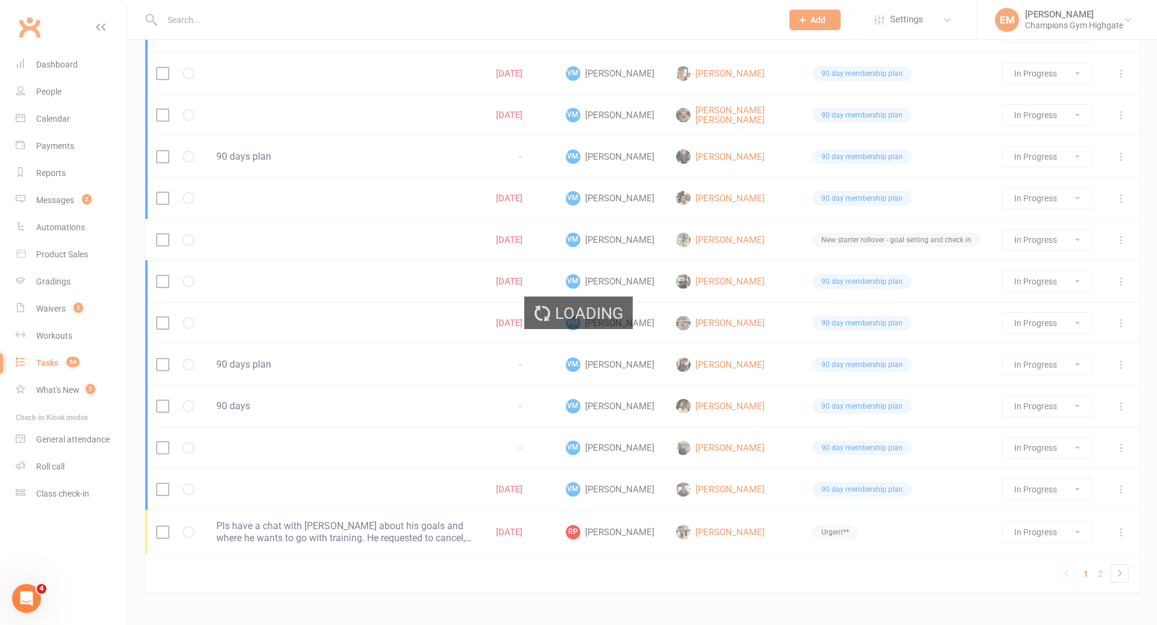
select select "started"
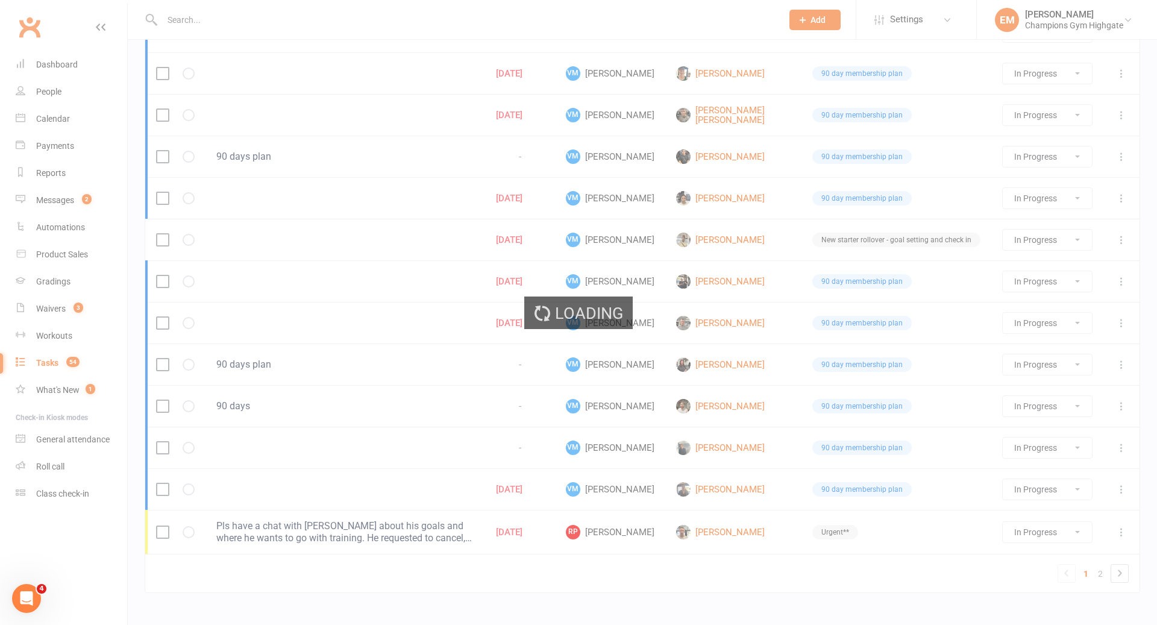
select select "started"
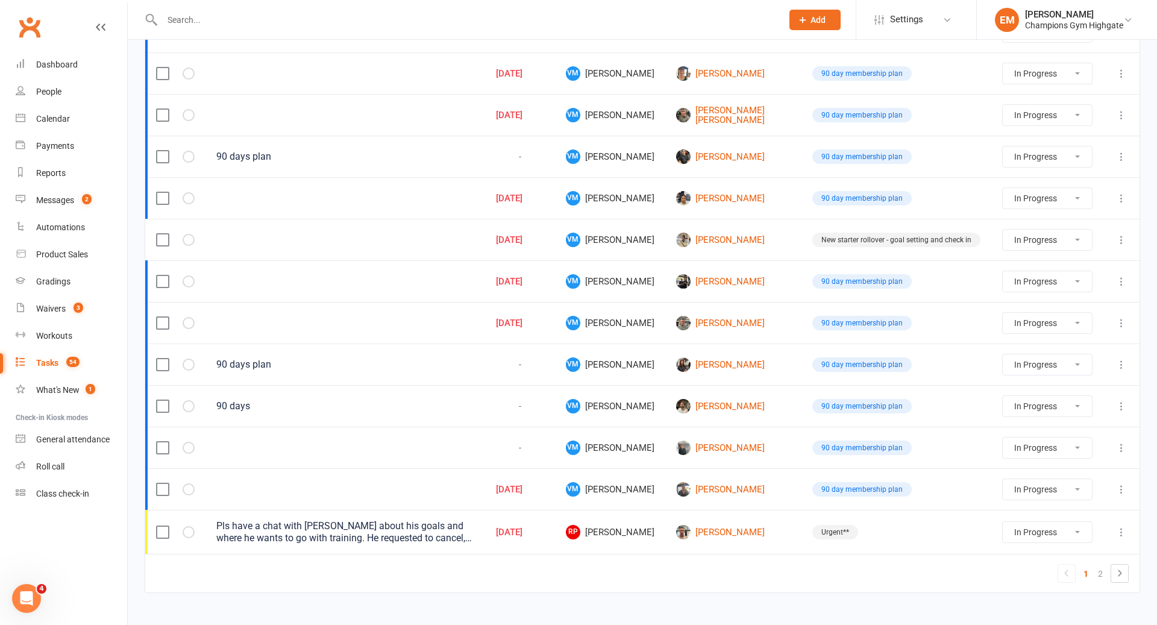
select select "started"
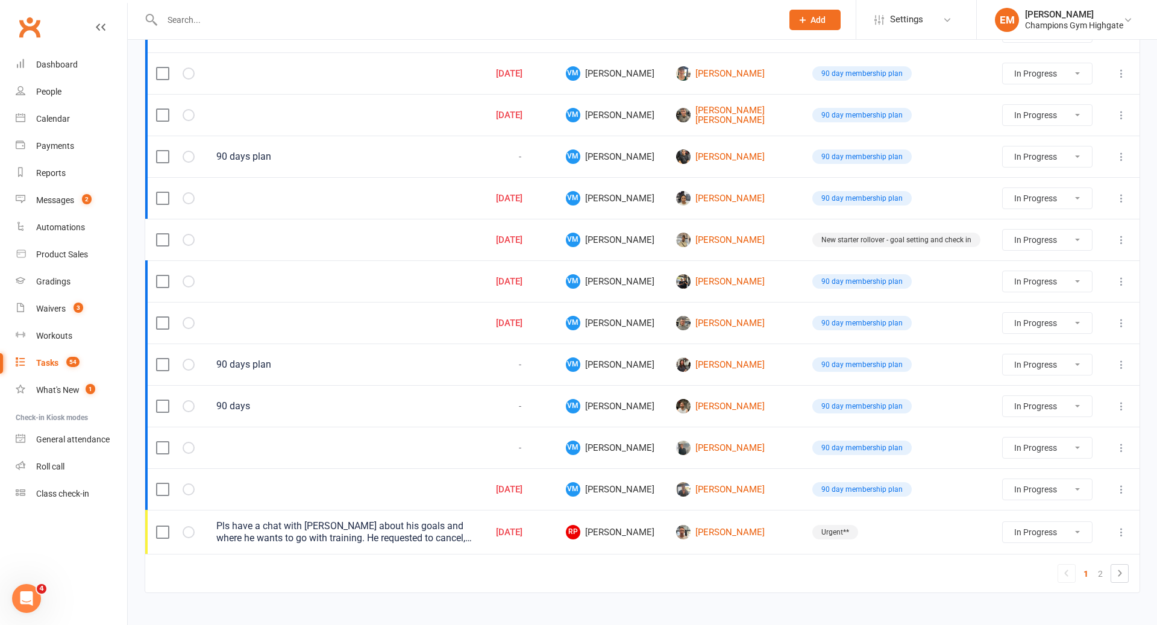
select select "started"
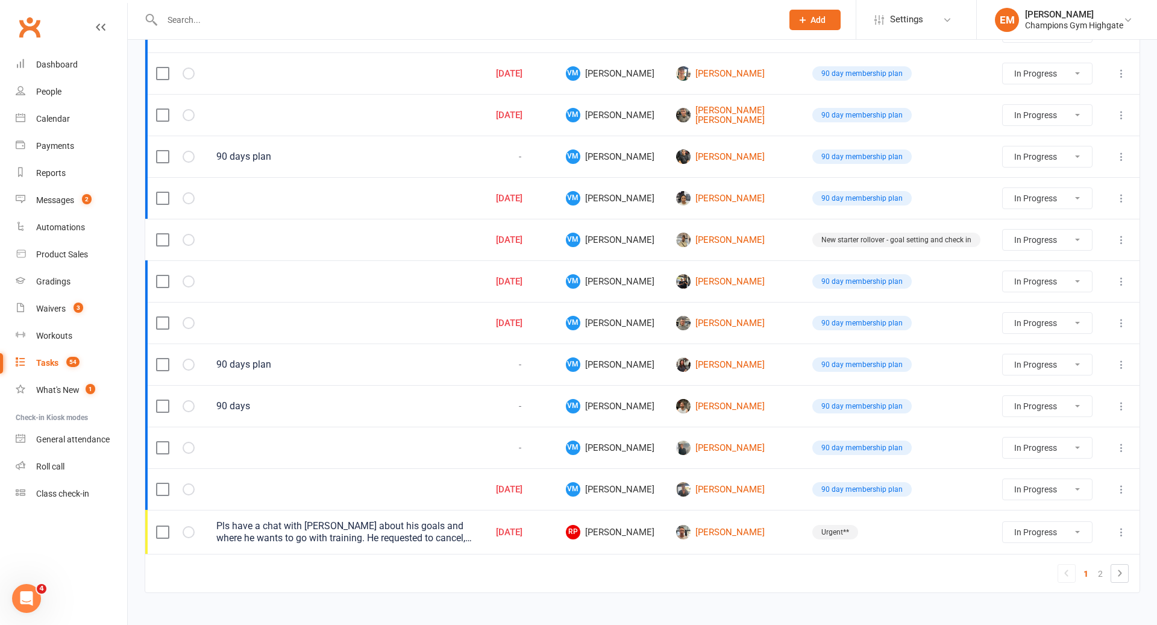
select select "started"
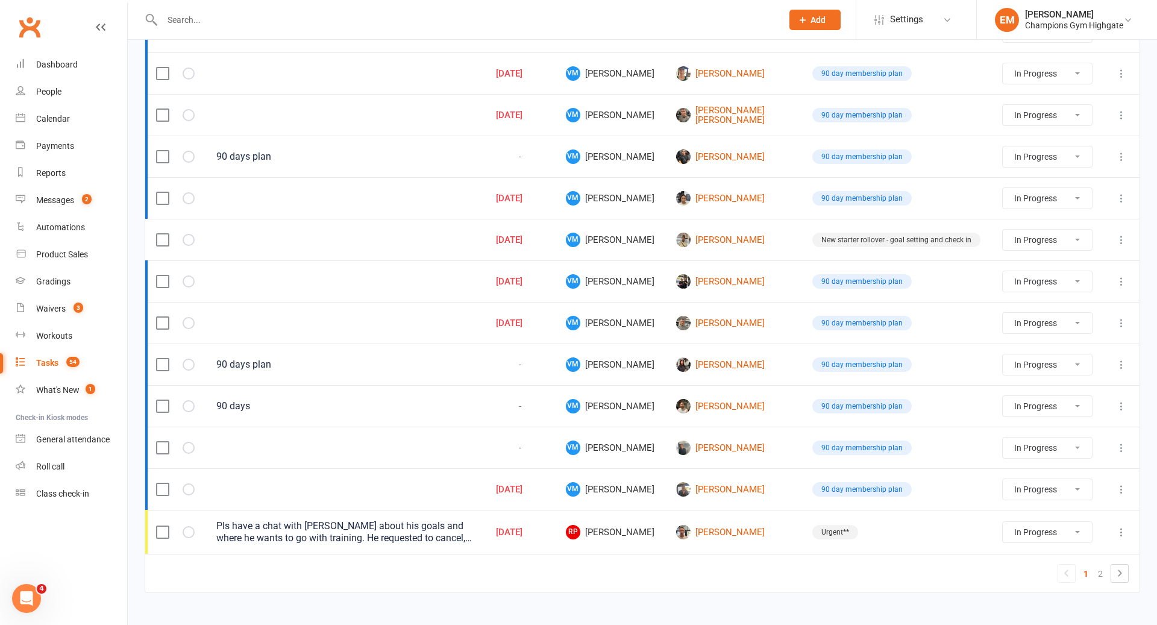
select select "started"
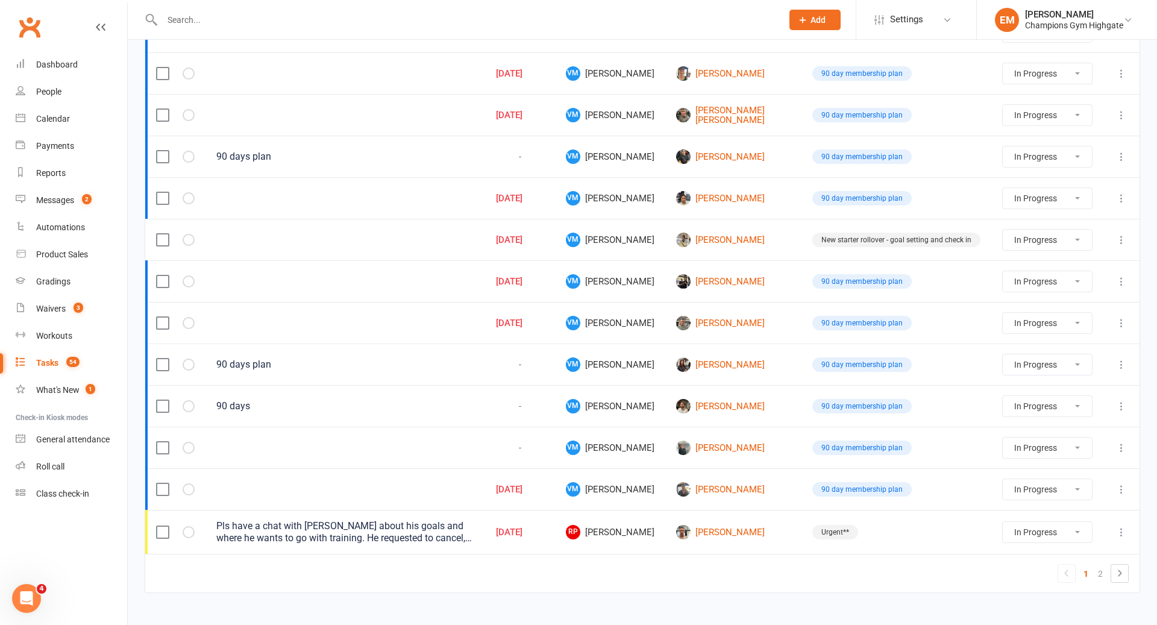
select select "started"
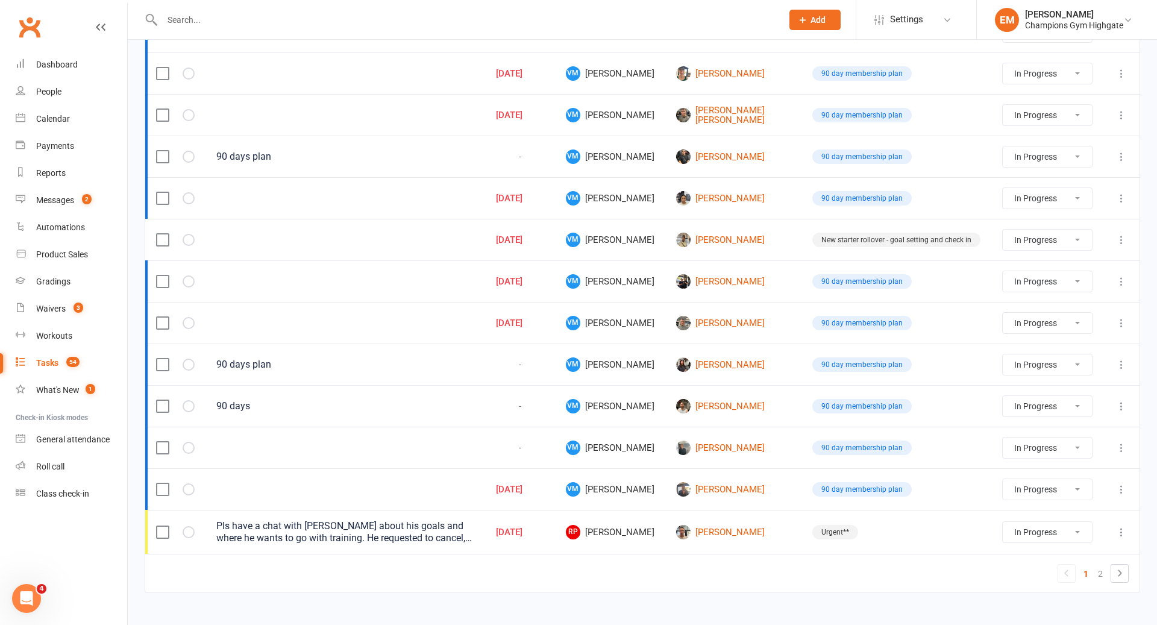
select select "started"
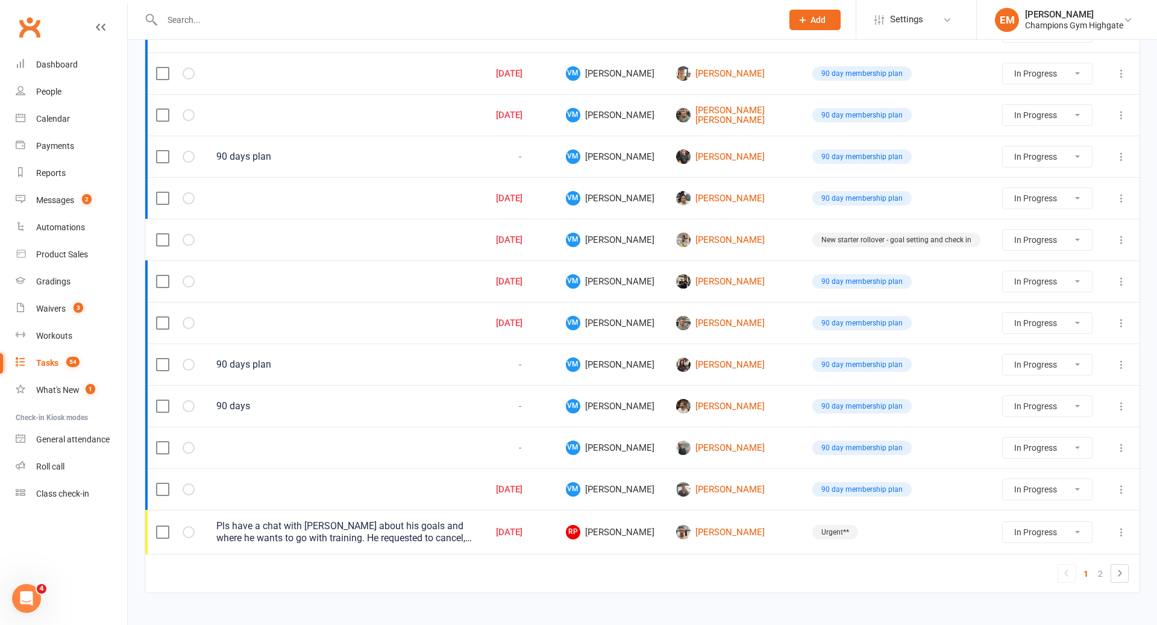
select select "started"
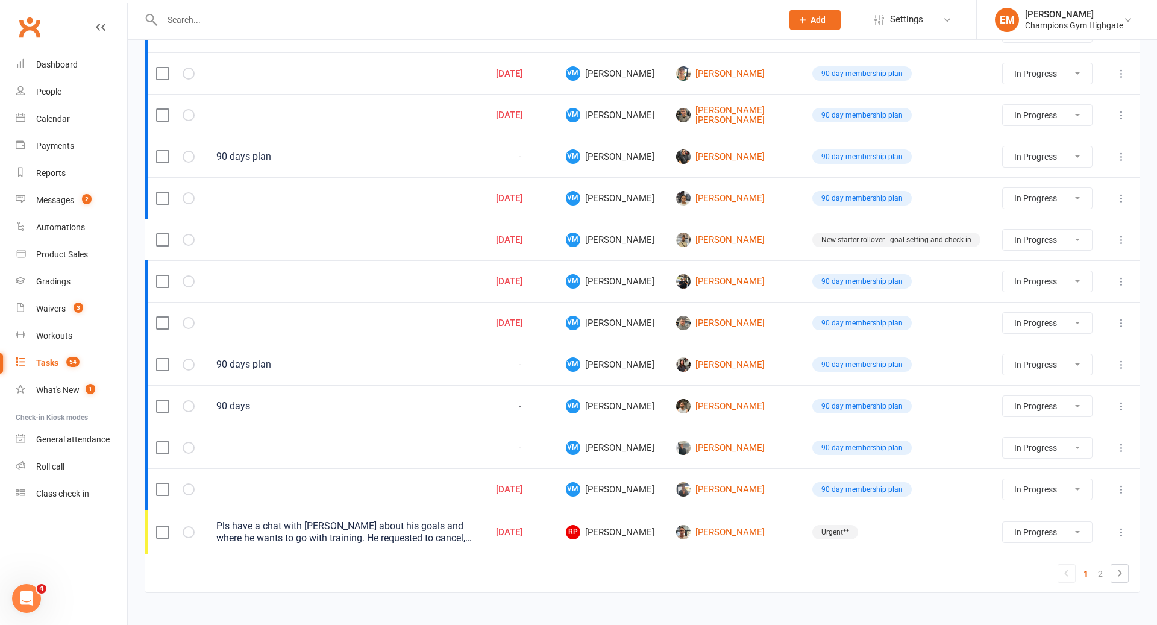
select select "started"
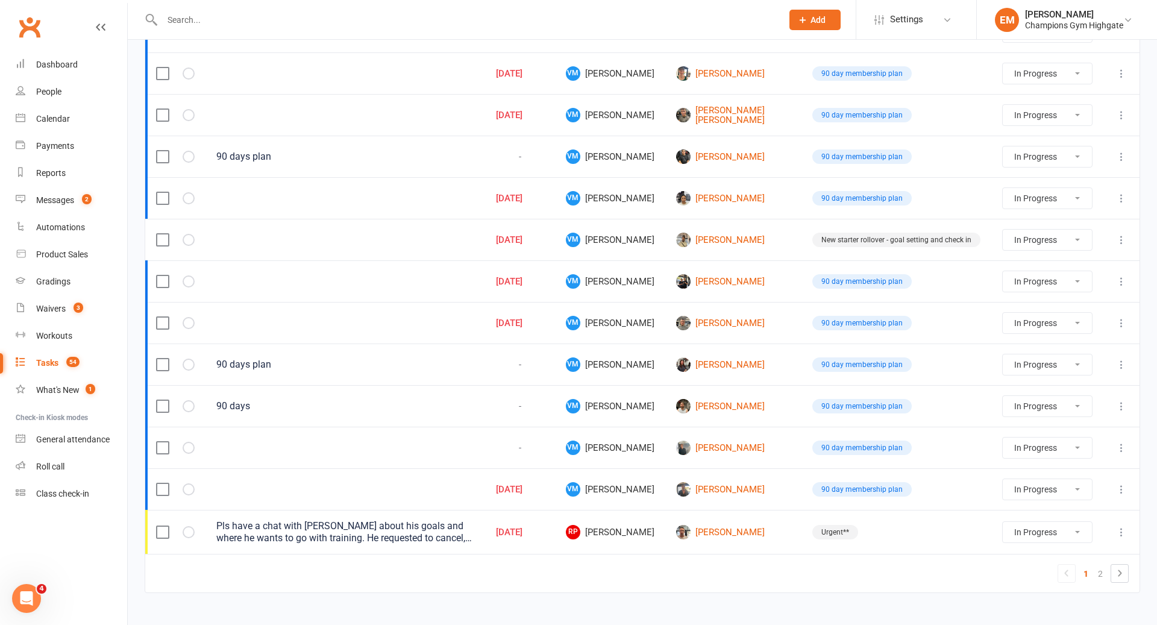
select select "started"
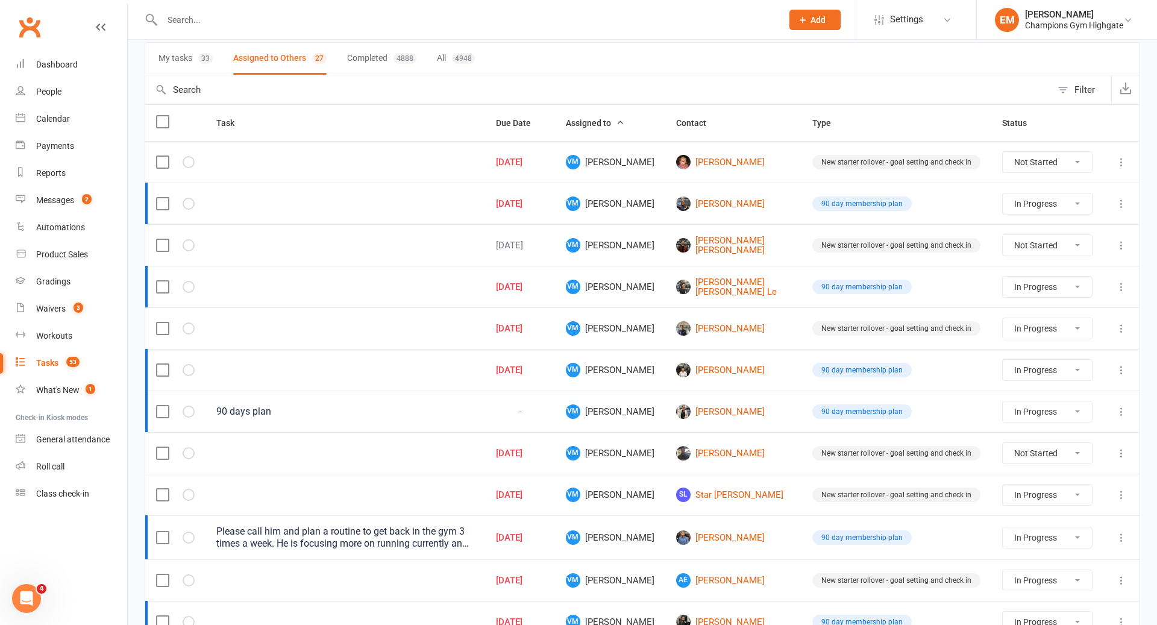
scroll to position [0, 0]
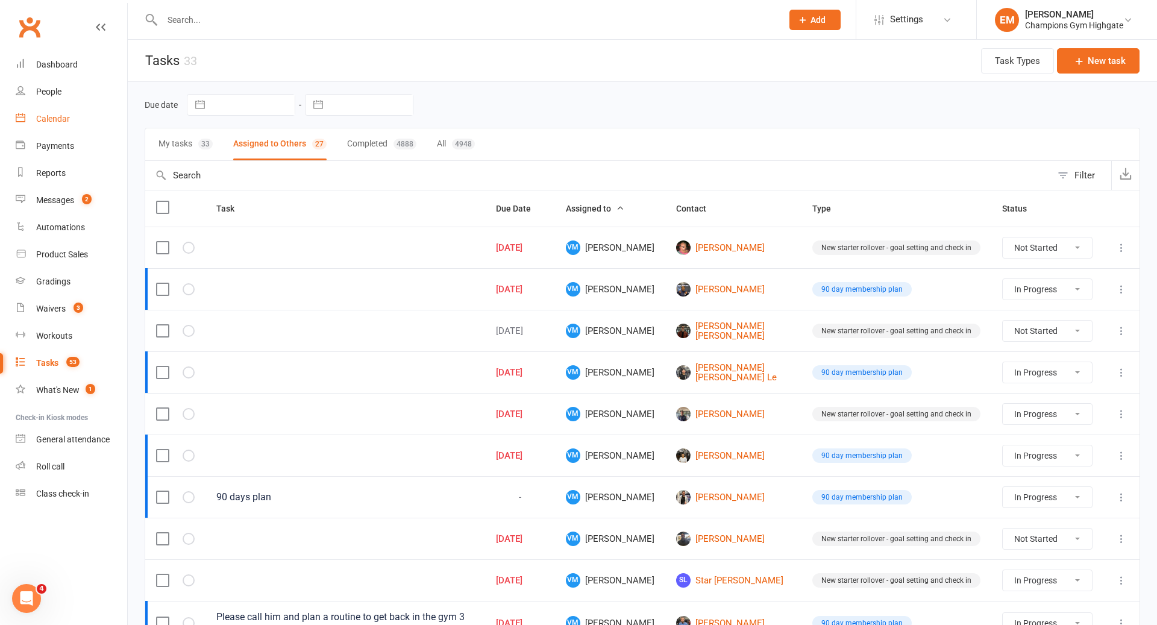
click at [61, 117] on div "Calendar" at bounding box center [53, 119] width 34 height 10
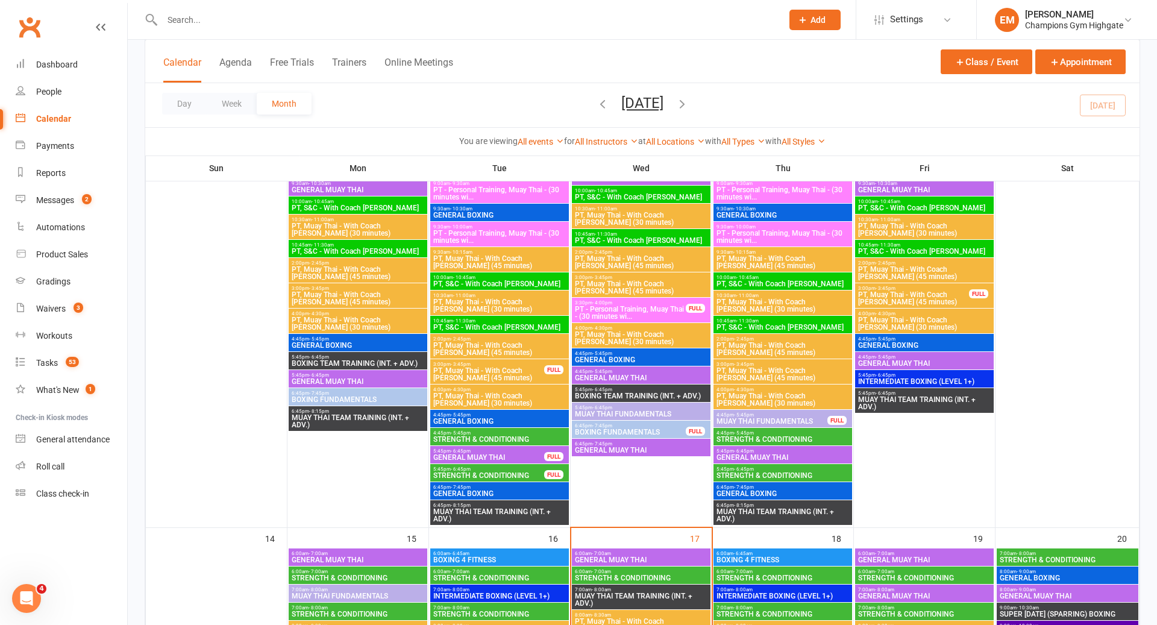
scroll to position [749, 0]
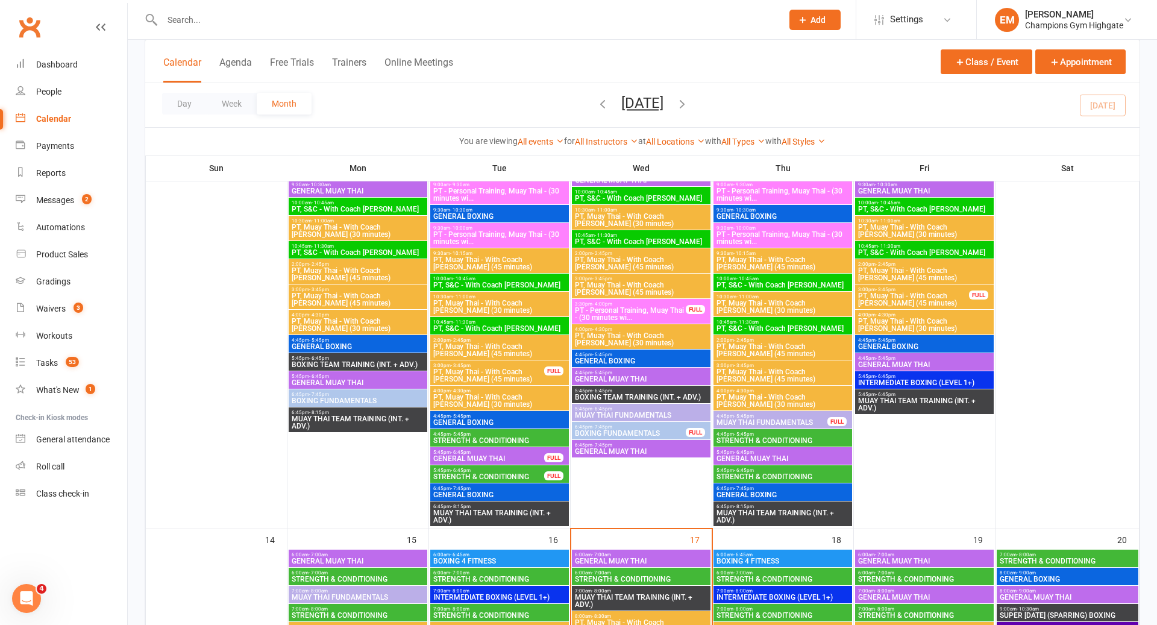
click at [457, 419] on span "GENERAL BOXING" at bounding box center [500, 422] width 134 height 7
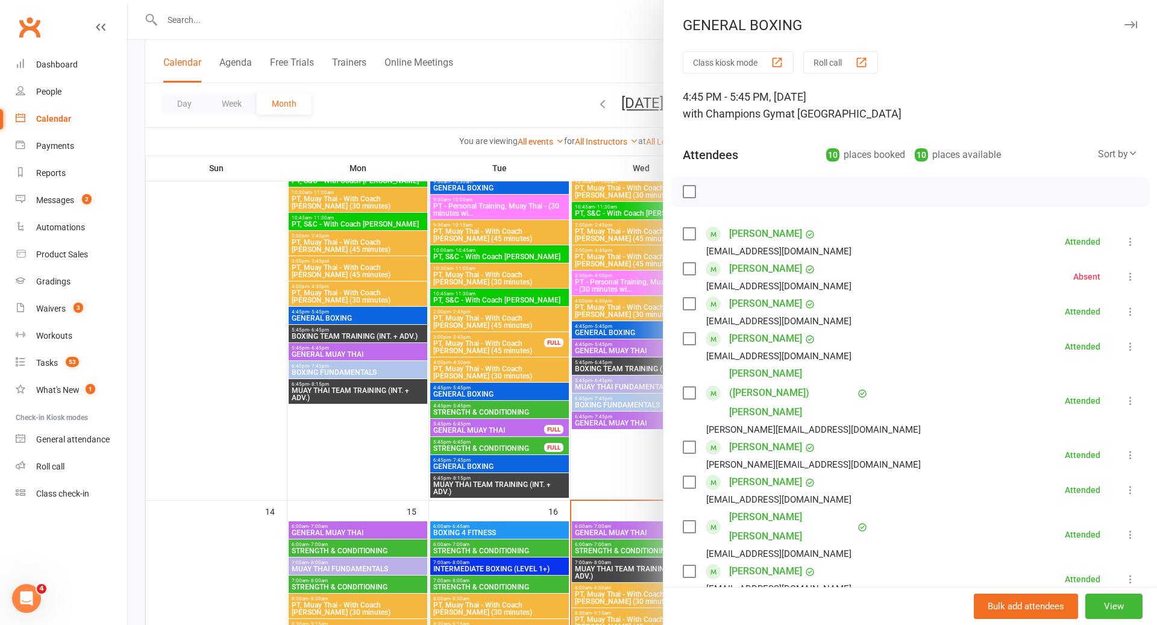
scroll to position [780, 0]
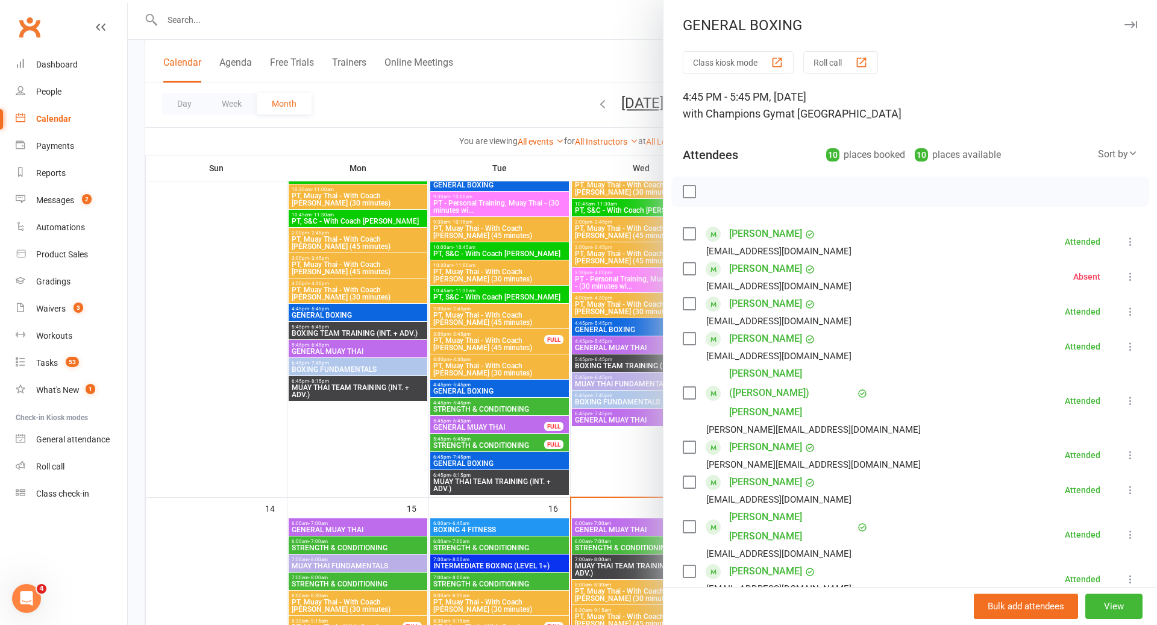
click at [467, 404] on div at bounding box center [643, 312] width 1030 height 625
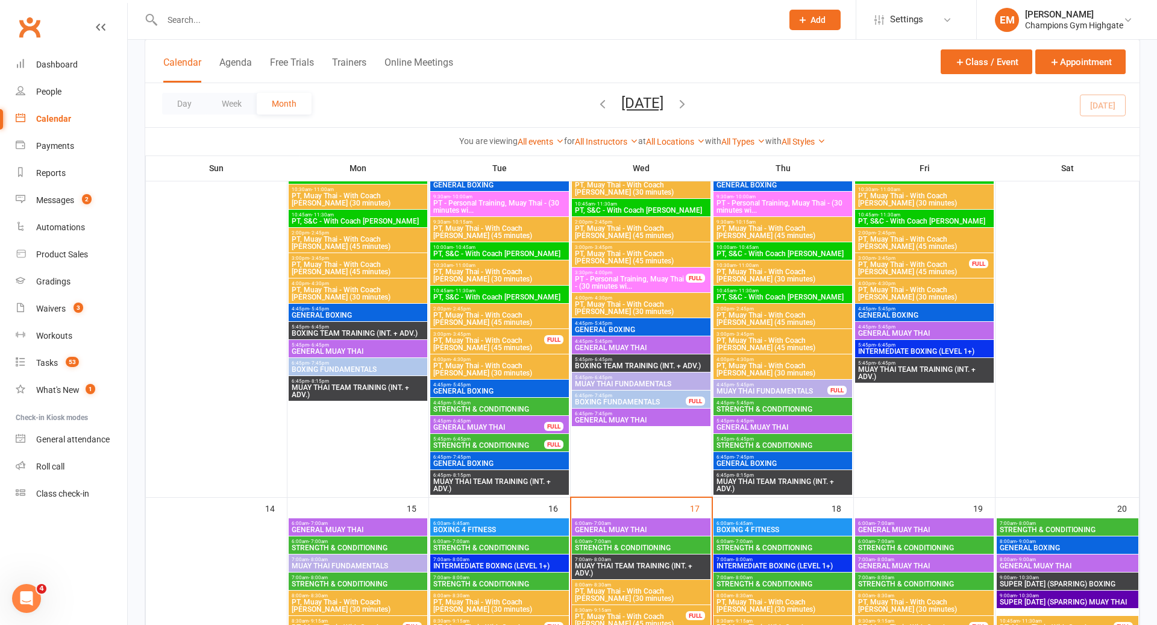
click at [467, 411] on span "STRENGTH & CONDITIONING" at bounding box center [500, 409] width 134 height 7
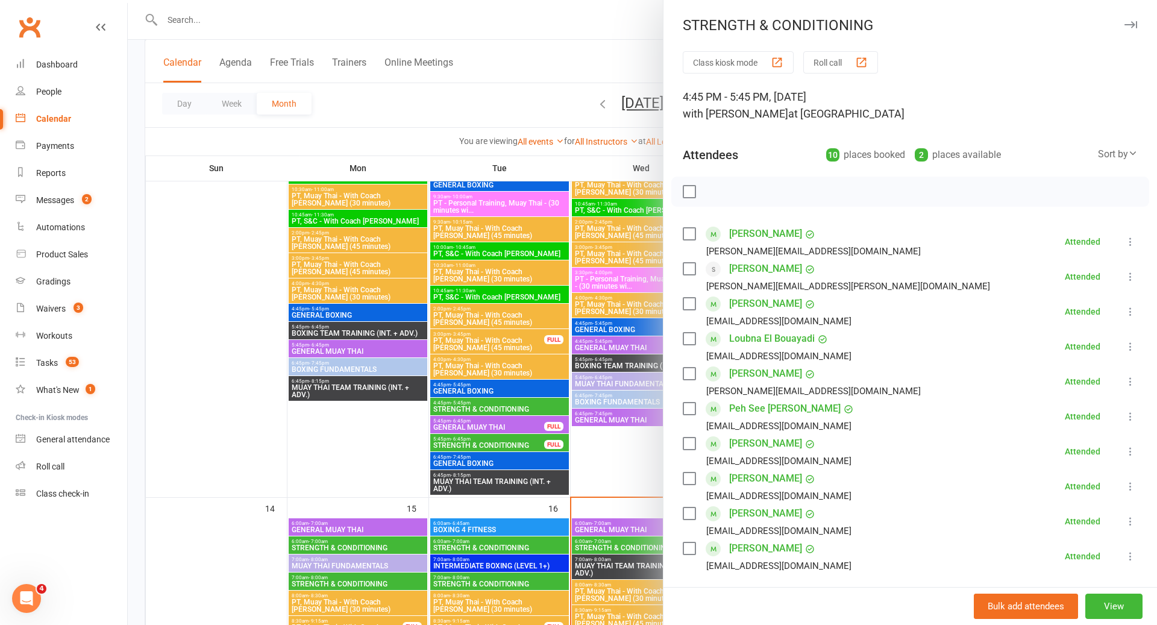
click at [467, 411] on div at bounding box center [643, 312] width 1030 height 625
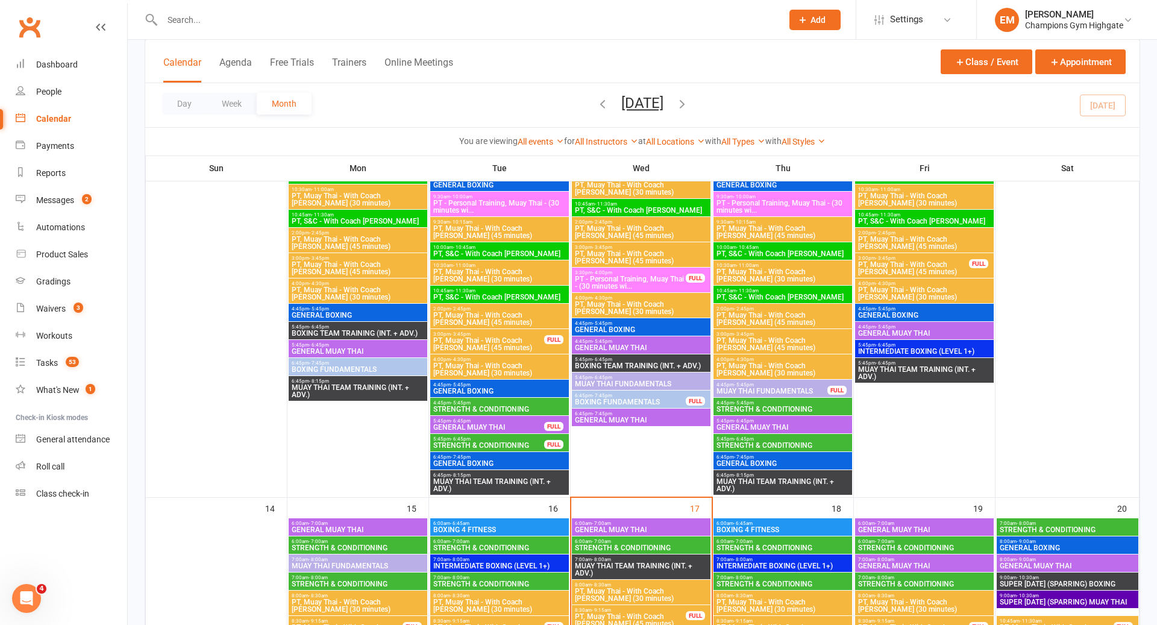
click at [645, 380] on span "MUAY THAI FUNDAMENTALS" at bounding box center [642, 383] width 134 height 7
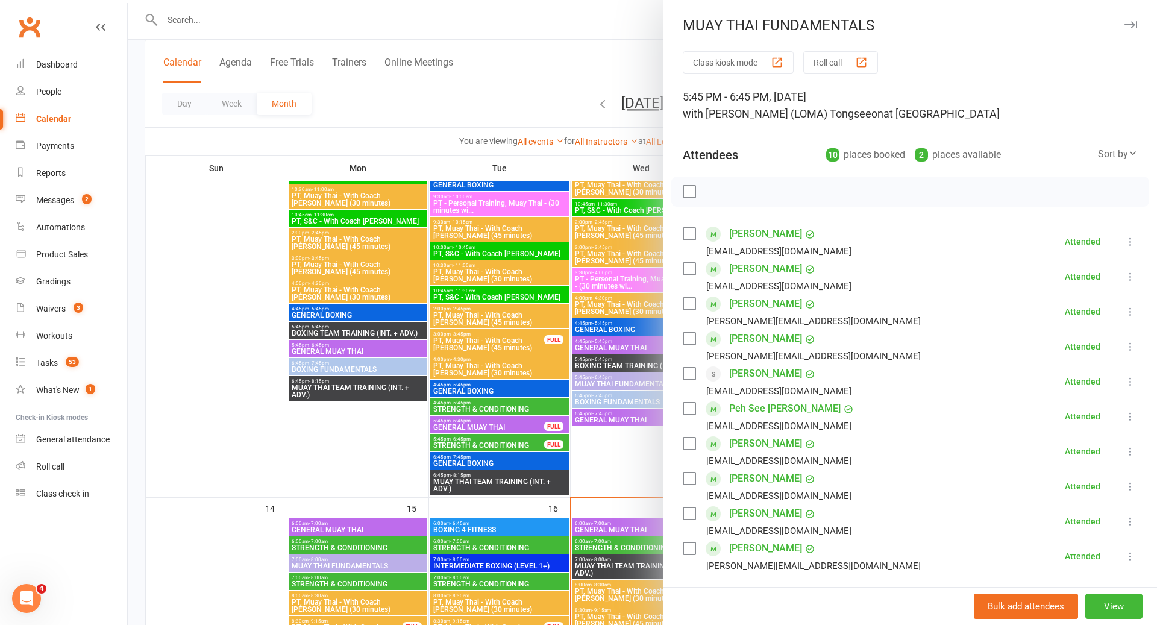
click at [599, 388] on div at bounding box center [643, 312] width 1030 height 625
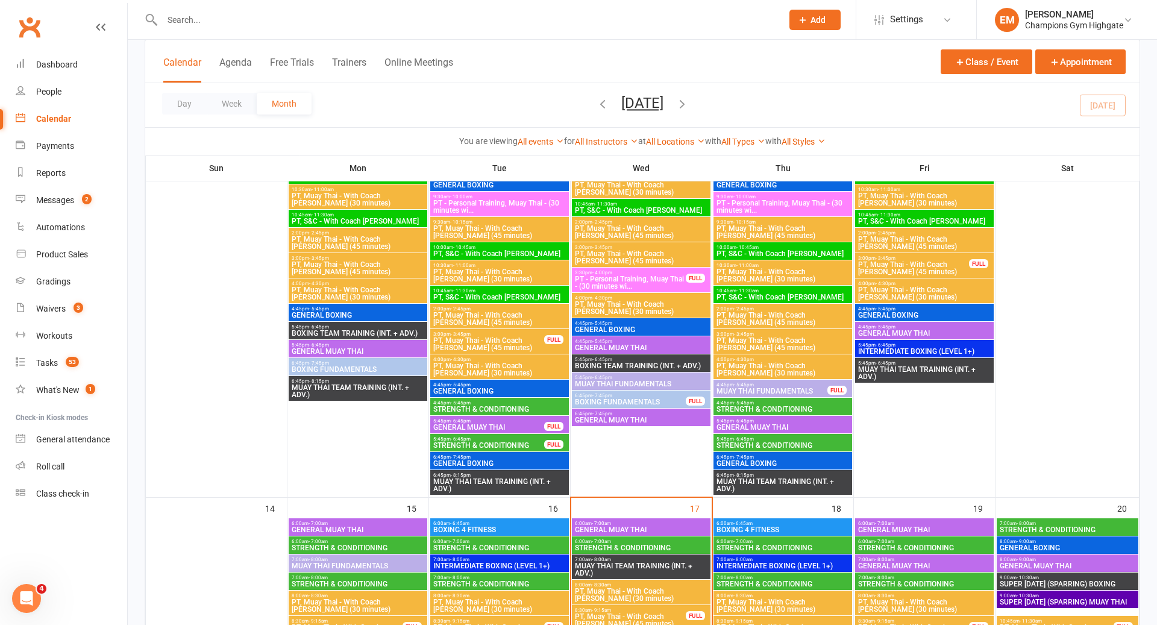
click at [763, 388] on span "MUAY THAI FUNDAMENTALS" at bounding box center [772, 391] width 112 height 7
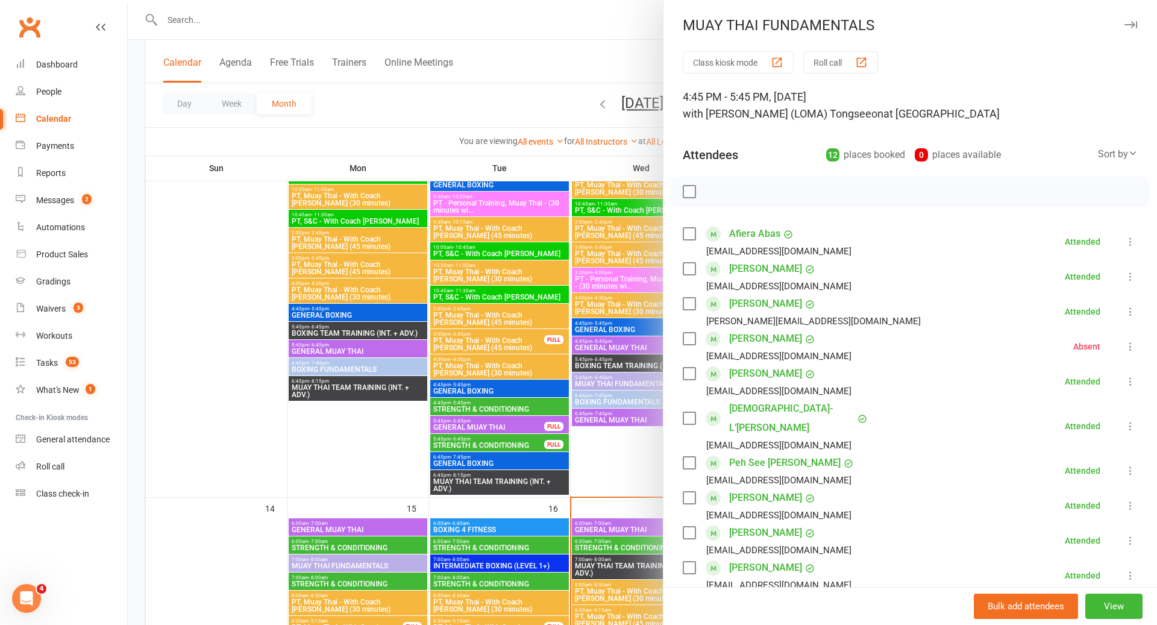
click at [661, 359] on div at bounding box center [643, 312] width 1030 height 625
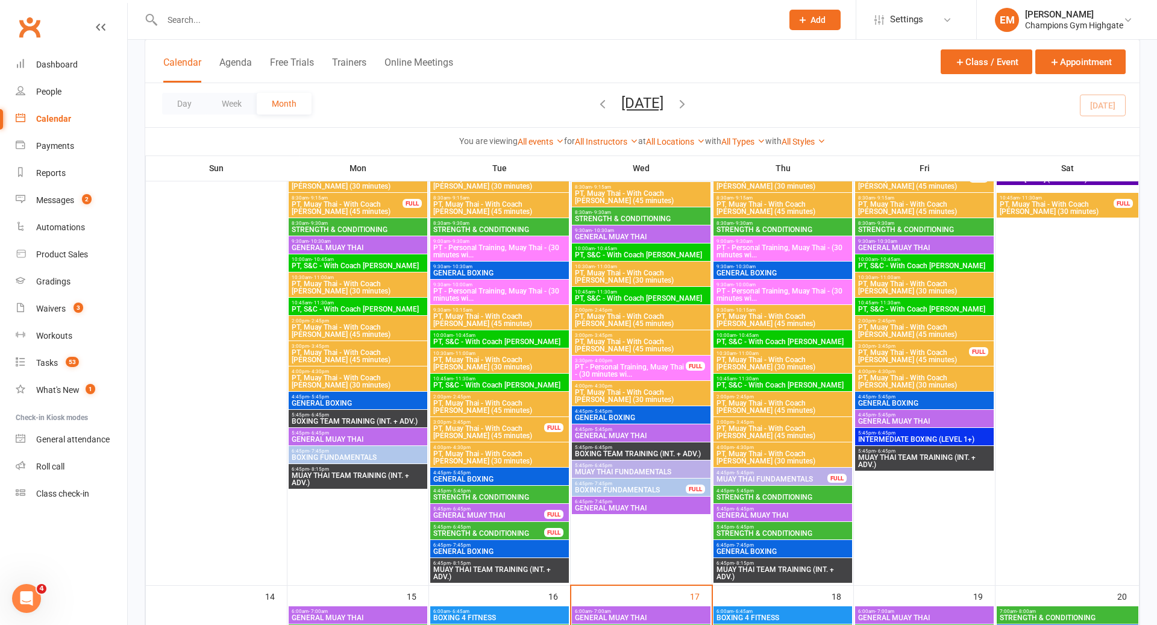
scroll to position [685, 0]
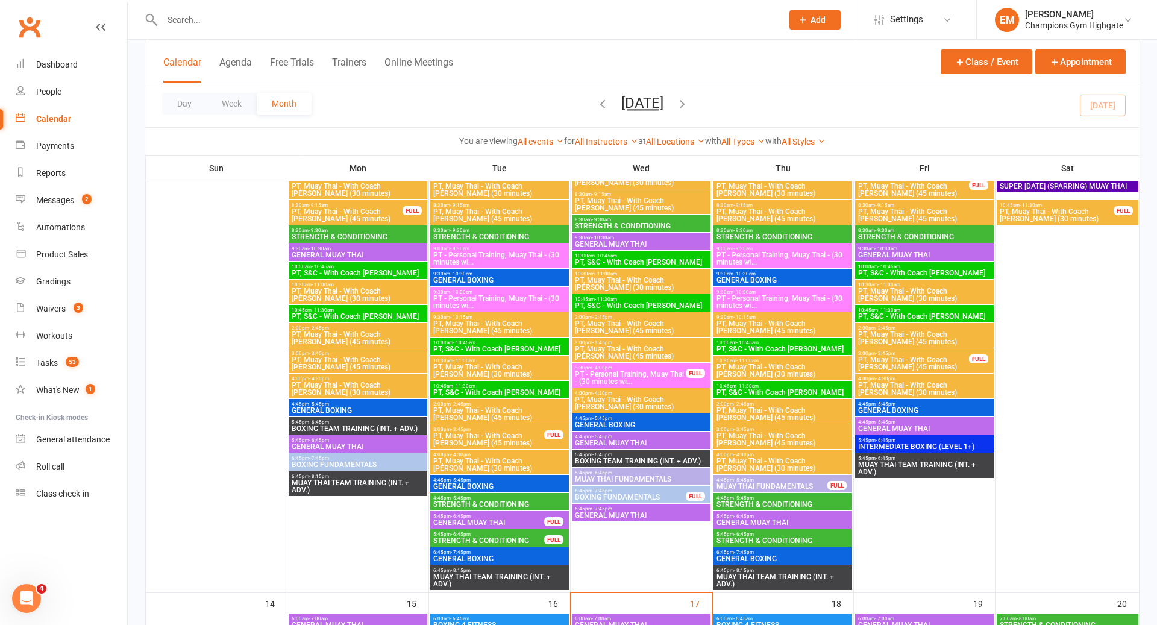
click at [934, 412] on span "GENERAL BOXING" at bounding box center [925, 410] width 134 height 7
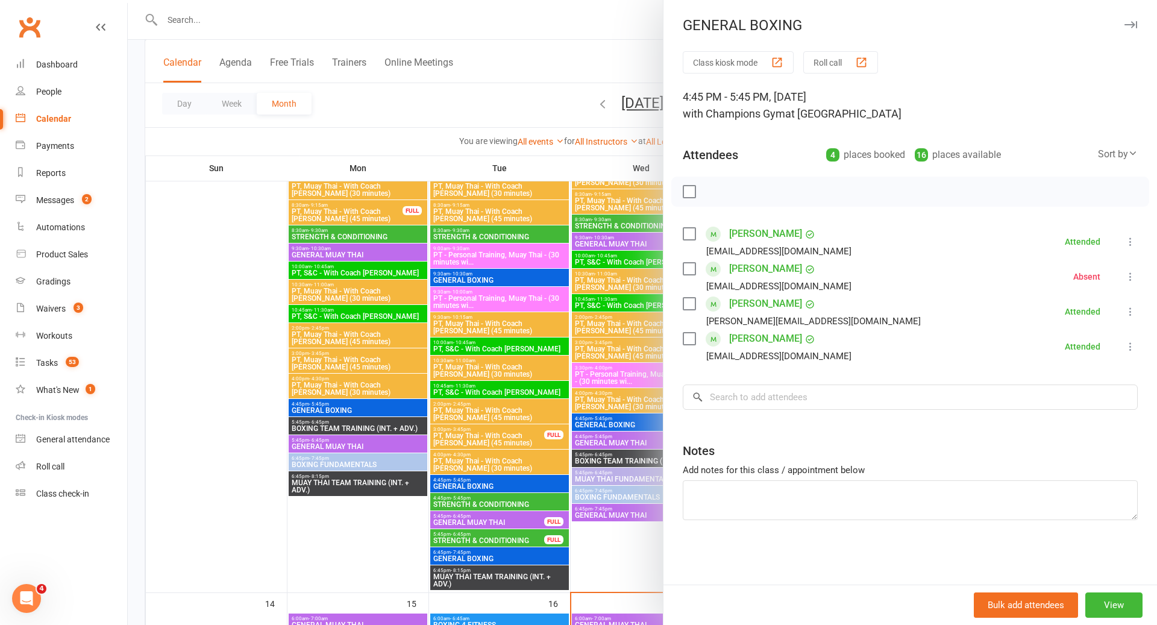
click at [569, 298] on div at bounding box center [643, 312] width 1030 height 625
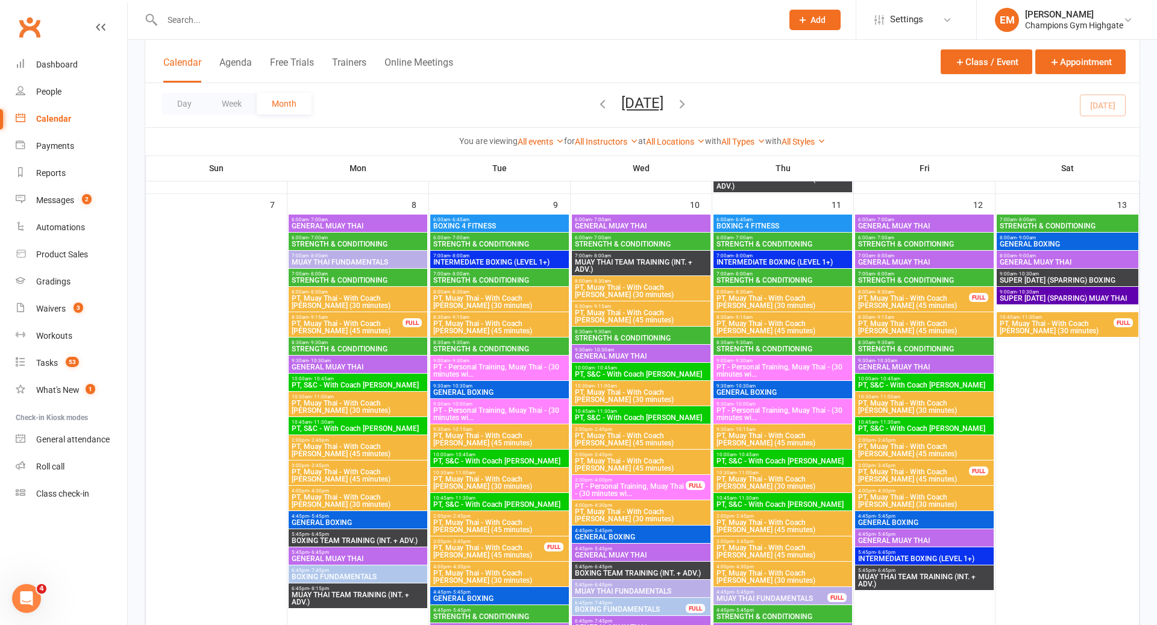
scroll to position [574, 0]
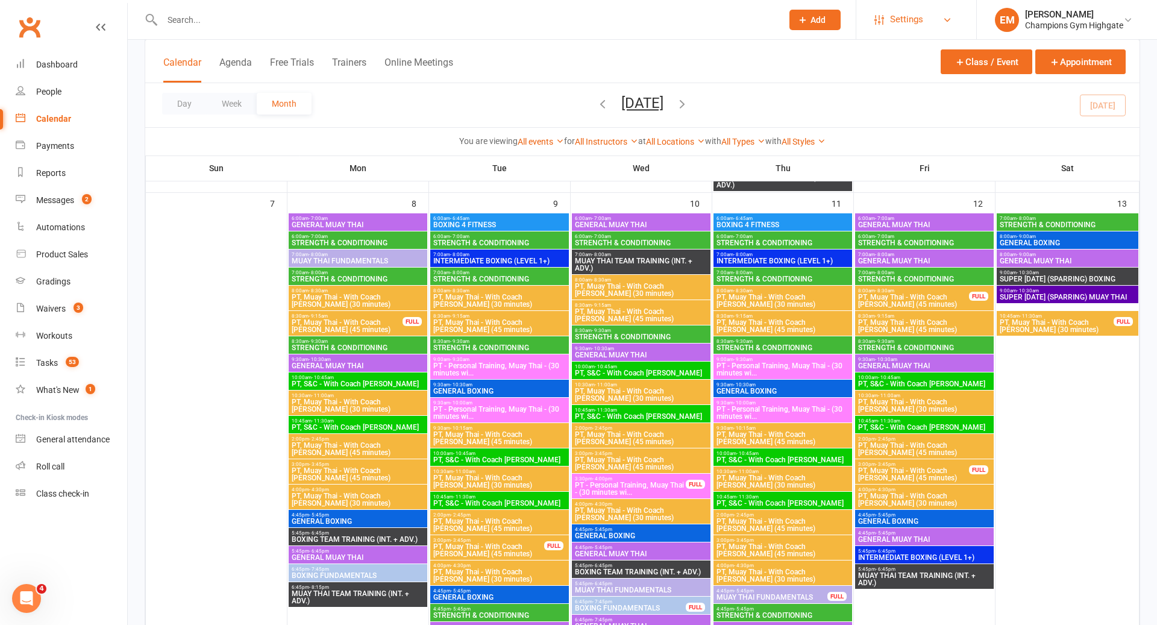
drag, startPoint x: 917, startPoint y: 18, endPoint x: 907, endPoint y: 32, distance: 17.2
click at [917, 18] on span "Settings" at bounding box center [906, 19] width 33 height 27
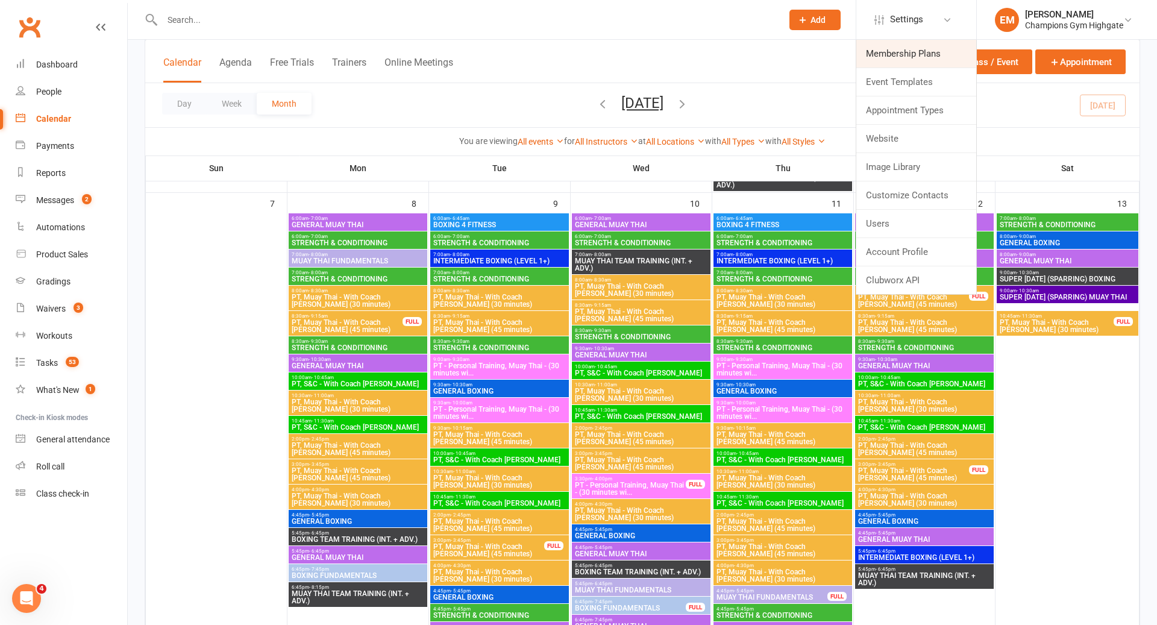
click at [939, 57] on link "Membership Plans" at bounding box center [917, 54] width 120 height 28
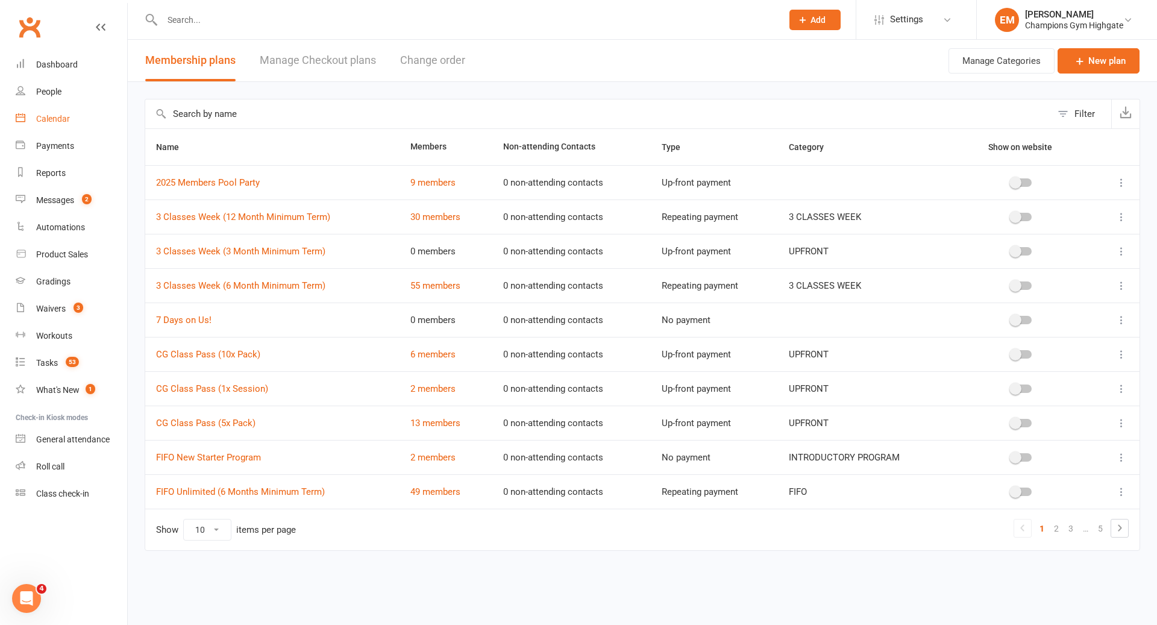
click at [65, 114] on div "Calendar" at bounding box center [53, 119] width 34 height 10
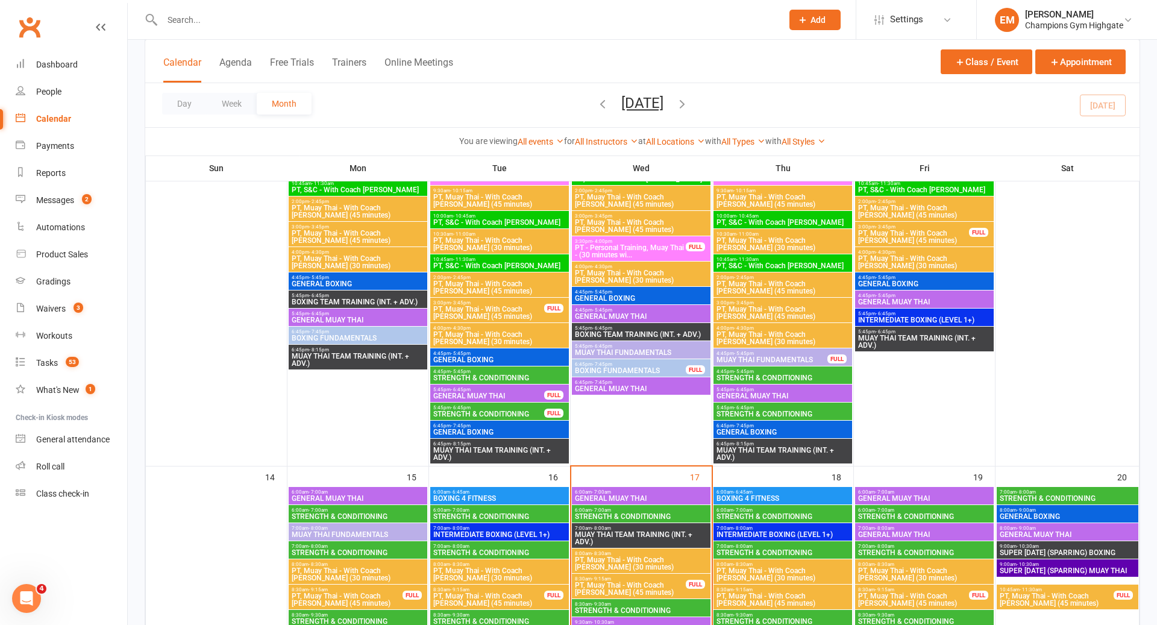
scroll to position [817, 0]
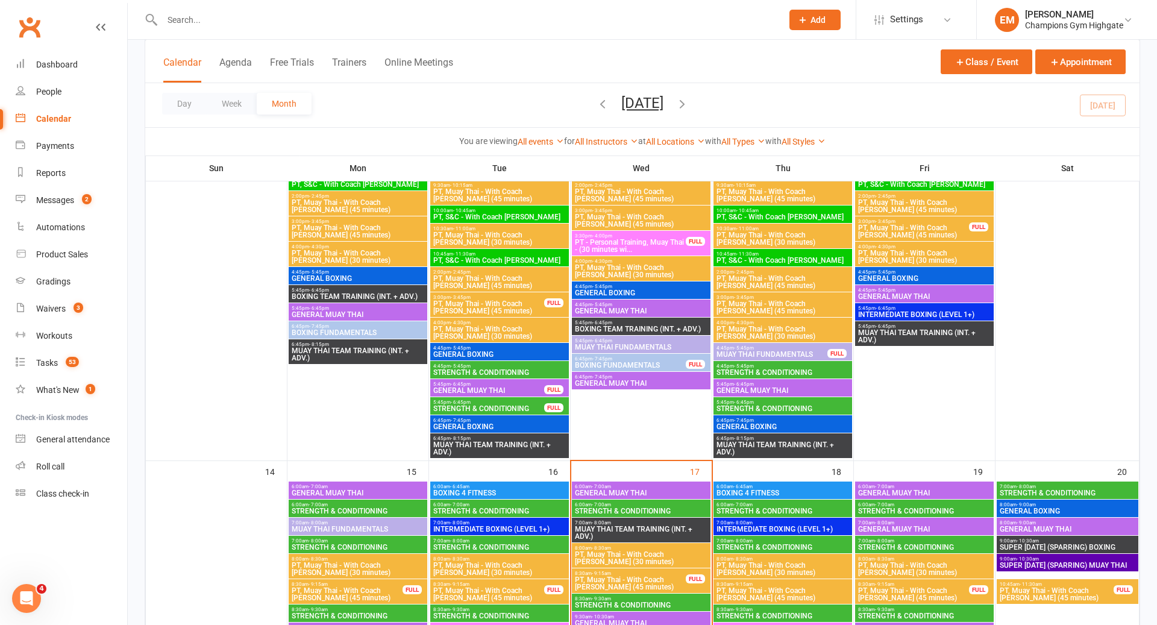
click at [519, 418] on span "6:45pm - 7:45pm" at bounding box center [500, 420] width 134 height 5
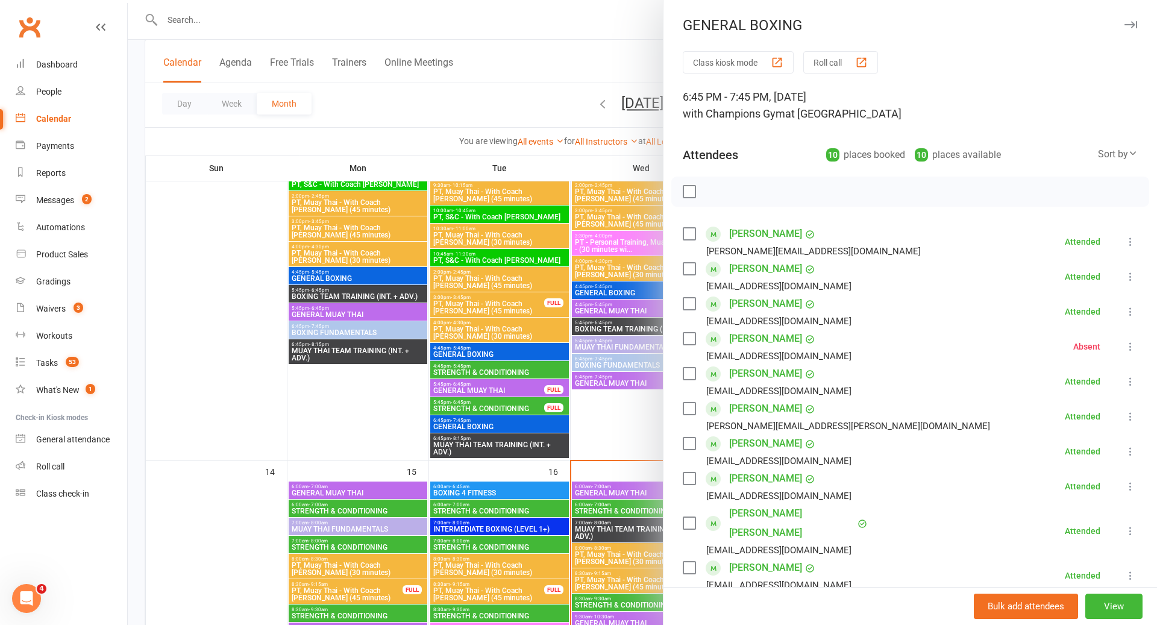
click at [513, 381] on div at bounding box center [643, 312] width 1030 height 625
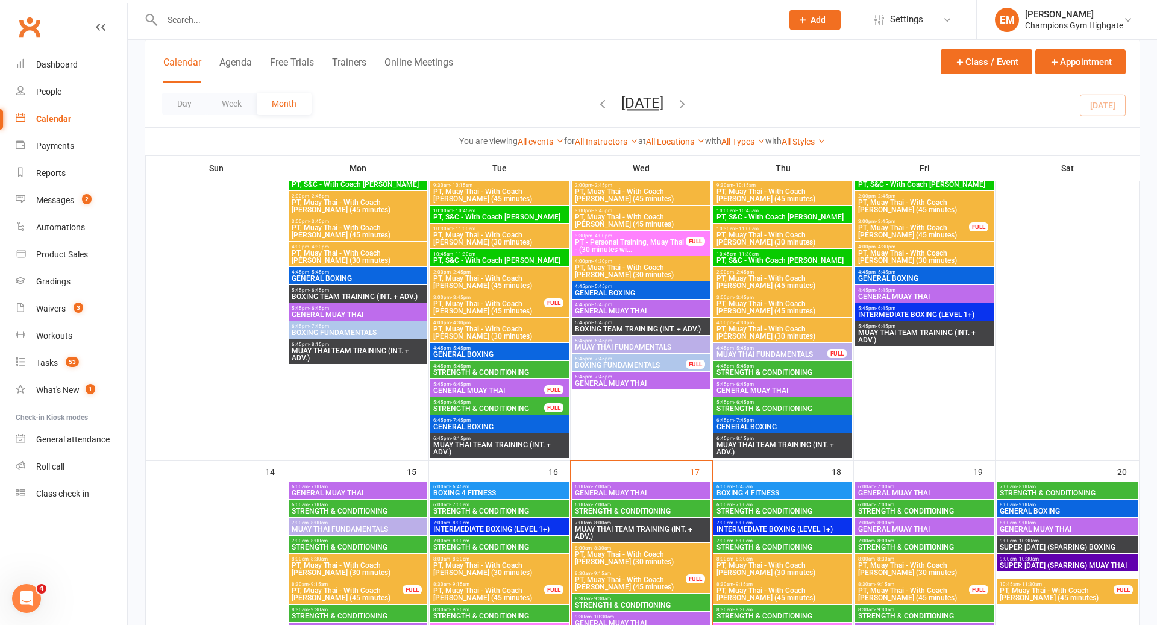
click at [513, 385] on span "5:45pm - 6:45pm" at bounding box center [489, 384] width 112 height 5
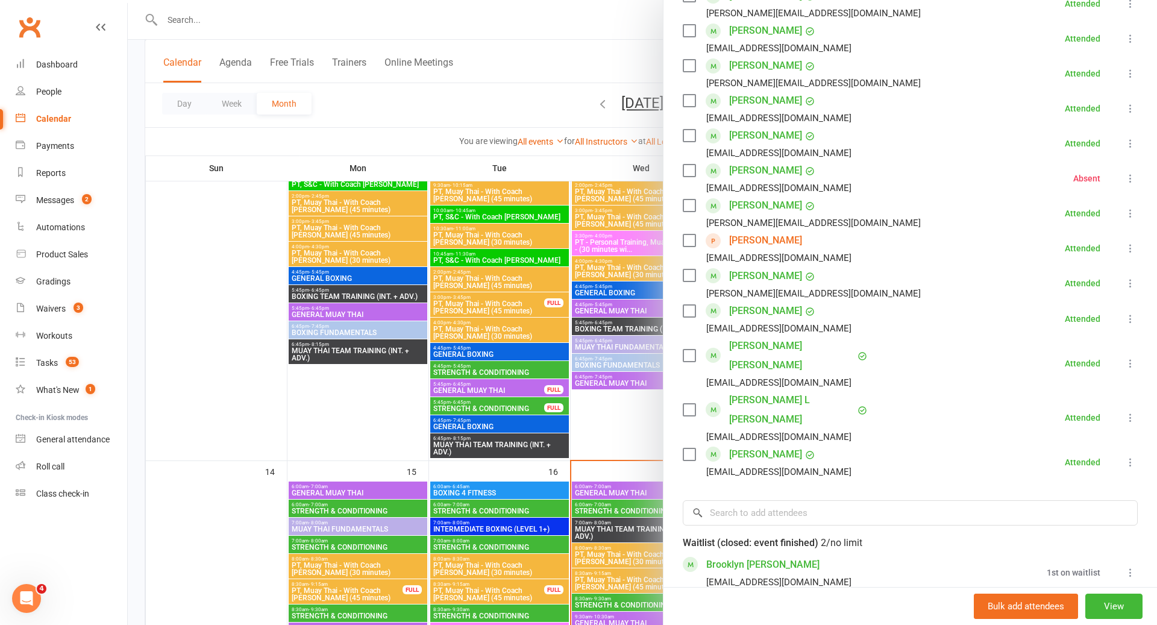
scroll to position [449, 0]
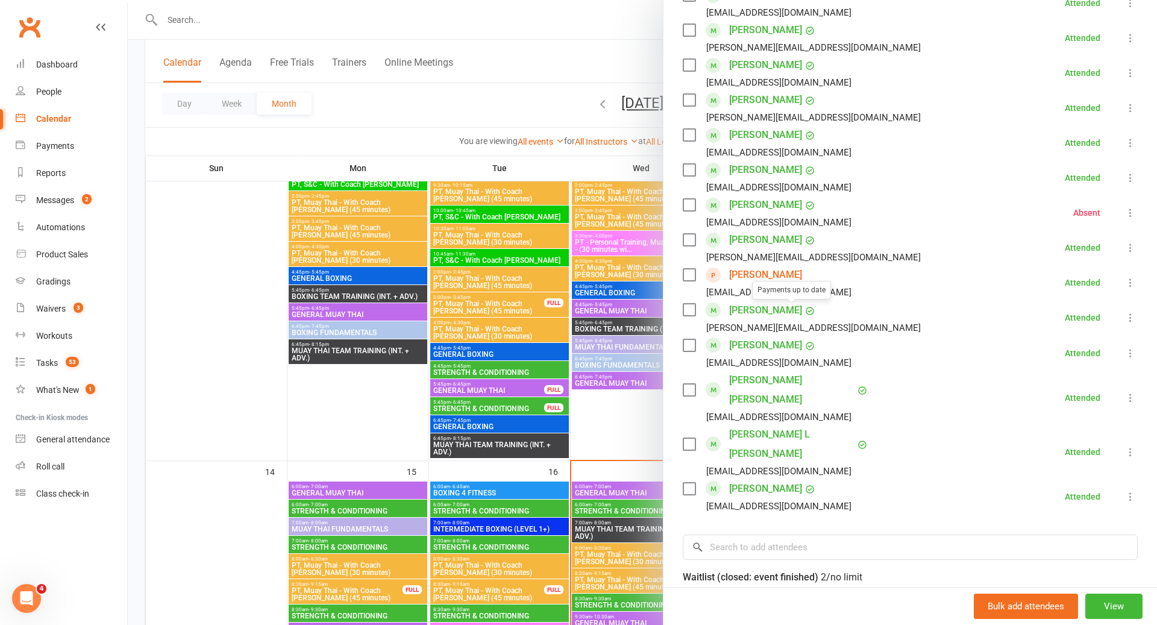
click at [787, 280] on div "Payments up to date" at bounding box center [791, 290] width 79 height 25
click at [787, 276] on link "[PERSON_NAME]" at bounding box center [765, 274] width 73 height 19
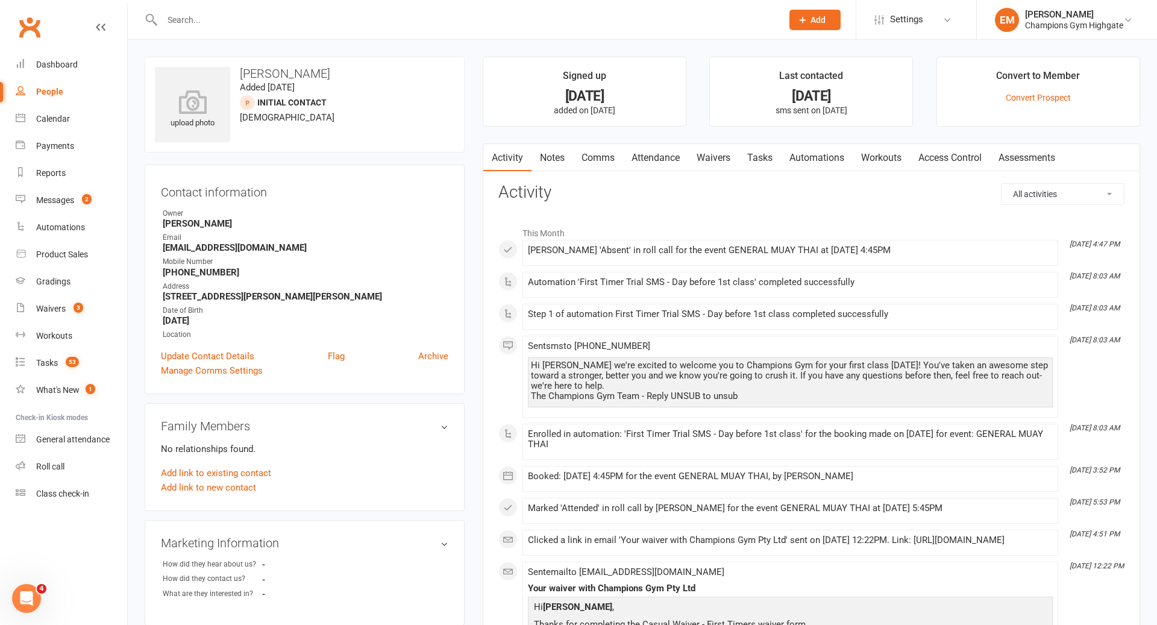
click at [670, 166] on link "Attendance" at bounding box center [655, 158] width 65 height 28
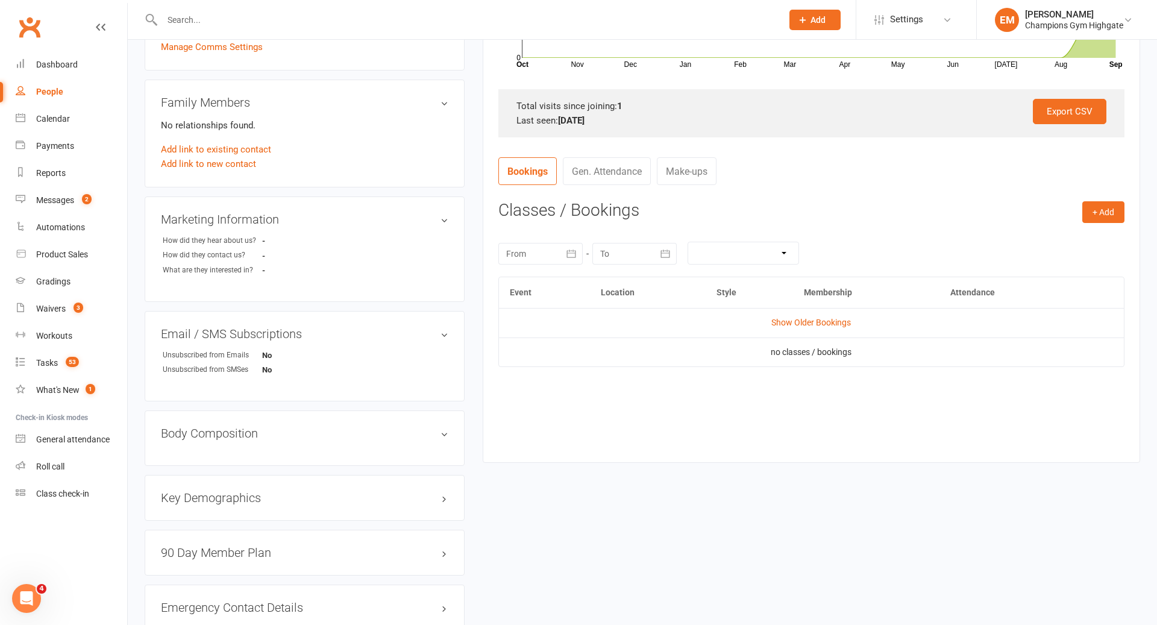
scroll to position [367, 0]
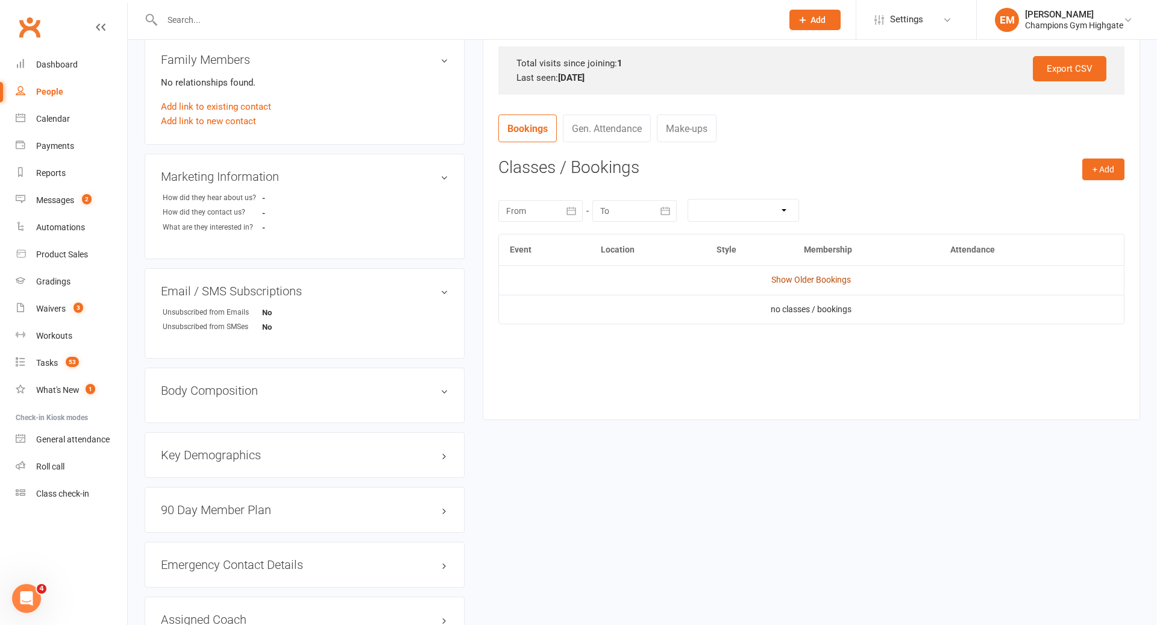
click at [834, 280] on link "Show Older Bookings" at bounding box center [812, 280] width 80 height 10
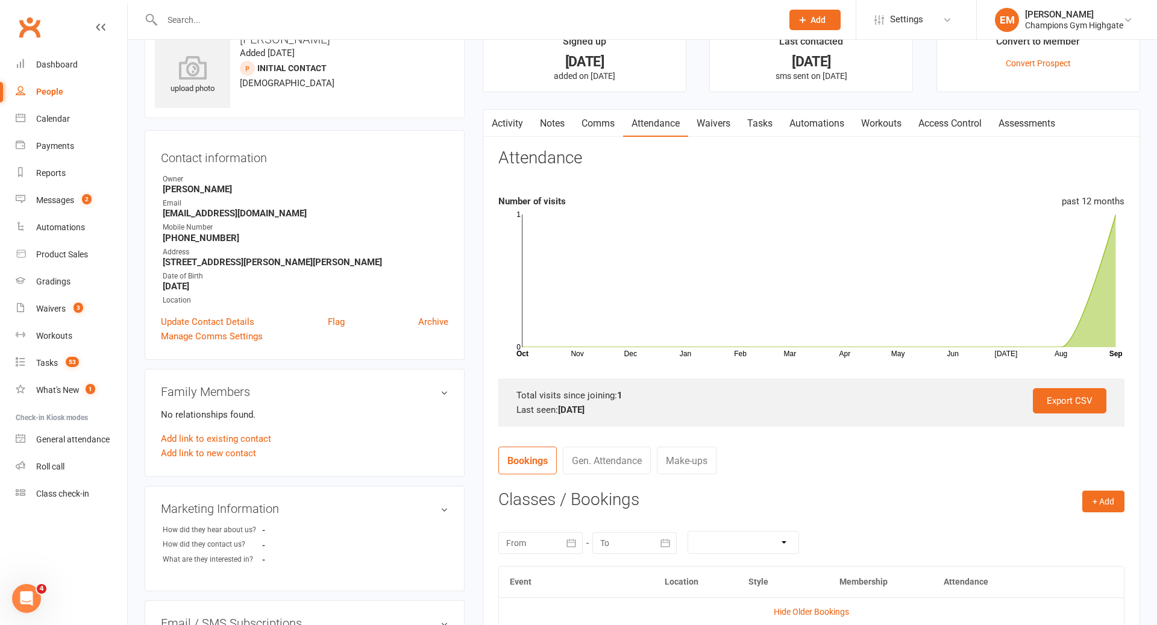
scroll to position [0, 0]
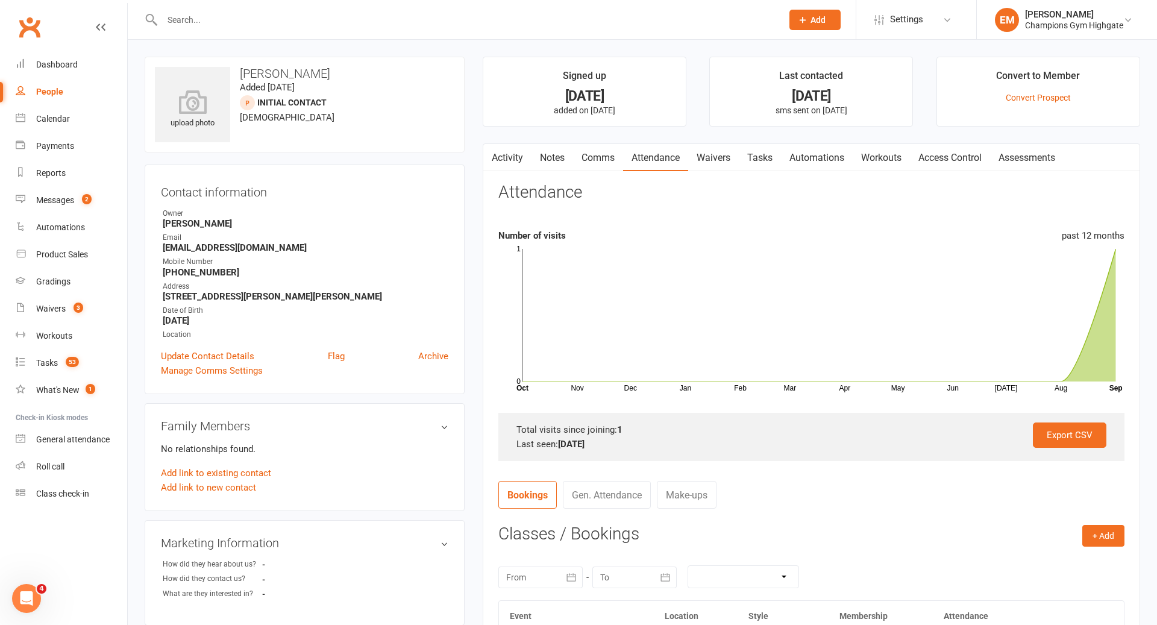
click at [545, 148] on link "Notes" at bounding box center [553, 158] width 42 height 28
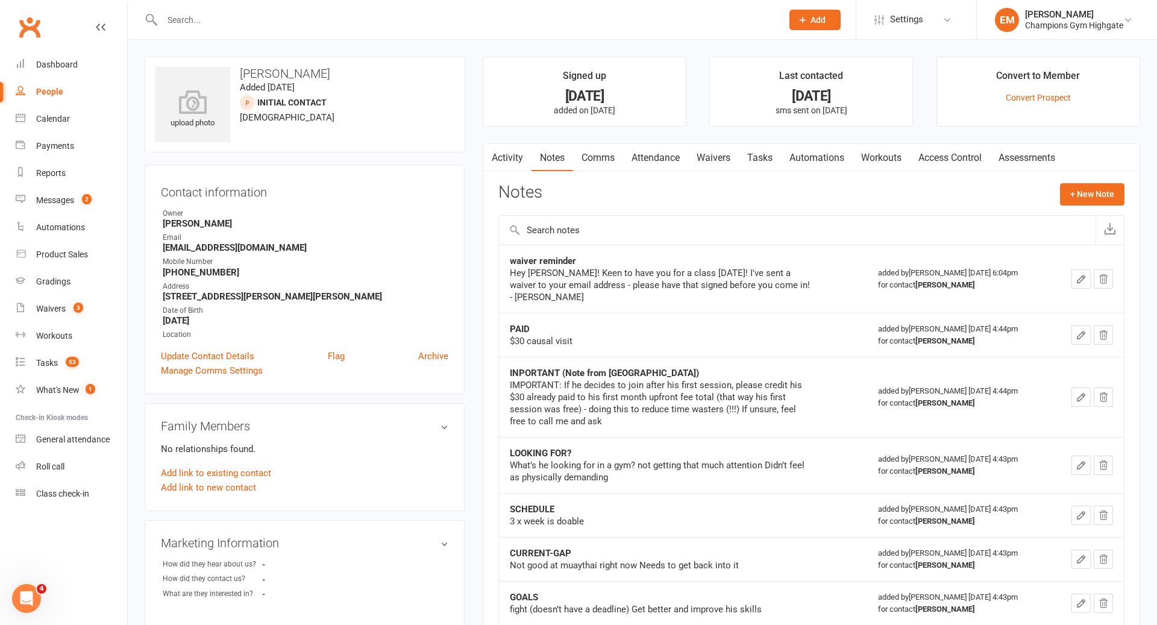
click at [920, 2] on li "Settings Membership Plans Event Templates Appointment Types Website Image Libra…" at bounding box center [916, 19] width 121 height 39
click at [920, 13] on span "Settings" at bounding box center [906, 19] width 33 height 27
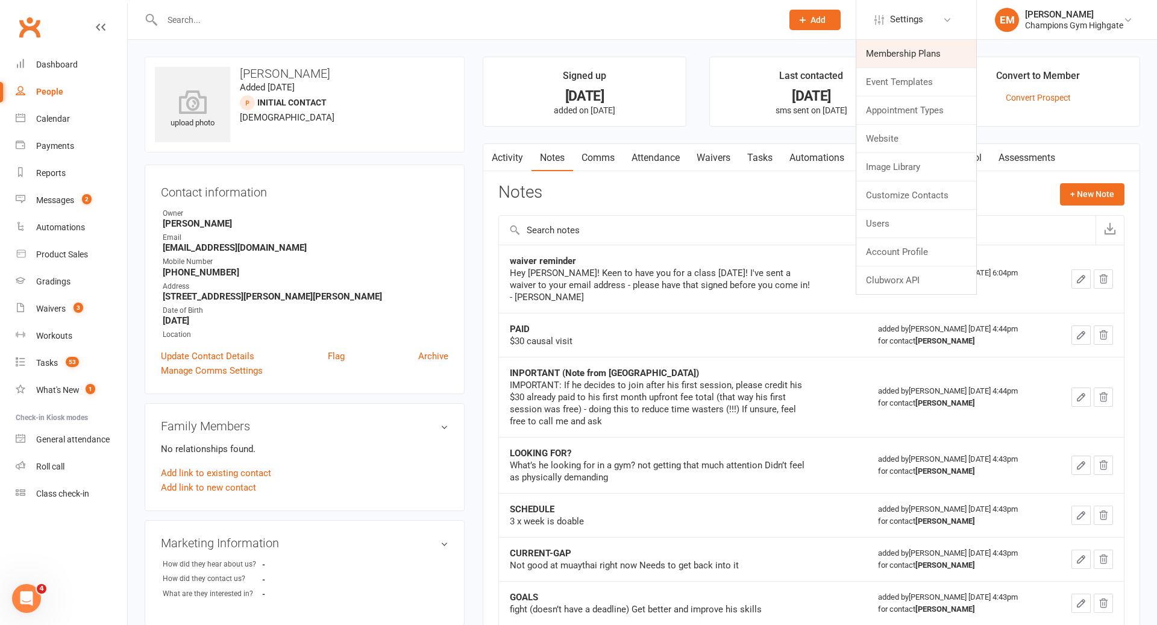
click at [896, 55] on link "Membership Plans" at bounding box center [917, 54] width 120 height 28
